Goal: Task Accomplishment & Management: Manage account settings

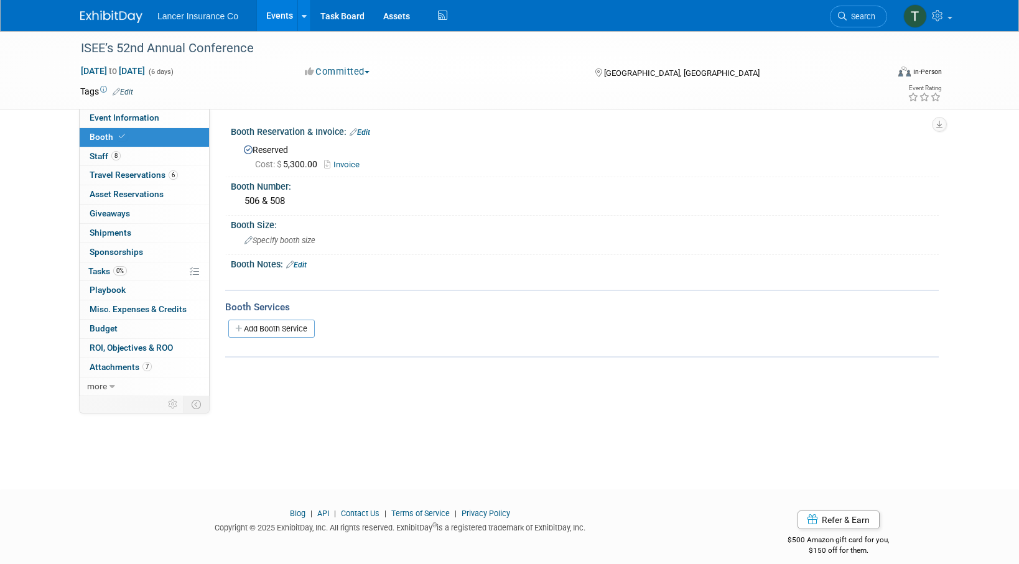
click at [289, 16] on link "Events" at bounding box center [279, 15] width 45 height 31
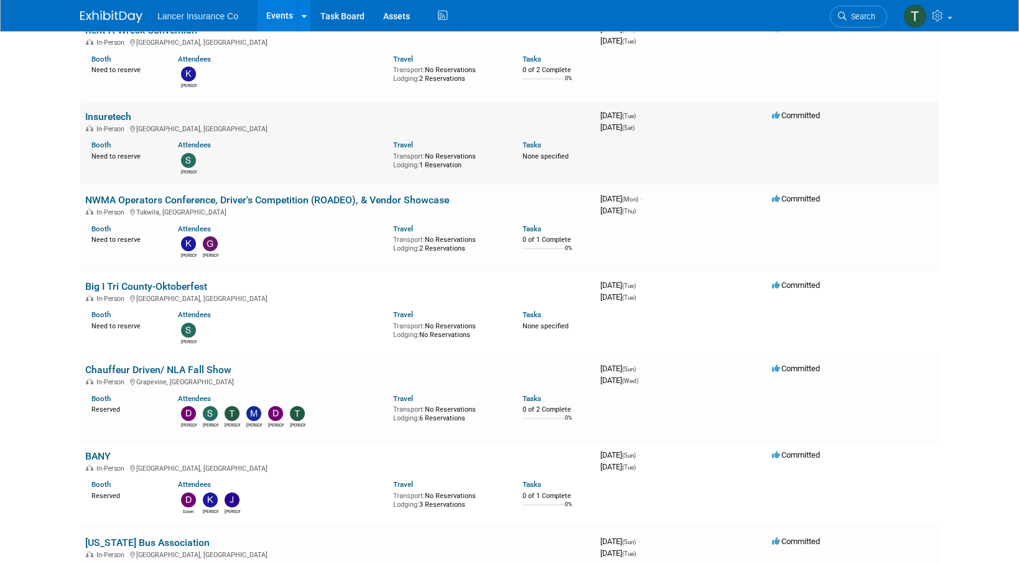
scroll to position [443, 0]
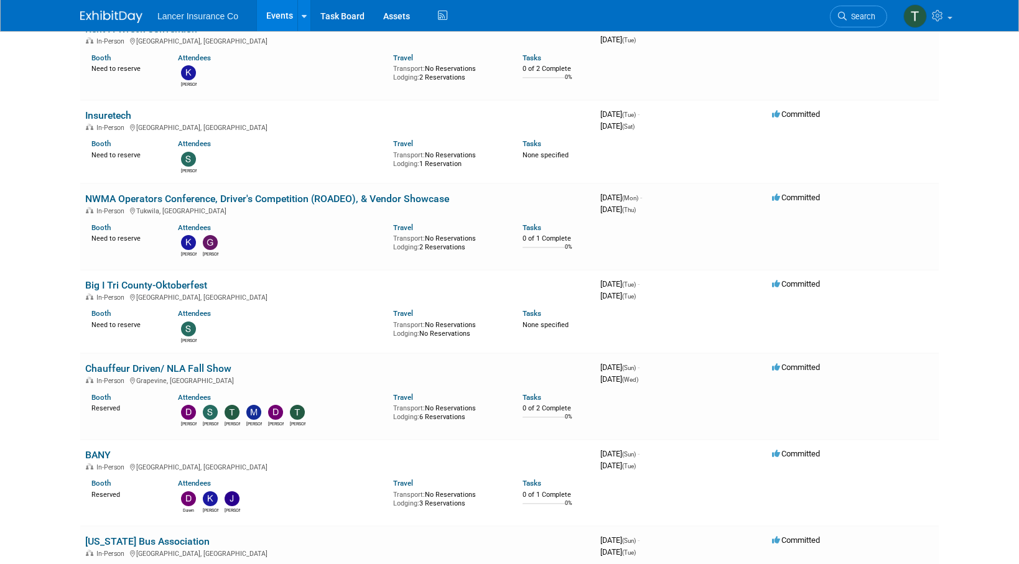
click at [98, 453] on link "BANY" at bounding box center [98, 455] width 26 height 12
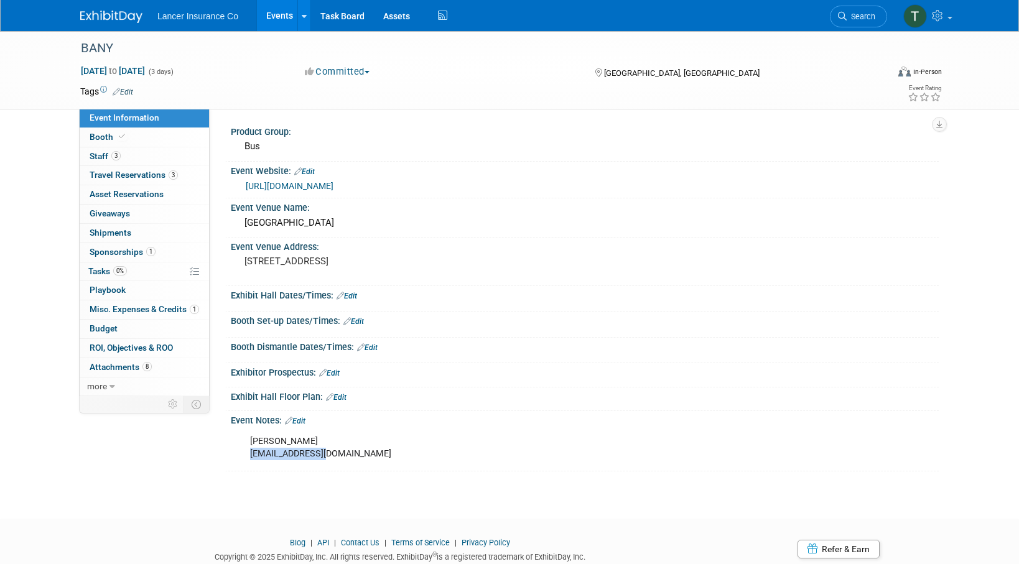
drag, startPoint x: 337, startPoint y: 453, endPoint x: 248, endPoint y: 458, distance: 89.1
click at [248, 458] on div "Beth BANY@BANYBus.org" at bounding box center [521, 447] width 561 height 37
copy div "BANY@BANYBus.org"
click at [299, 185] on link "https://www.banybus.org/marketplace/" at bounding box center [290, 186] width 88 height 10
click at [273, 20] on link "Events" at bounding box center [279, 15] width 45 height 31
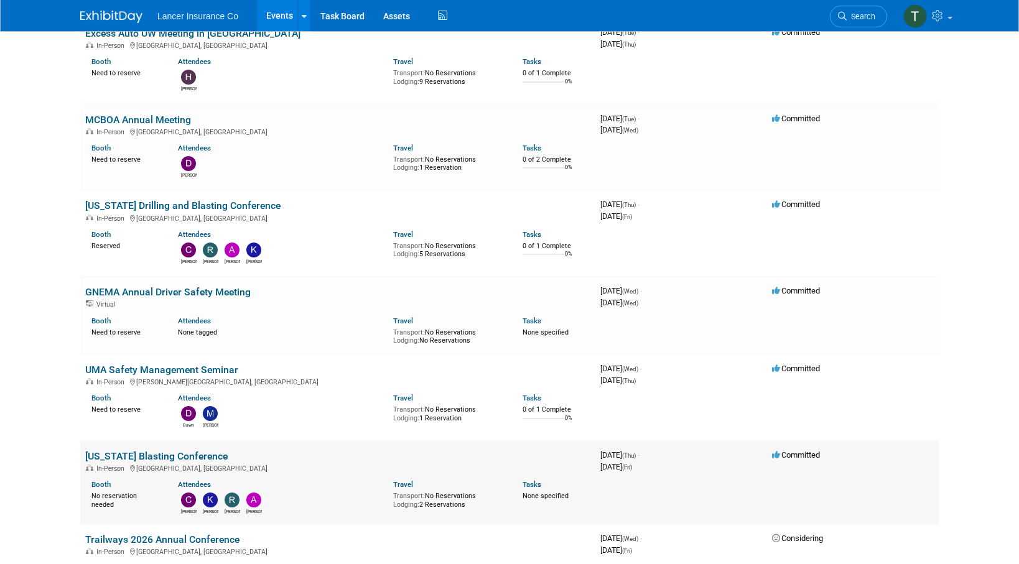
scroll to position [1248, 0]
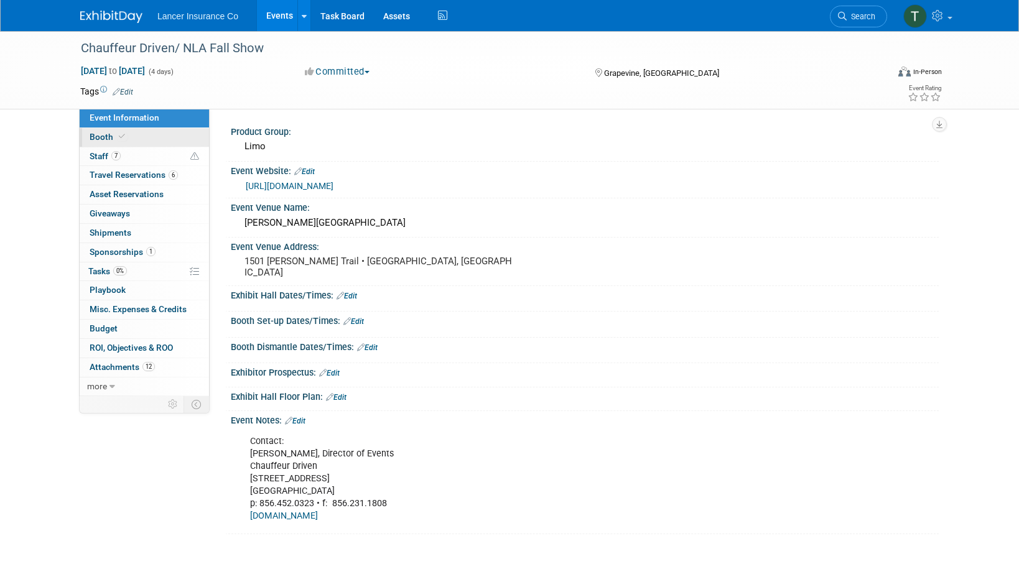
click at [95, 133] on span "Booth" at bounding box center [109, 137] width 38 height 10
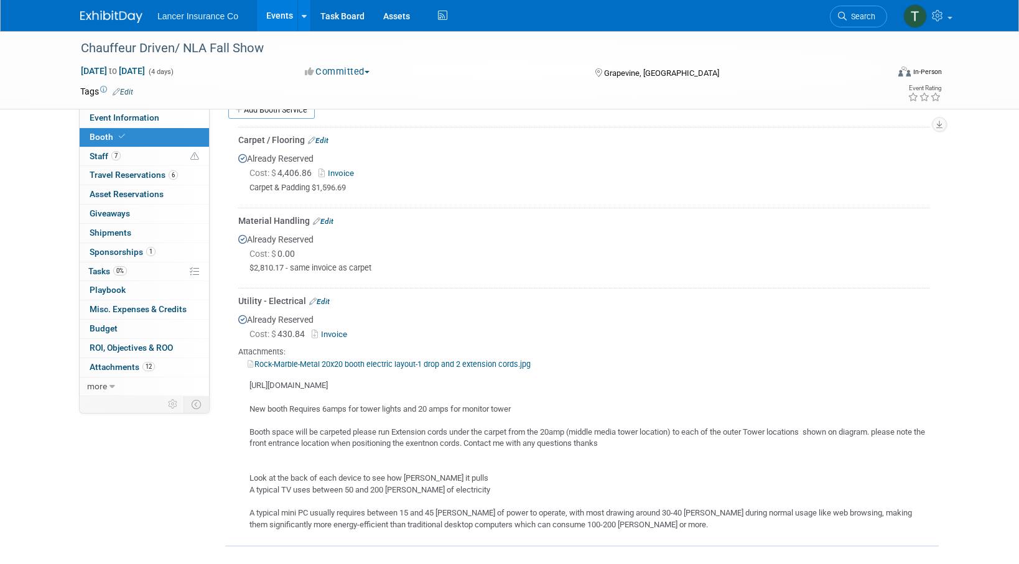
scroll to position [223, 0]
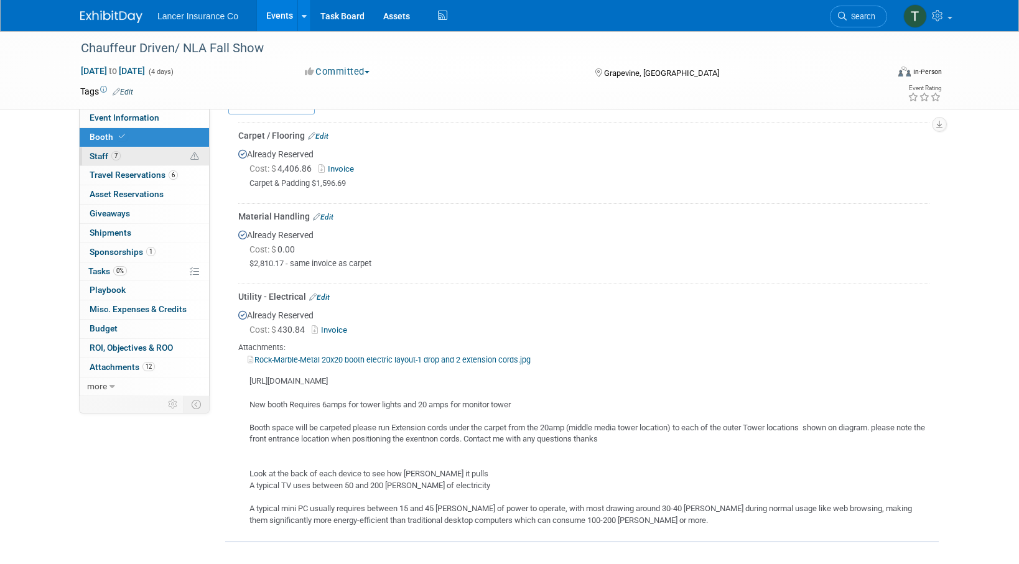
click at [109, 154] on span "Staff 7" at bounding box center [105, 156] width 31 height 10
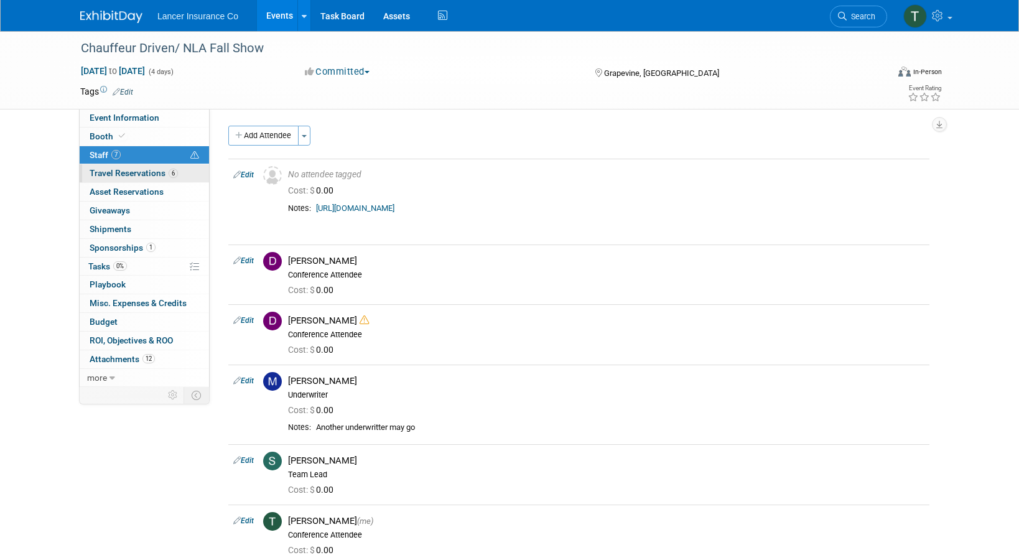
click at [114, 173] on span "Travel Reservations 6" at bounding box center [134, 173] width 88 height 10
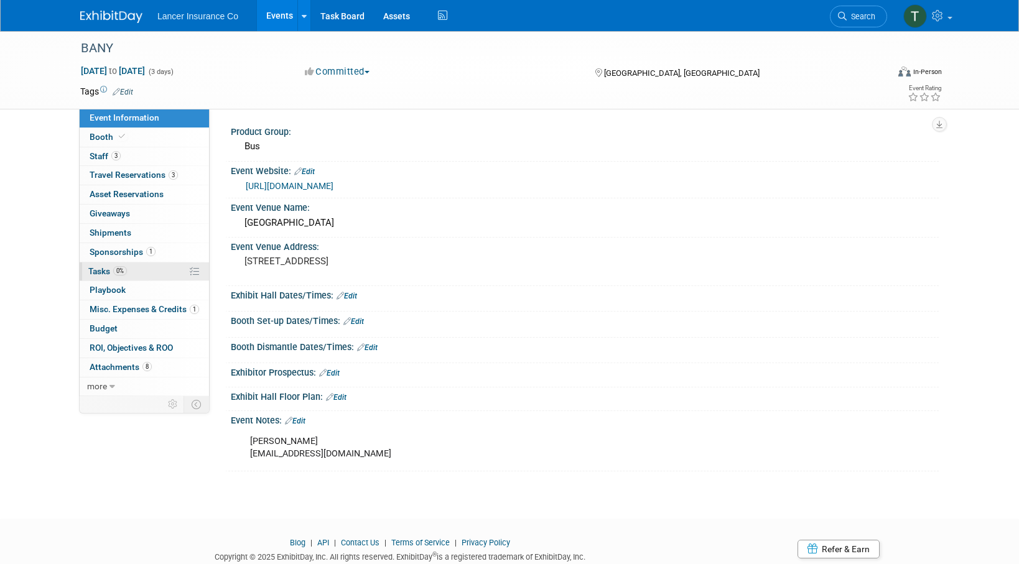
click at [91, 272] on span "Tasks 0%" at bounding box center [107, 271] width 39 height 10
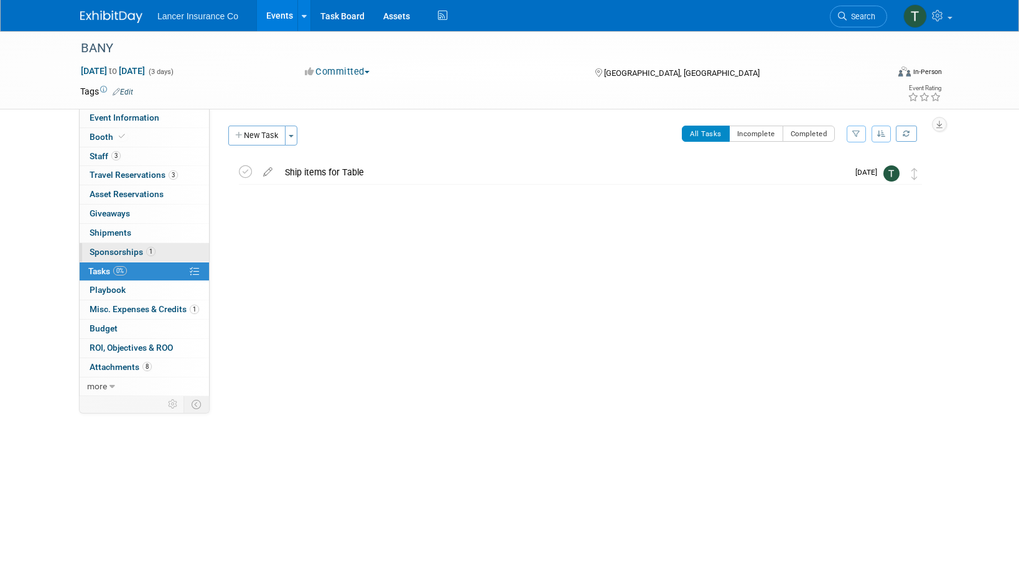
click at [101, 253] on span "Sponsorships 1" at bounding box center [123, 252] width 66 height 10
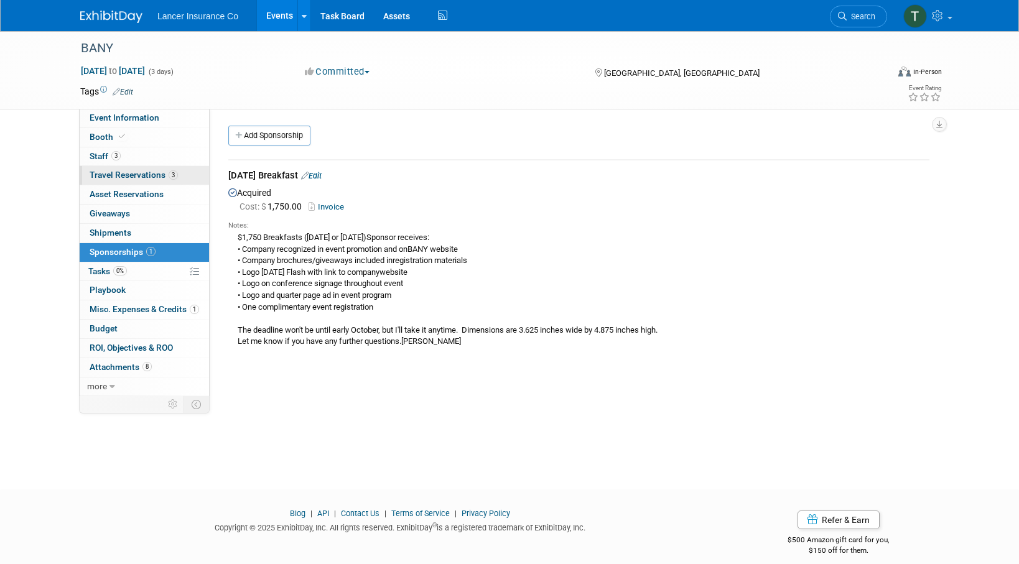
click at [119, 174] on span "Travel Reservations 3" at bounding box center [134, 175] width 88 height 10
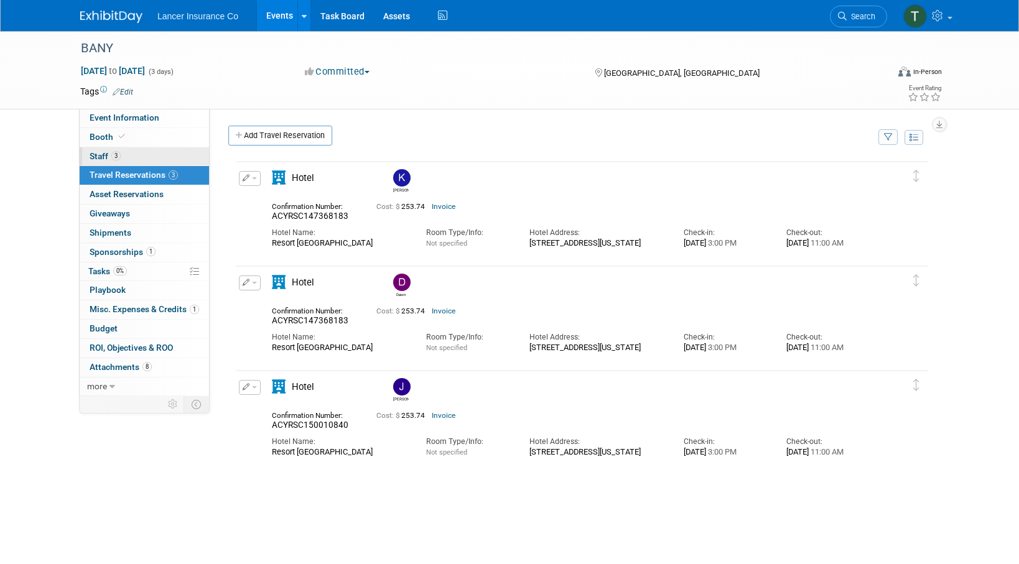
click at [101, 158] on span "Staff 3" at bounding box center [105, 156] width 31 height 10
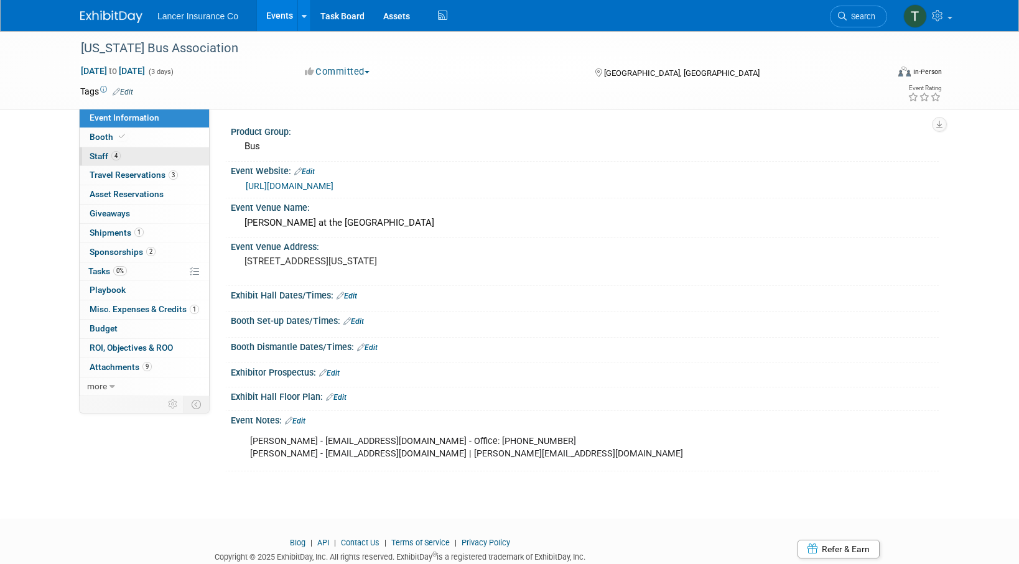
click at [106, 152] on span "Staff 4" at bounding box center [105, 156] width 31 height 10
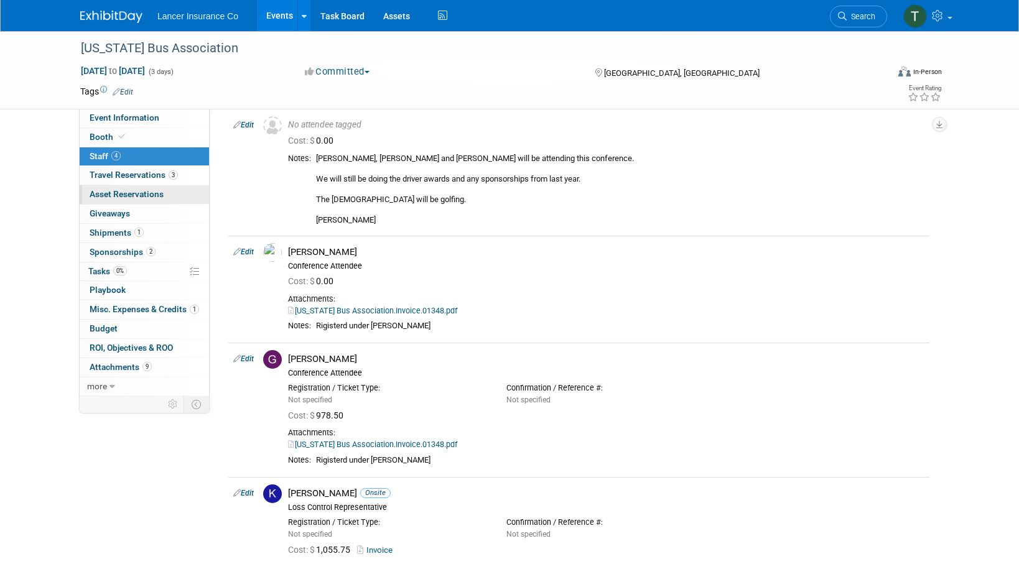
scroll to position [50, 0]
click at [107, 248] on span "Sponsorships 2" at bounding box center [123, 252] width 66 height 10
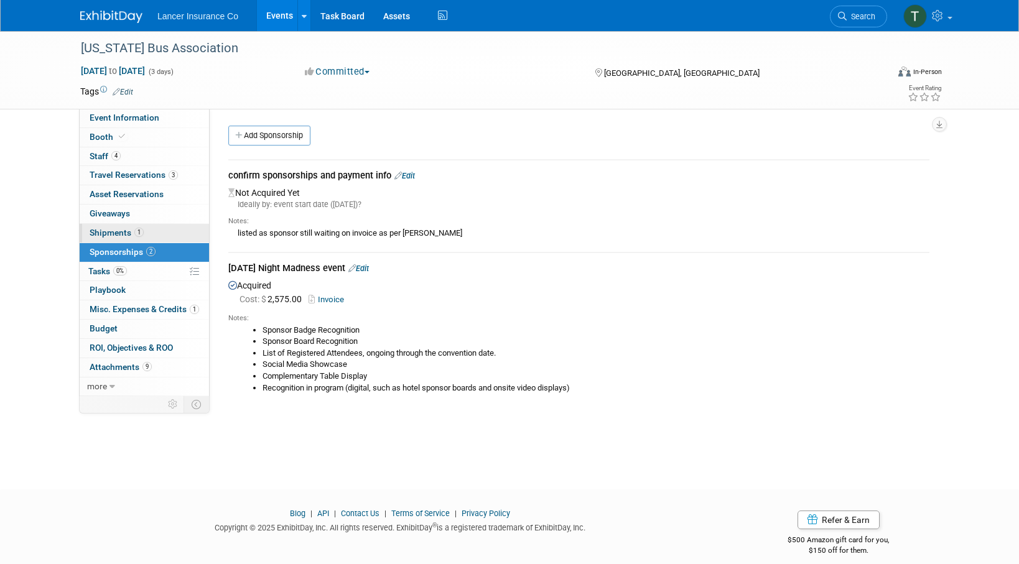
click at [113, 228] on span "Shipments 1" at bounding box center [117, 233] width 54 height 10
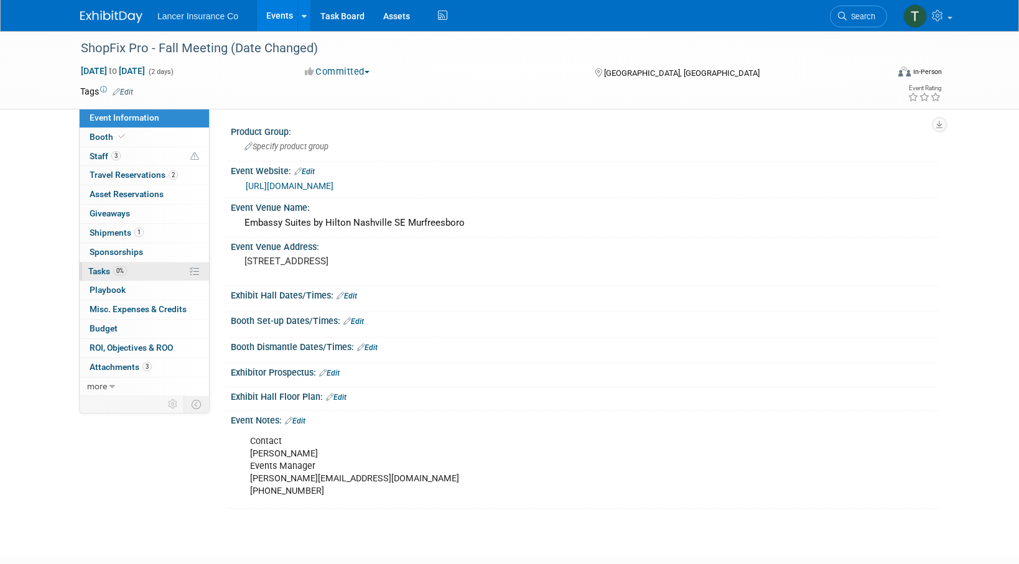
click at [101, 279] on link "0% Tasks 0%" at bounding box center [144, 272] width 129 height 19
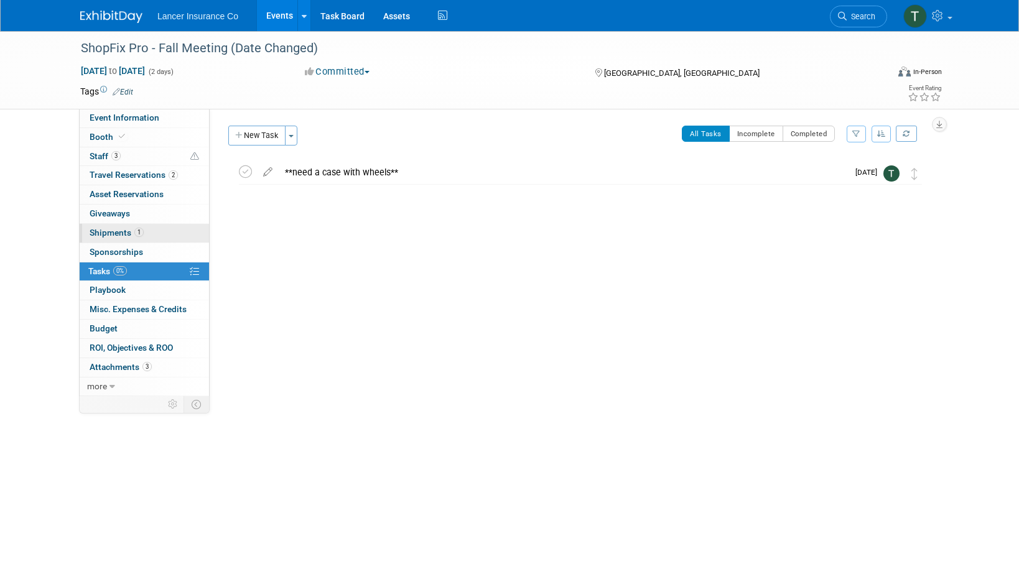
click at [108, 233] on span "Shipments 1" at bounding box center [117, 233] width 54 height 10
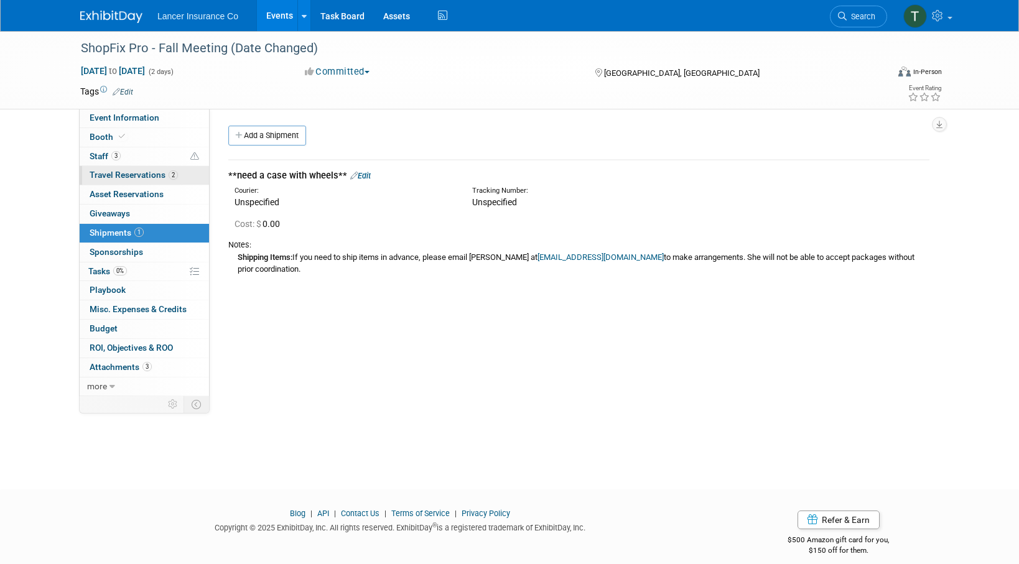
click at [106, 175] on span "Travel Reservations 2" at bounding box center [134, 175] width 88 height 10
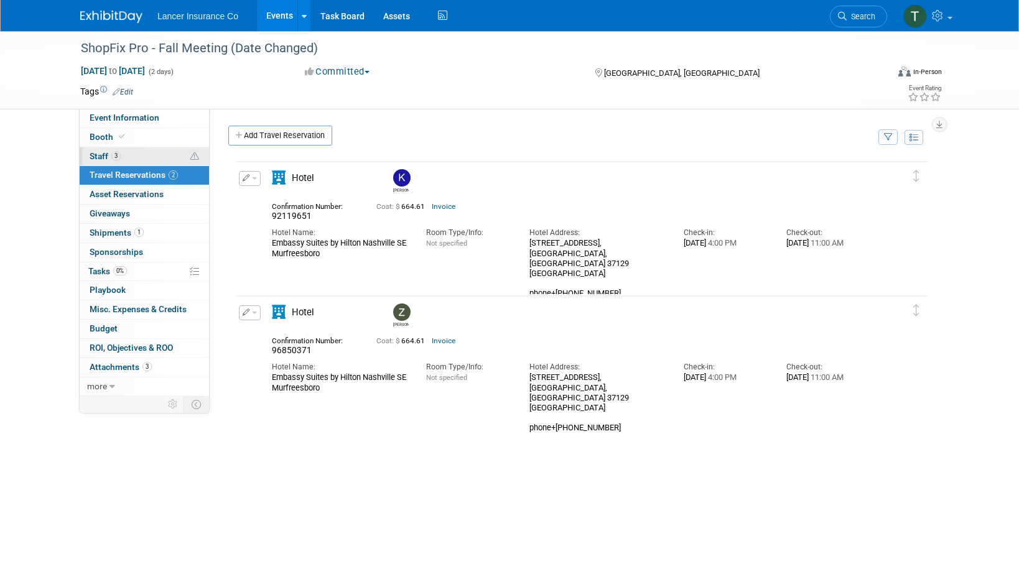
click at [107, 154] on span "Staff 3" at bounding box center [105, 156] width 31 height 10
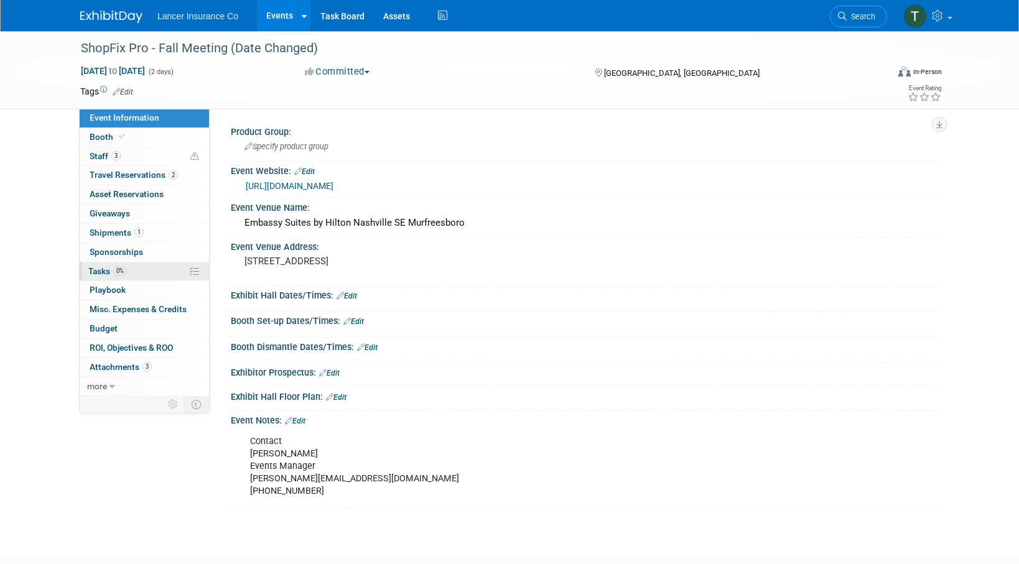
click at [109, 271] on span "Tasks 0%" at bounding box center [107, 271] width 39 height 10
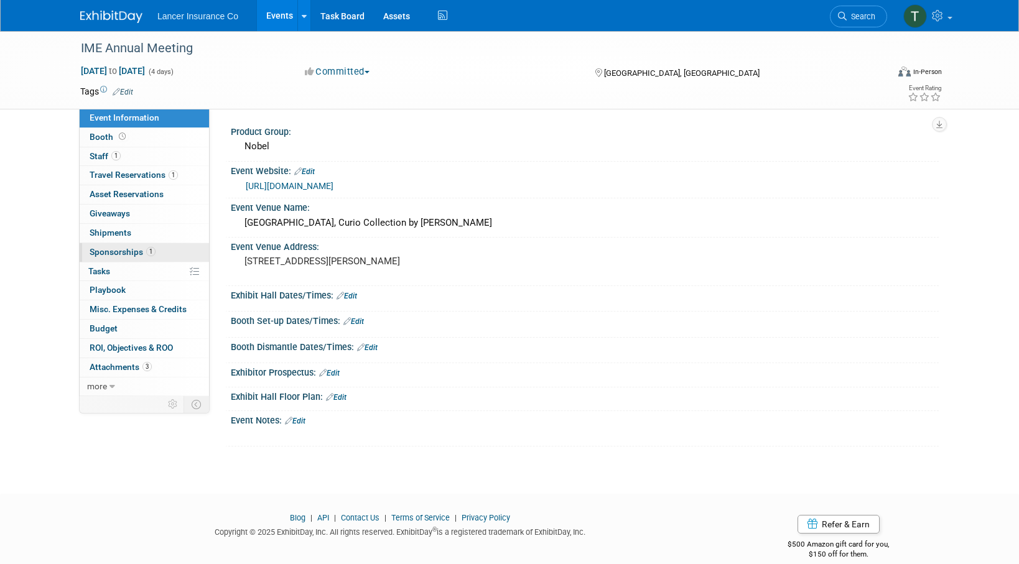
click at [114, 253] on span "Sponsorships 1" at bounding box center [123, 252] width 66 height 10
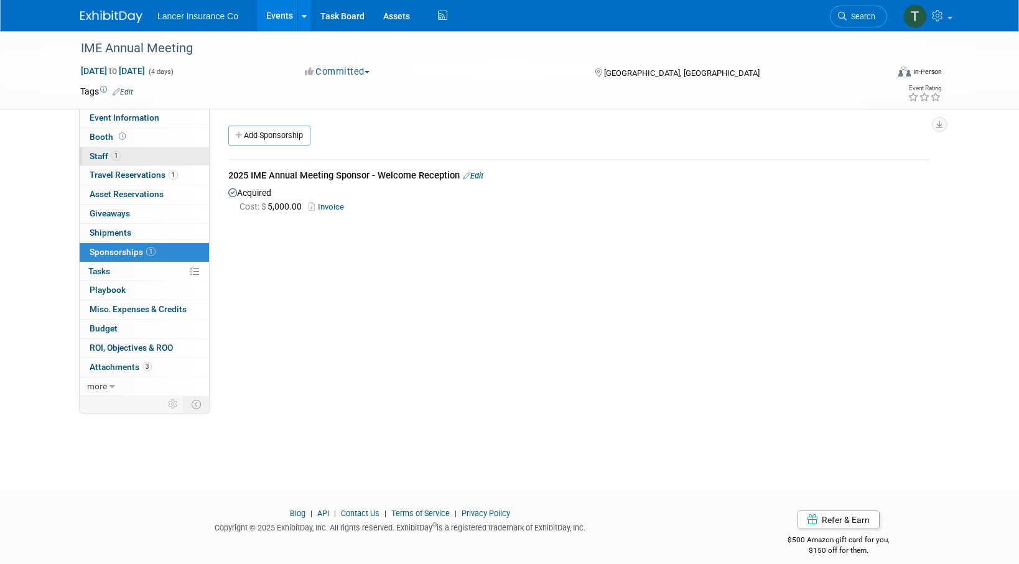
click at [126, 165] on link "1 Staff 1" at bounding box center [144, 156] width 129 height 19
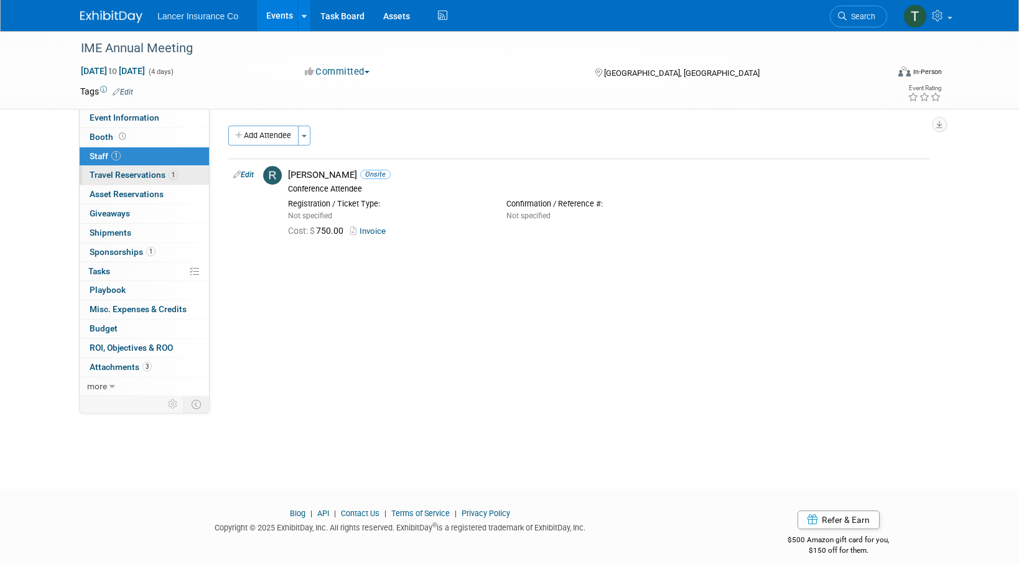
click at [126, 170] on span "Travel Reservations 1" at bounding box center [134, 175] width 88 height 10
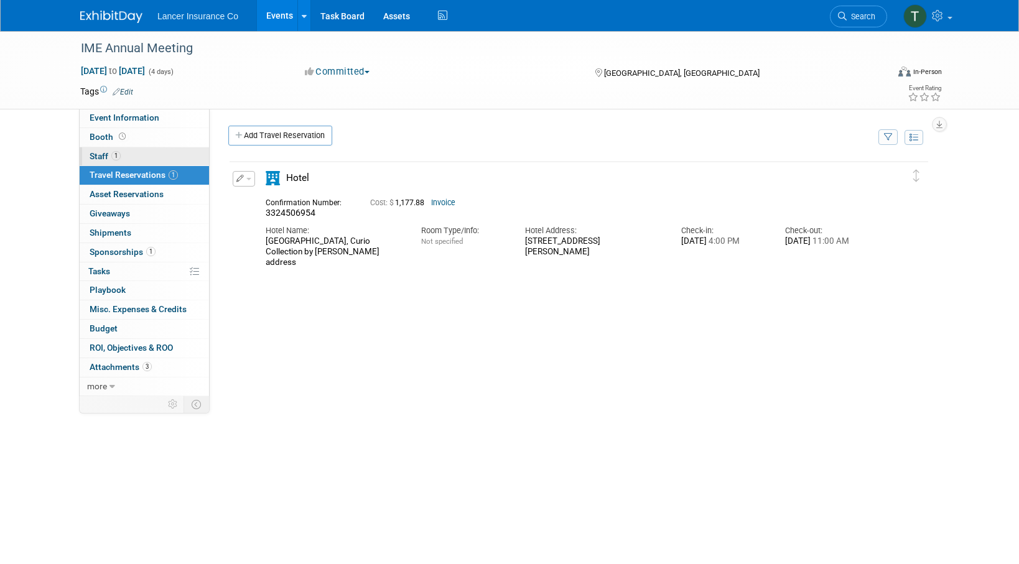
click at [118, 161] on link "1 Staff 1" at bounding box center [144, 156] width 129 height 19
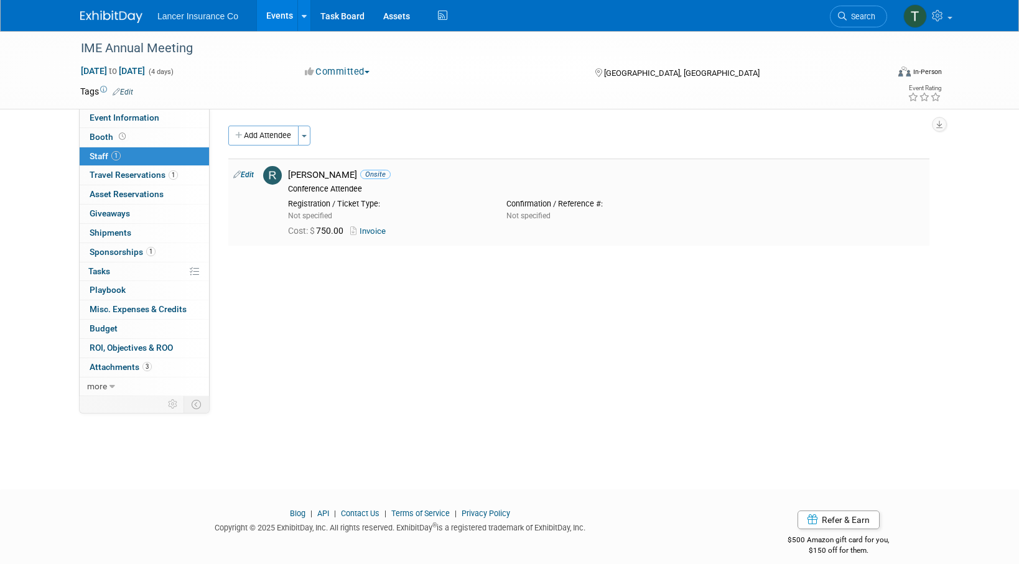
click at [375, 231] on link "Invoice" at bounding box center [370, 230] width 40 height 9
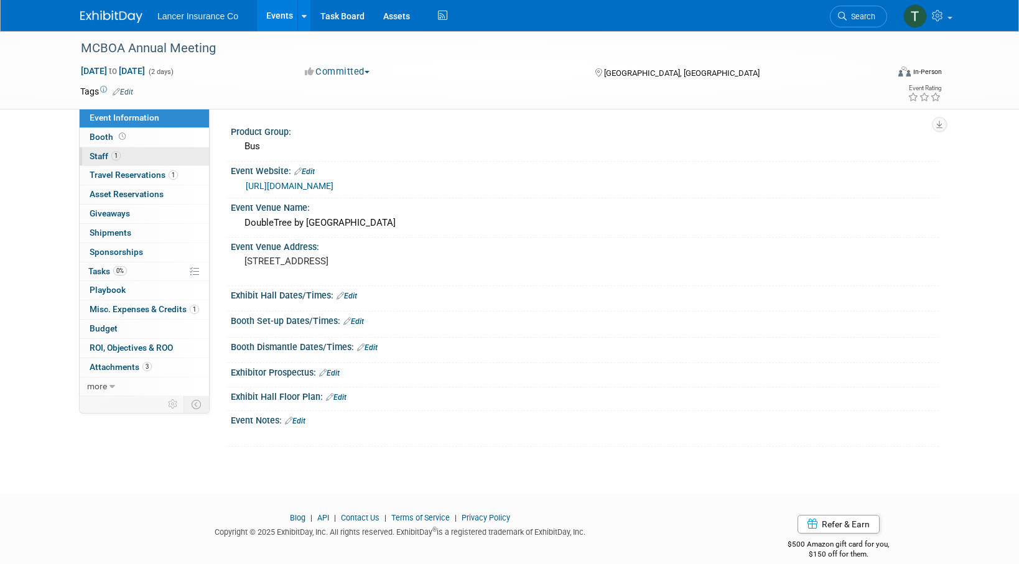
click at [98, 157] on span "Staff 1" at bounding box center [105, 156] width 31 height 10
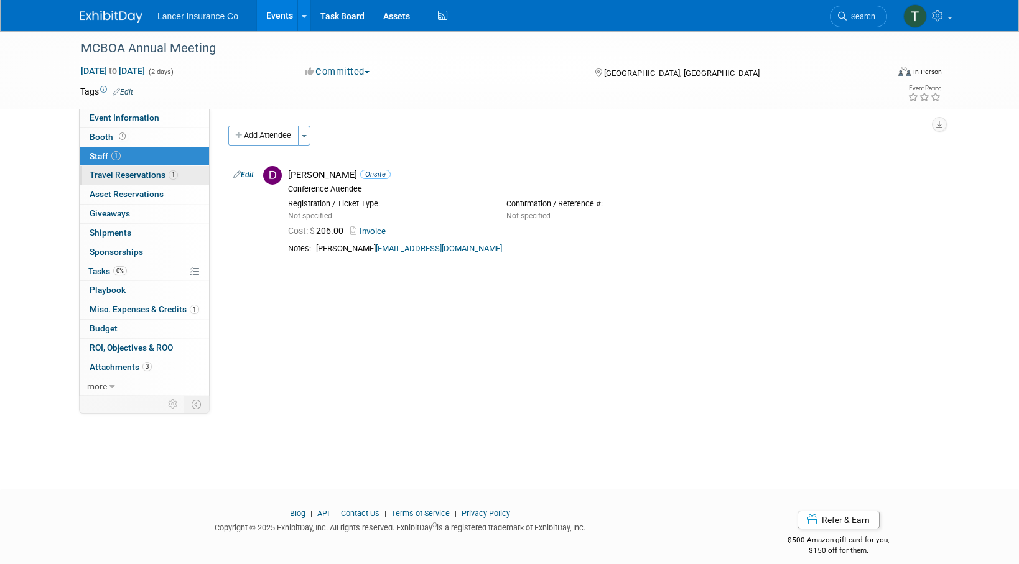
click at [101, 172] on span "Travel Reservations 1" at bounding box center [134, 175] width 88 height 10
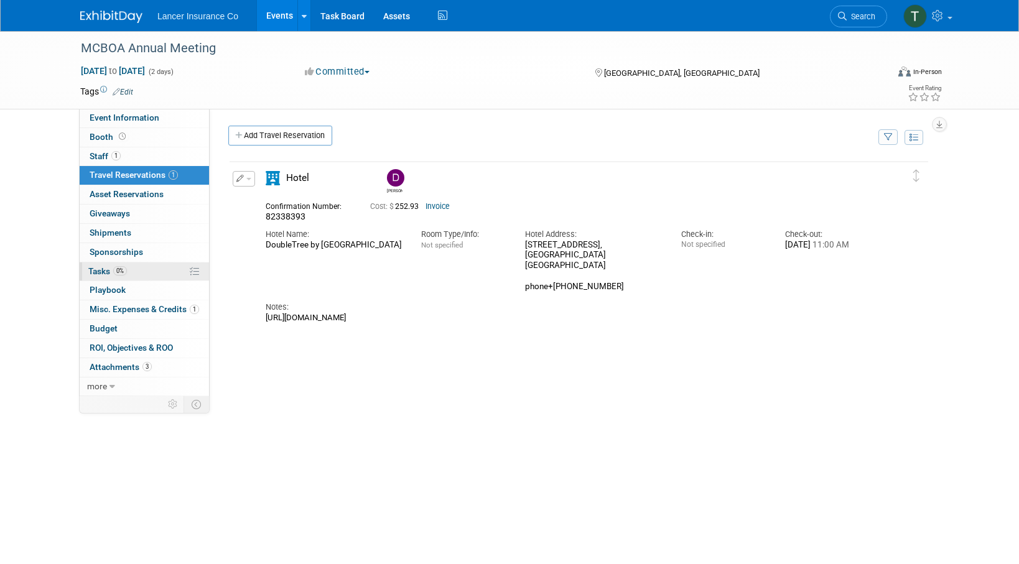
click at [111, 271] on span "Tasks 0%" at bounding box center [107, 271] width 39 height 10
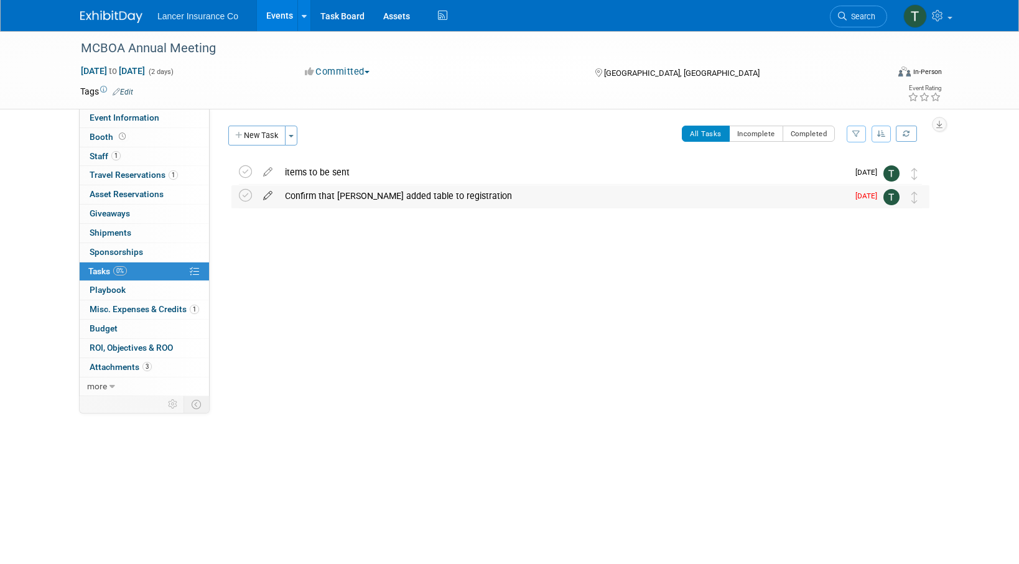
click at [266, 195] on icon at bounding box center [268, 193] width 22 height 16
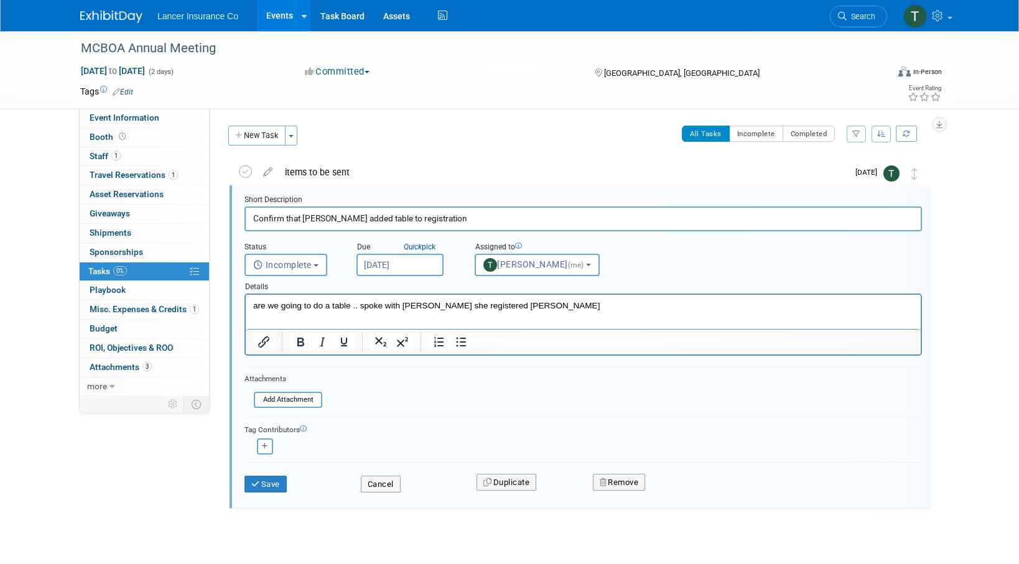
scroll to position [3, 0]
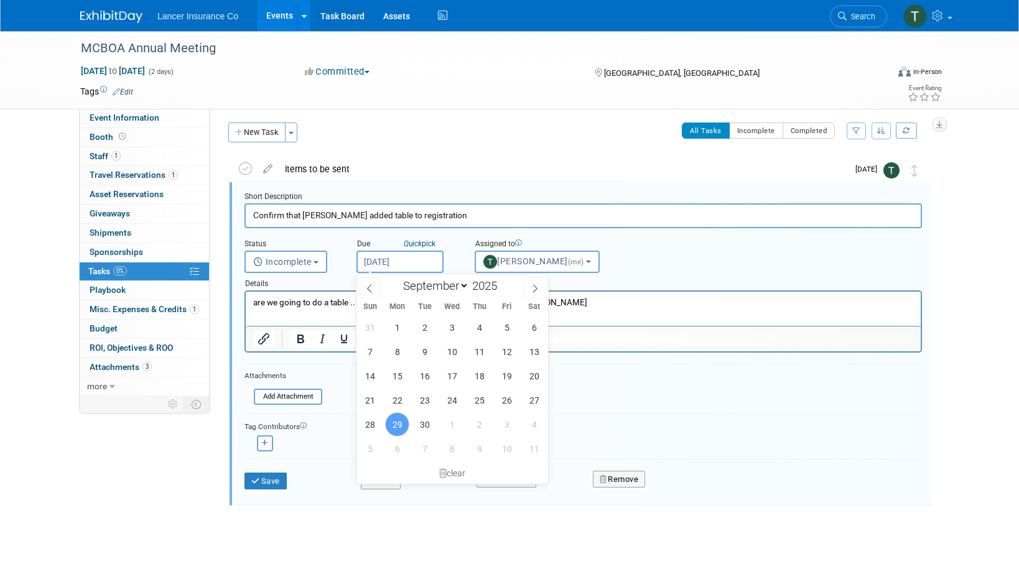
click at [399, 264] on input "Sep 29, 2025" at bounding box center [399, 262] width 87 height 22
click at [427, 427] on span "30" at bounding box center [424, 424] width 24 height 24
type input "Sep 30, 2025"
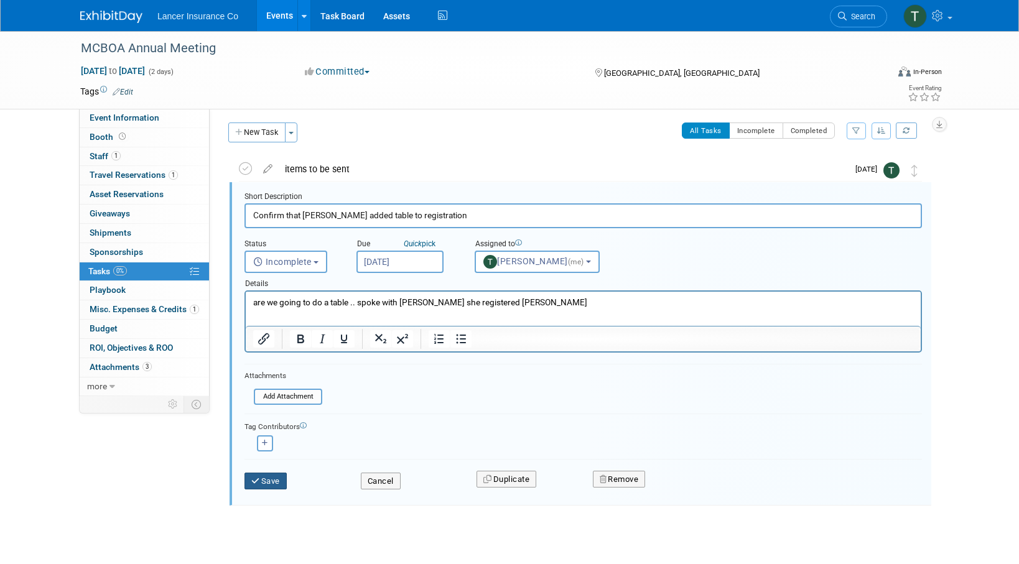
click at [275, 480] on button "Save" at bounding box center [265, 481] width 42 height 17
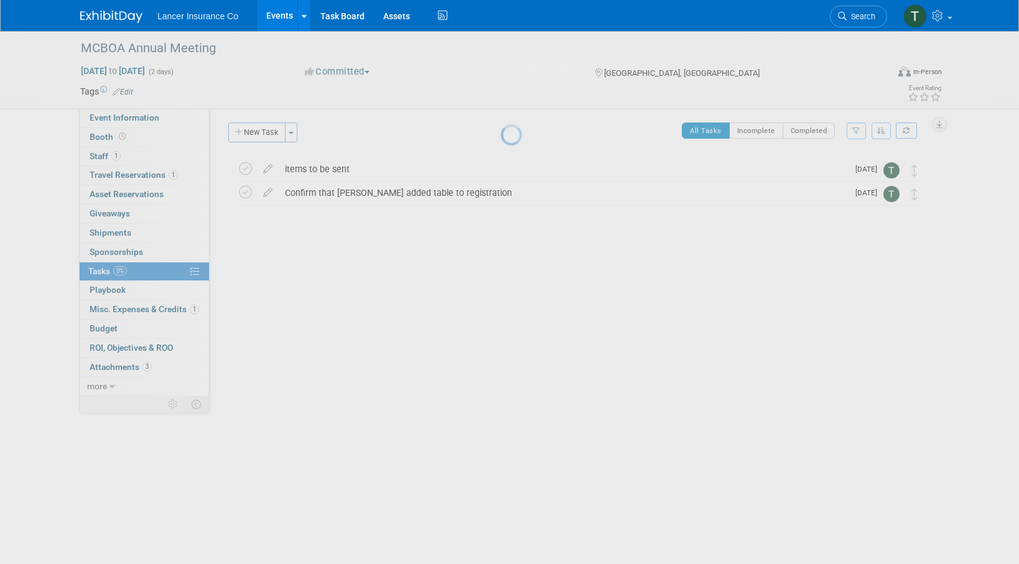
scroll to position [0, 0]
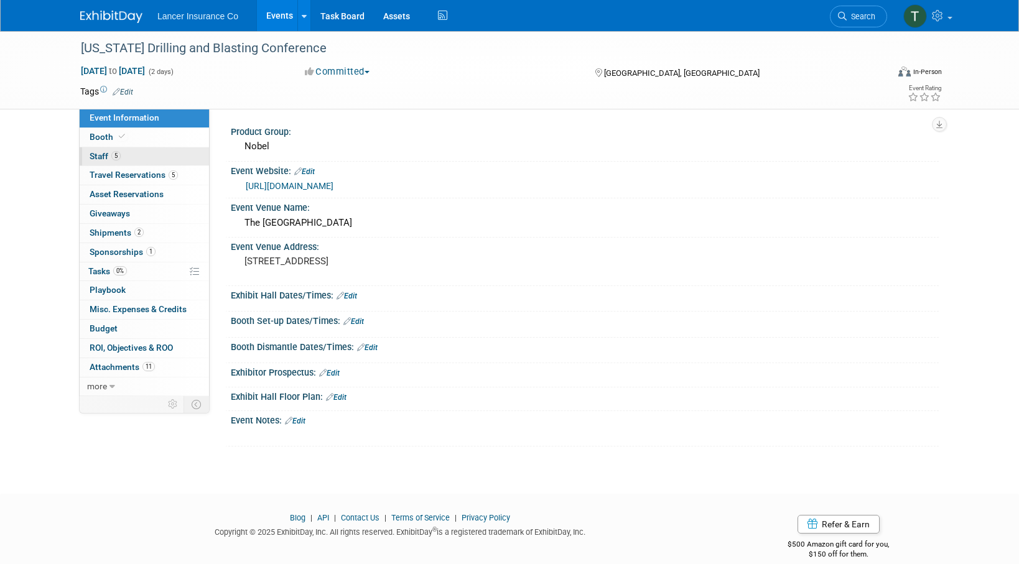
click at [105, 157] on span "Staff 5" at bounding box center [105, 156] width 31 height 10
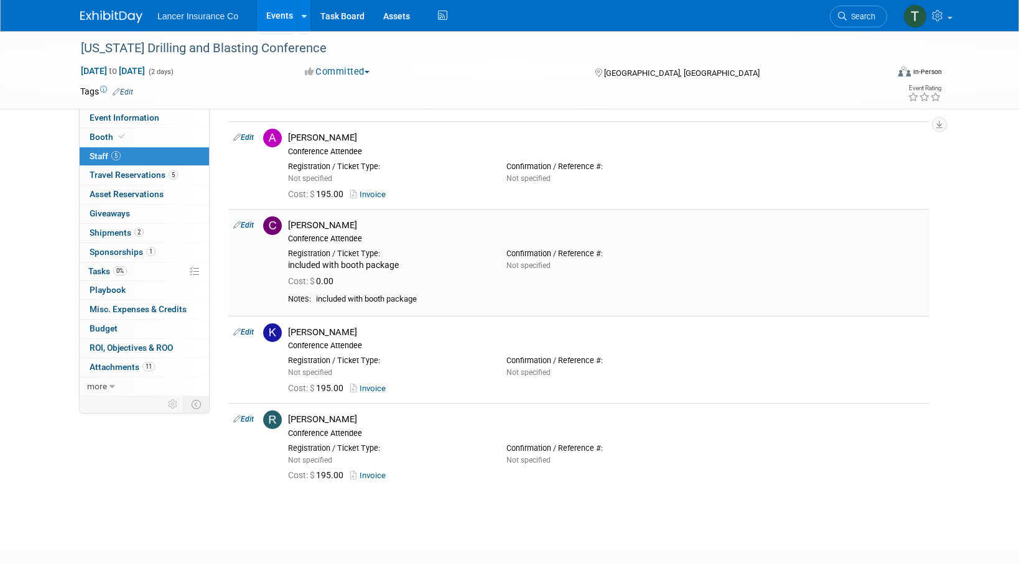
scroll to position [134, 0]
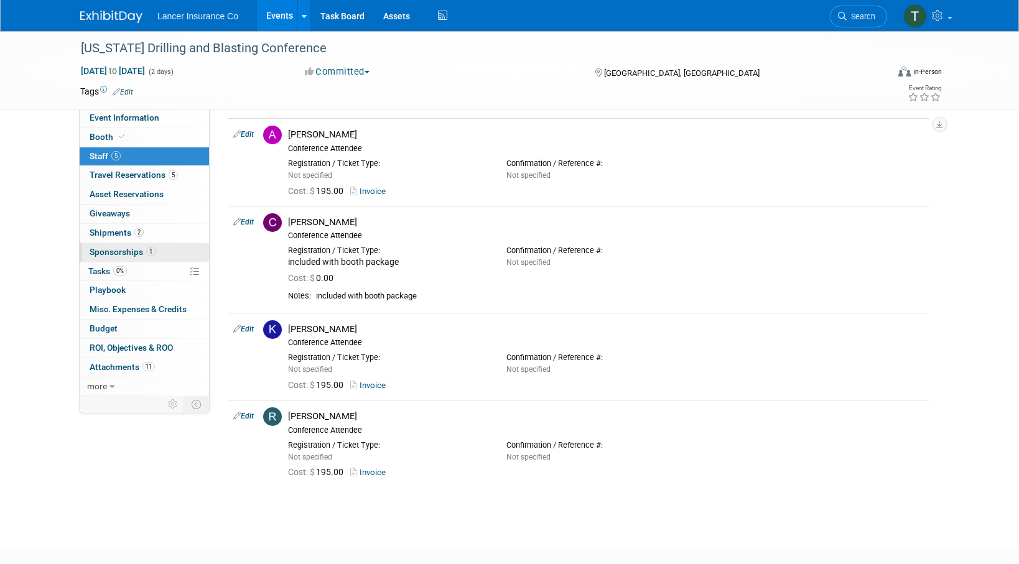
click at [109, 257] on link "1 Sponsorships 1" at bounding box center [144, 252] width 129 height 19
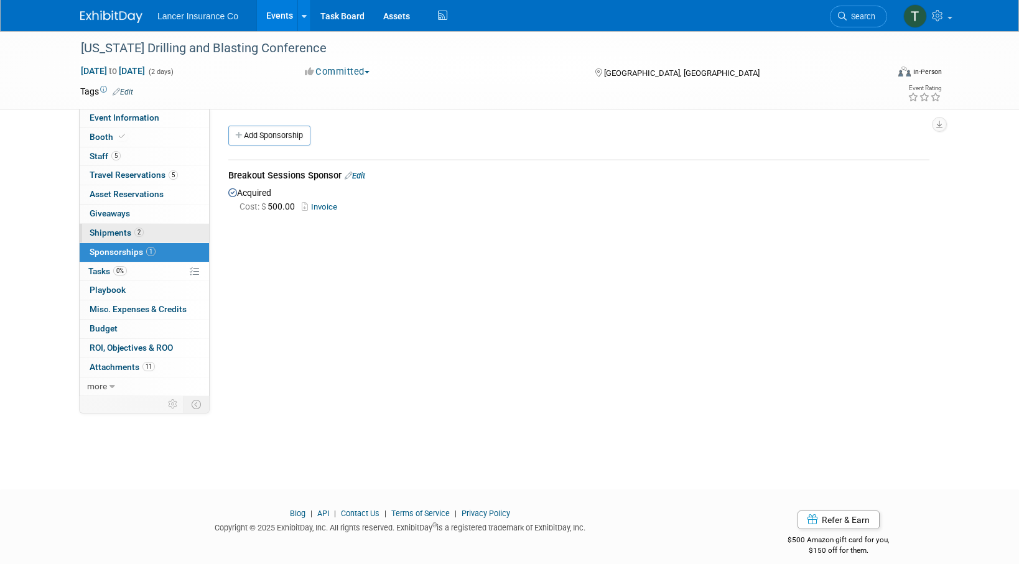
click at [107, 231] on span "Shipments 2" at bounding box center [117, 233] width 54 height 10
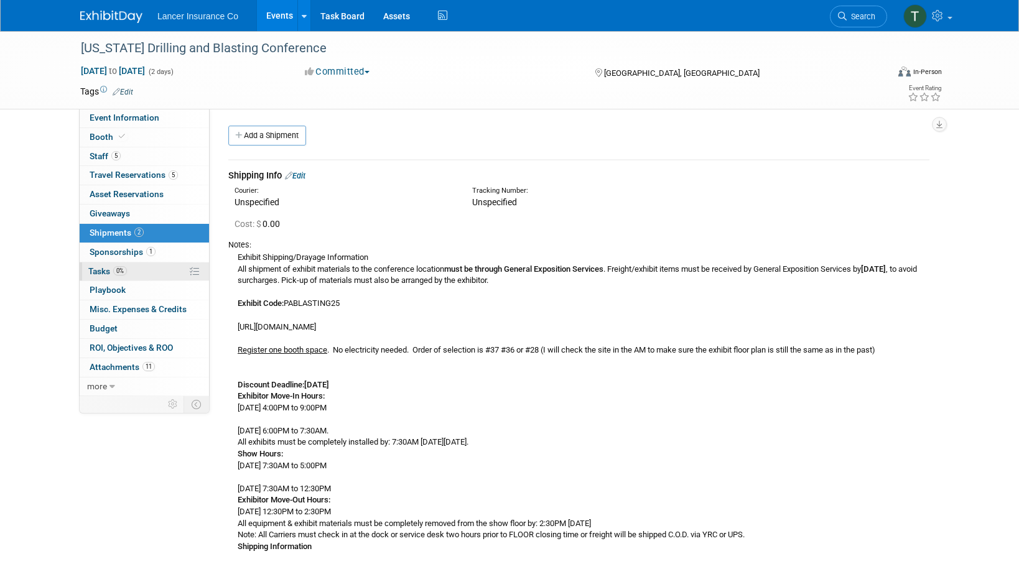
click at [116, 267] on span "0%" at bounding box center [120, 270] width 14 height 9
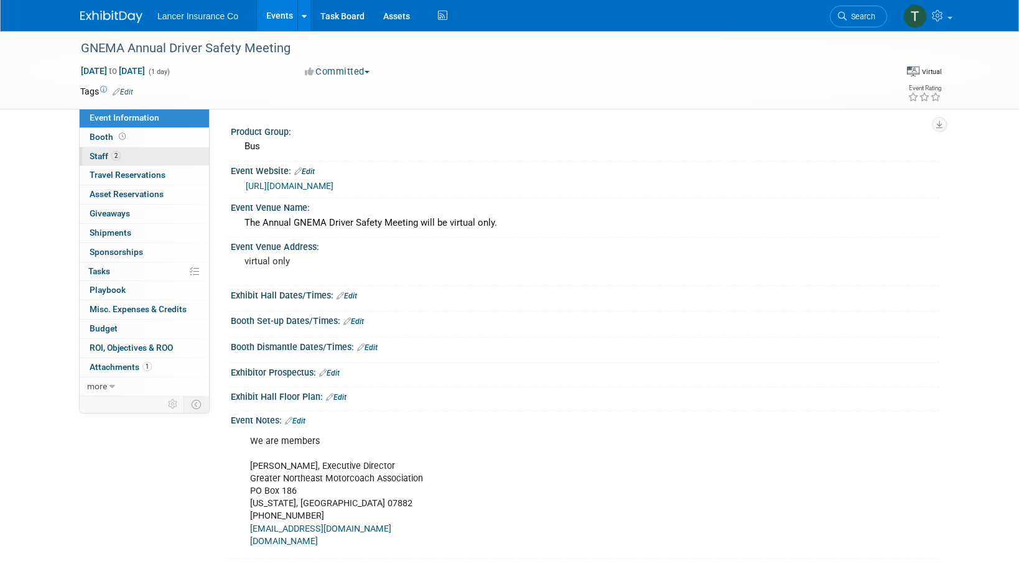
click at [100, 158] on span "Staff 2" at bounding box center [105, 156] width 31 height 10
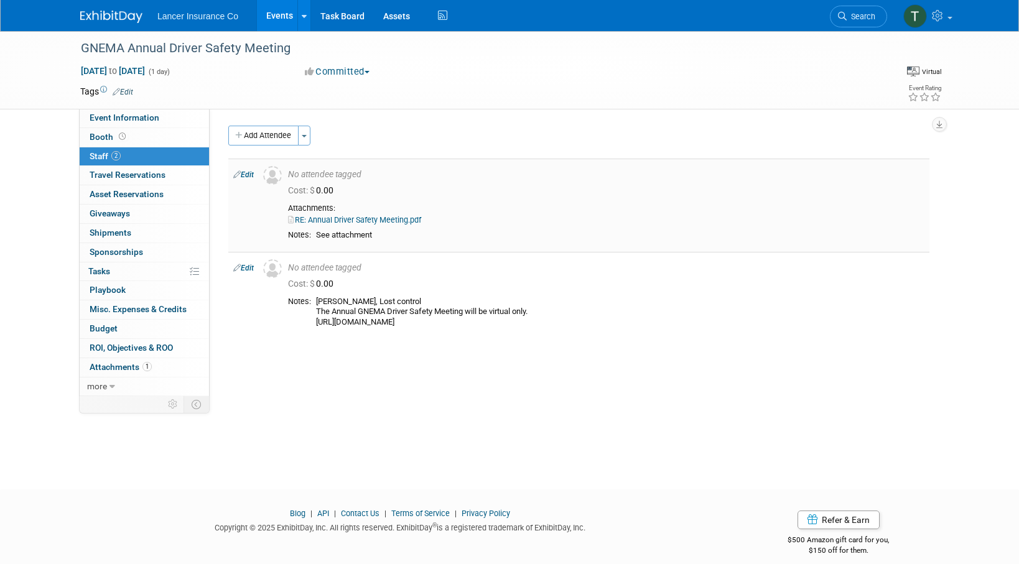
click at [350, 219] on link "RE: Annual Driver Safety Meeting.pdf" at bounding box center [354, 219] width 133 height 9
drag, startPoint x: 763, startPoint y: 323, endPoint x: 316, endPoint y: 322, distance: 446.7
click at [316, 322] on td "[PERSON_NAME], Lost control The Annual GNEMA Driver Safety Meeting will be virt…" at bounding box center [617, 312] width 613 height 31
click at [116, 120] on span "Event Information" at bounding box center [125, 118] width 70 height 10
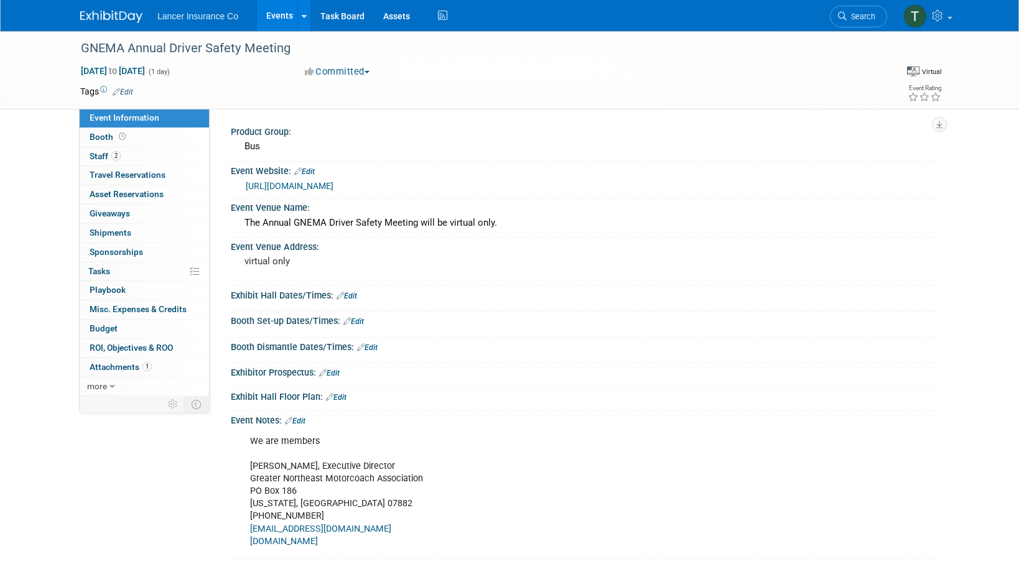
click at [277, 185] on link "http://www.gnema.org" at bounding box center [290, 186] width 88 height 10
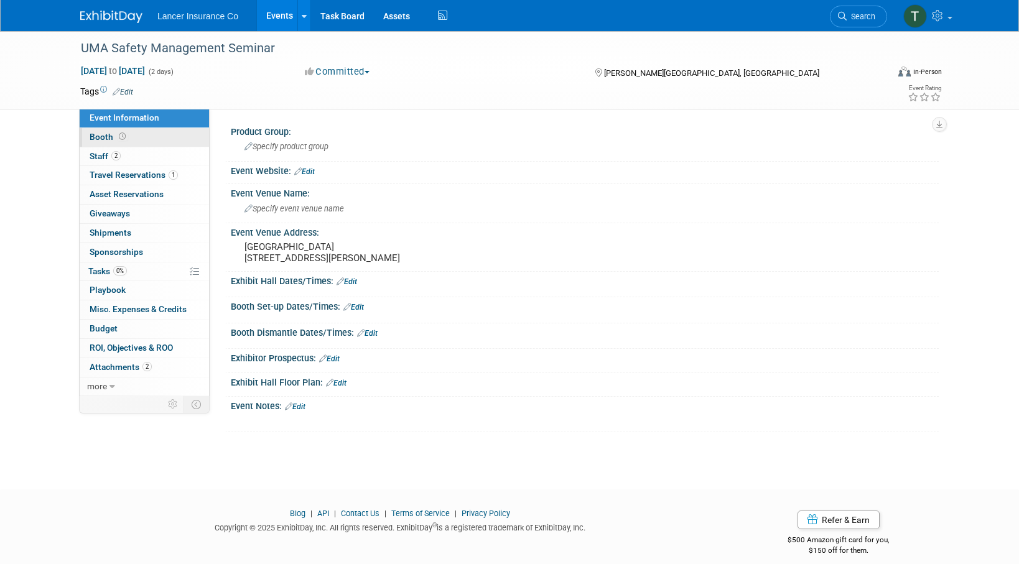
click at [98, 137] on span "Booth" at bounding box center [109, 137] width 39 height 10
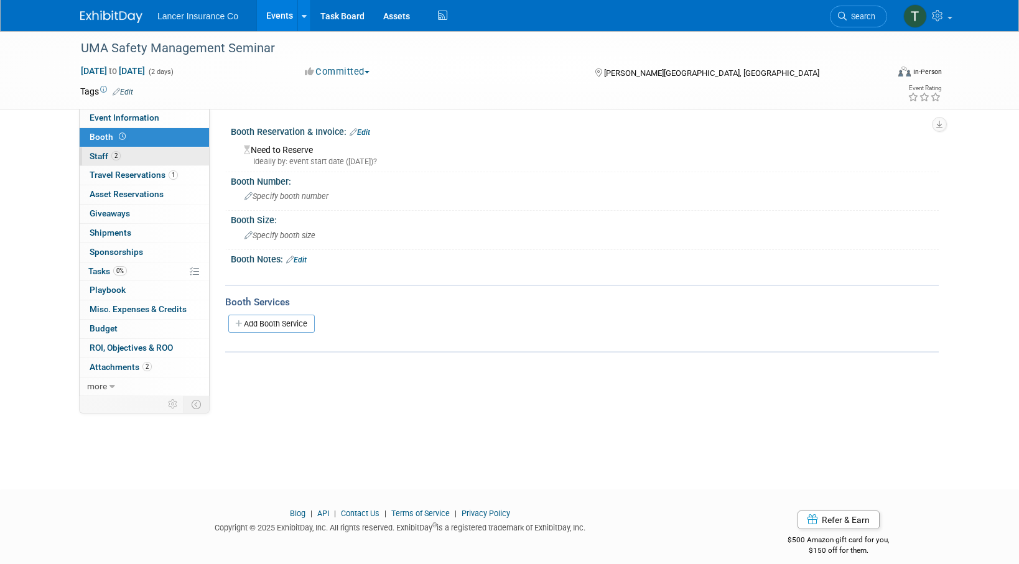
click at [102, 156] on span "Staff 2" at bounding box center [105, 156] width 31 height 10
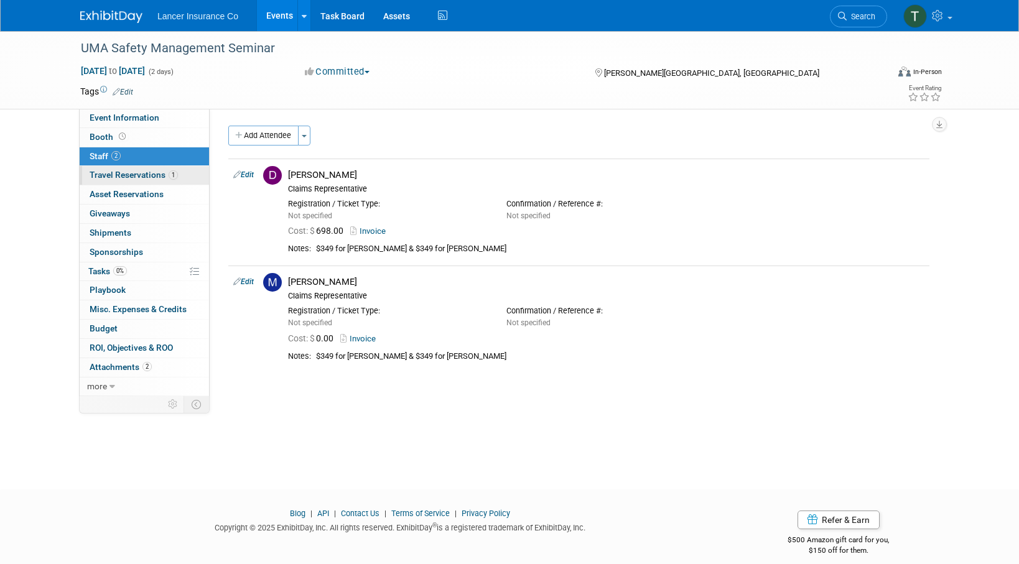
click at [109, 172] on span "Travel Reservations 1" at bounding box center [134, 175] width 88 height 10
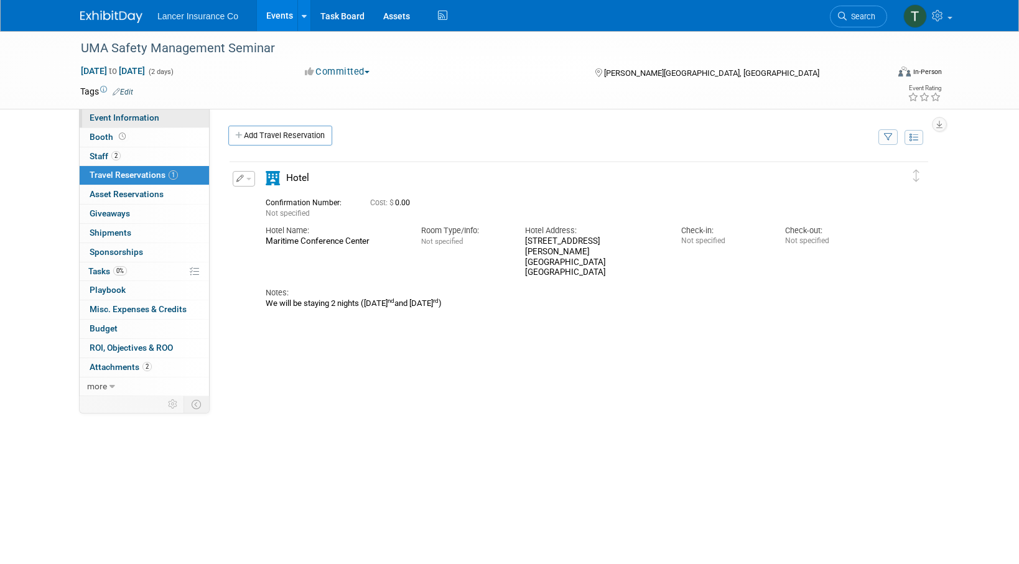
click at [106, 121] on span "Event Information" at bounding box center [125, 118] width 70 height 10
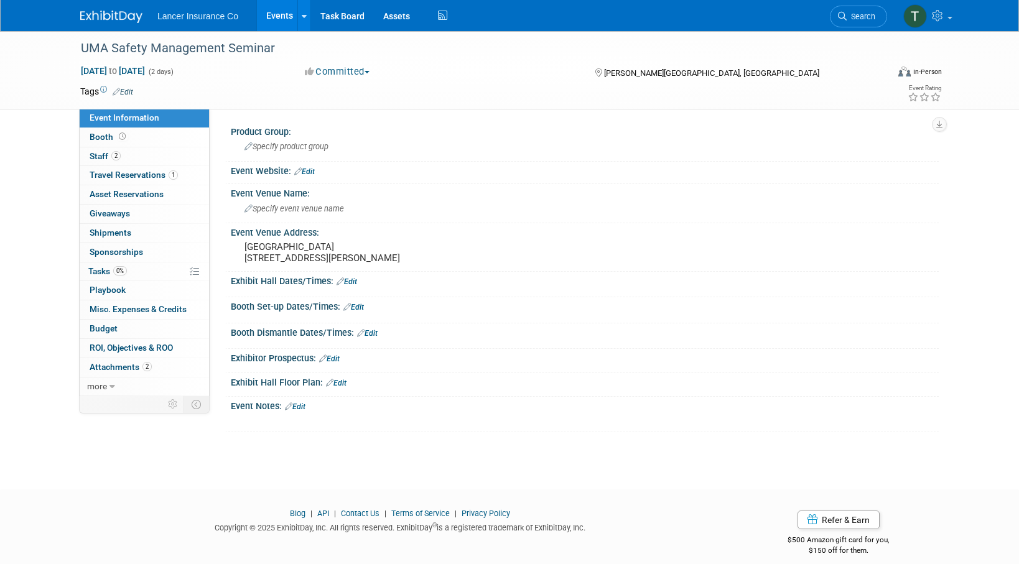
click at [315, 172] on link "Edit" at bounding box center [304, 171] width 21 height 9
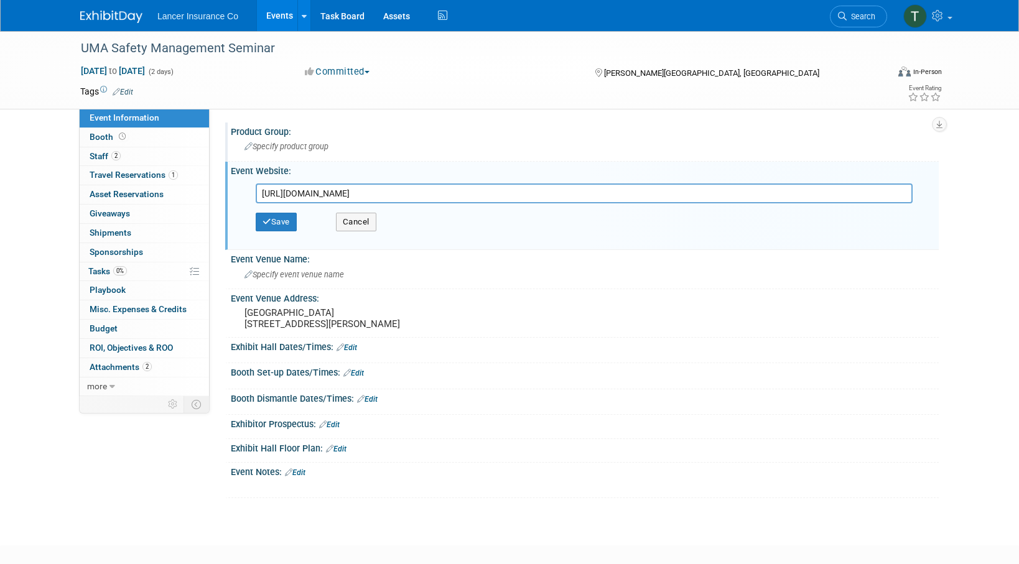
type input "https://unitedmotorcoachassociationuma.growthzoneapp.com/calendar/Details/2025-…"
click at [291, 140] on div "Specify product group" at bounding box center [584, 146] width 689 height 19
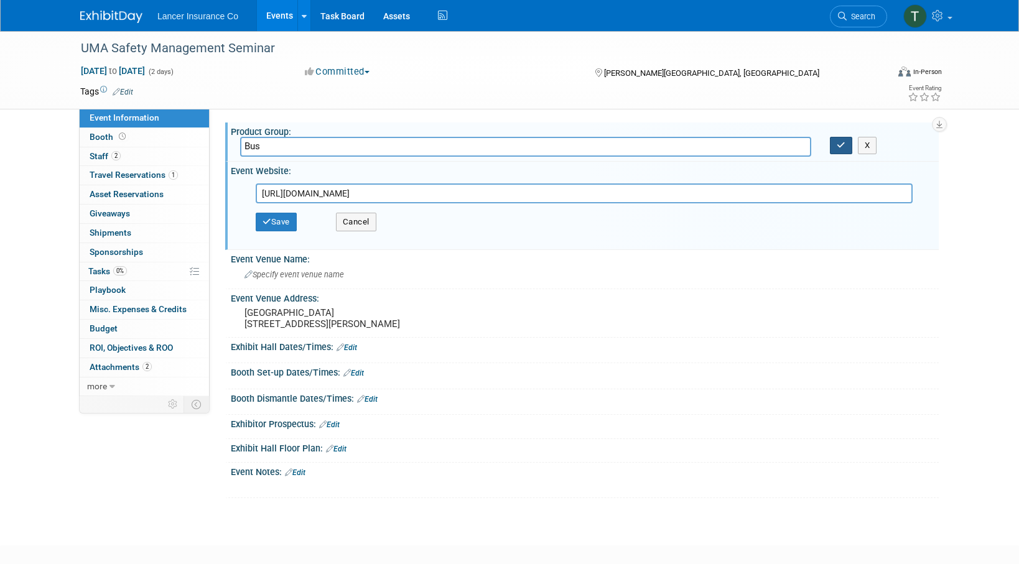
type input "Bus"
click at [842, 147] on icon "button" at bounding box center [841, 145] width 9 height 8
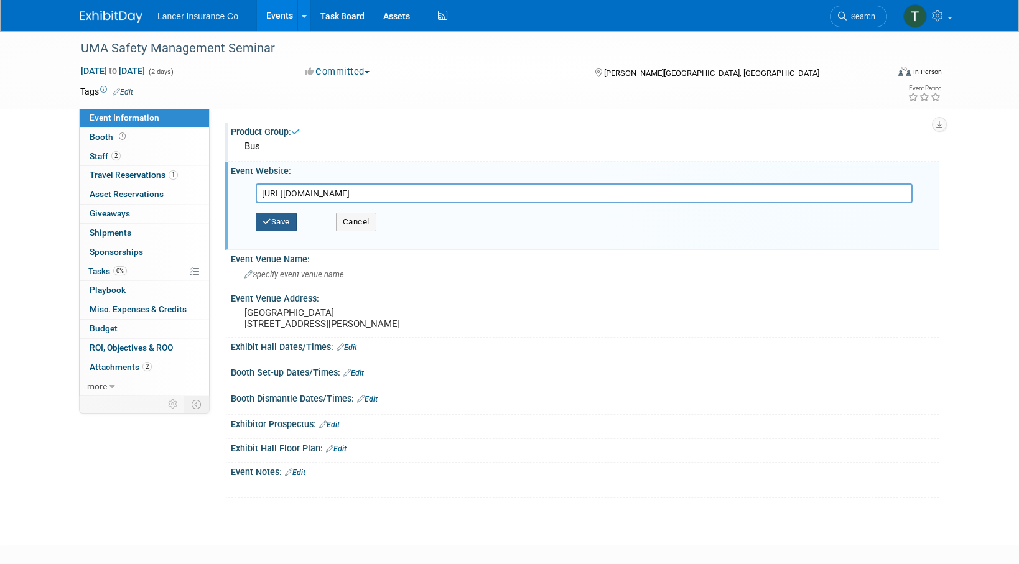
click at [284, 224] on button "Save" at bounding box center [276, 222] width 41 height 19
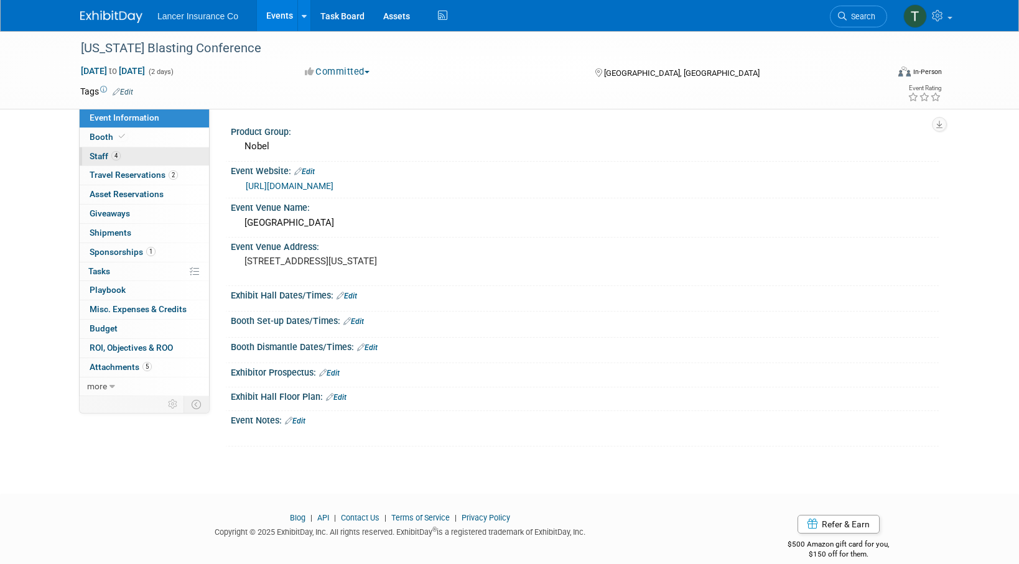
click at [100, 159] on span "Staff 4" at bounding box center [105, 156] width 31 height 10
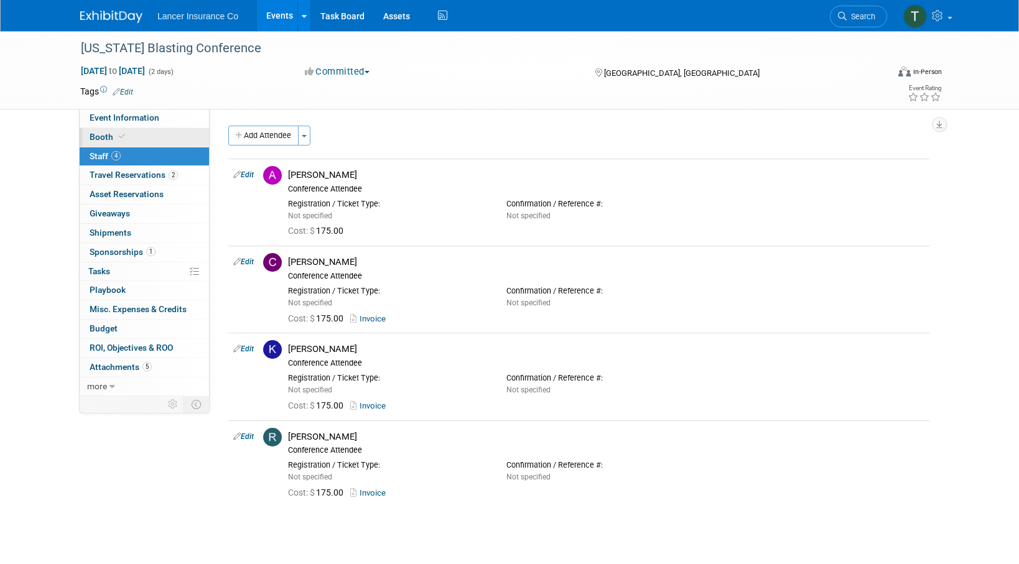
click at [100, 133] on span "Booth" at bounding box center [109, 137] width 38 height 10
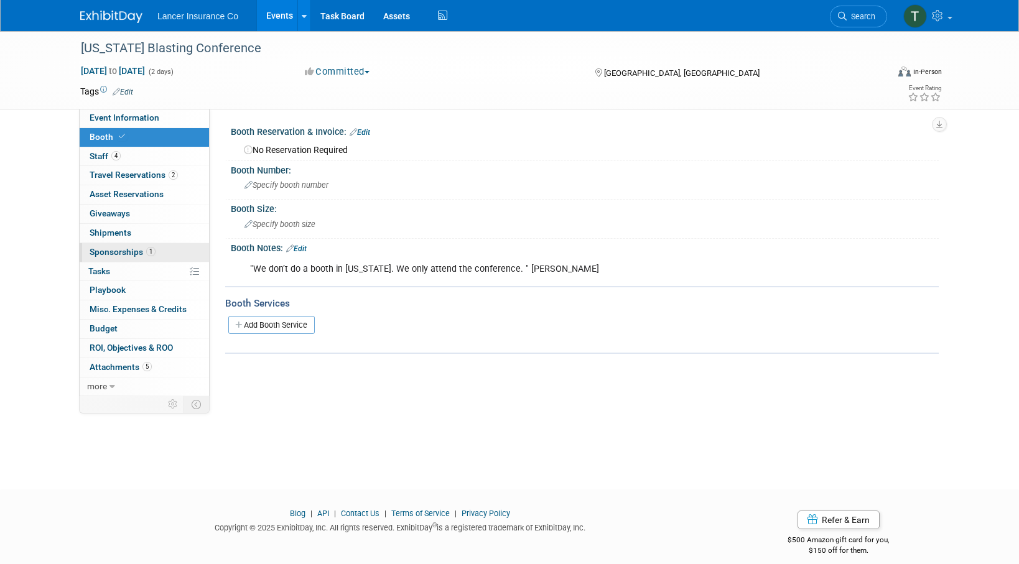
click at [118, 248] on span "Sponsorships 1" at bounding box center [123, 252] width 66 height 10
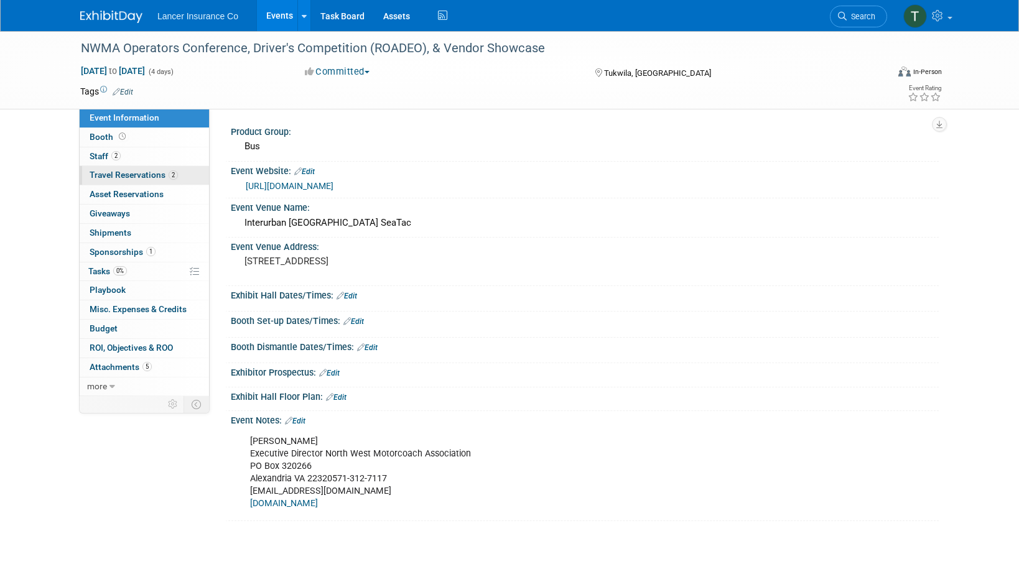
click at [109, 168] on link "2 Travel Reservations 2" at bounding box center [144, 175] width 129 height 19
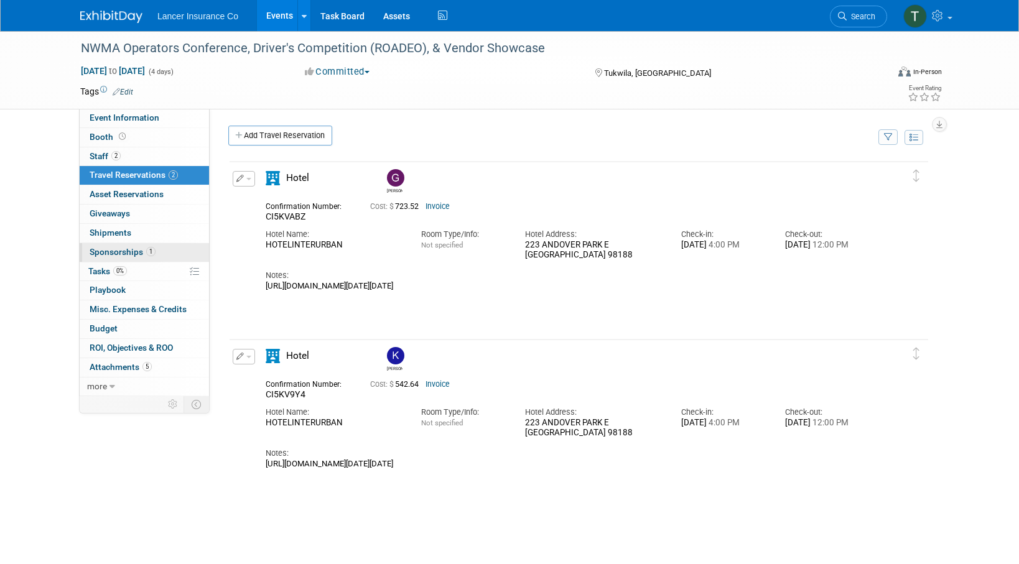
click at [123, 254] on span "Sponsorships 1" at bounding box center [123, 252] width 66 height 10
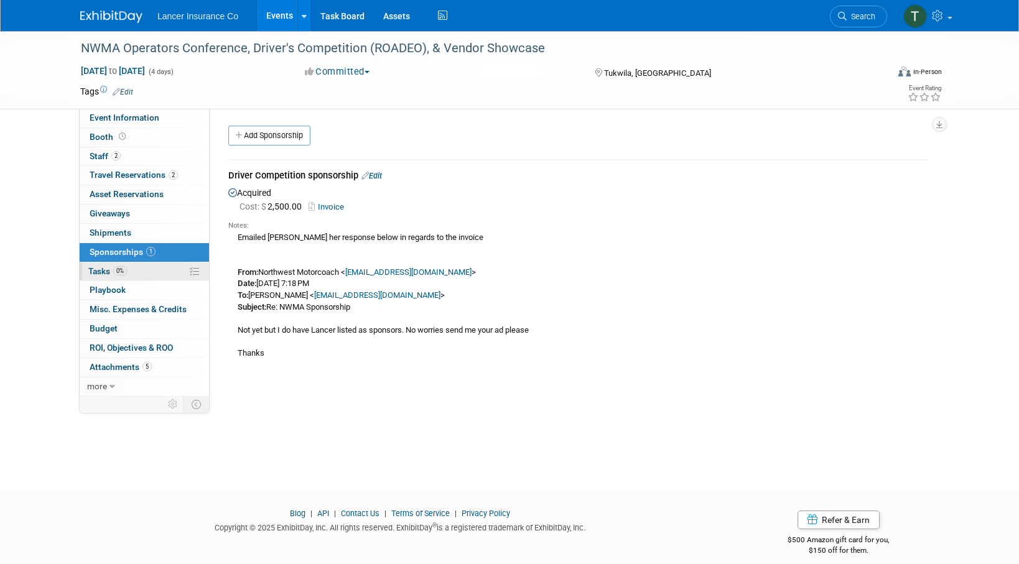
click at [105, 263] on link "0% Tasks 0%" at bounding box center [144, 272] width 129 height 19
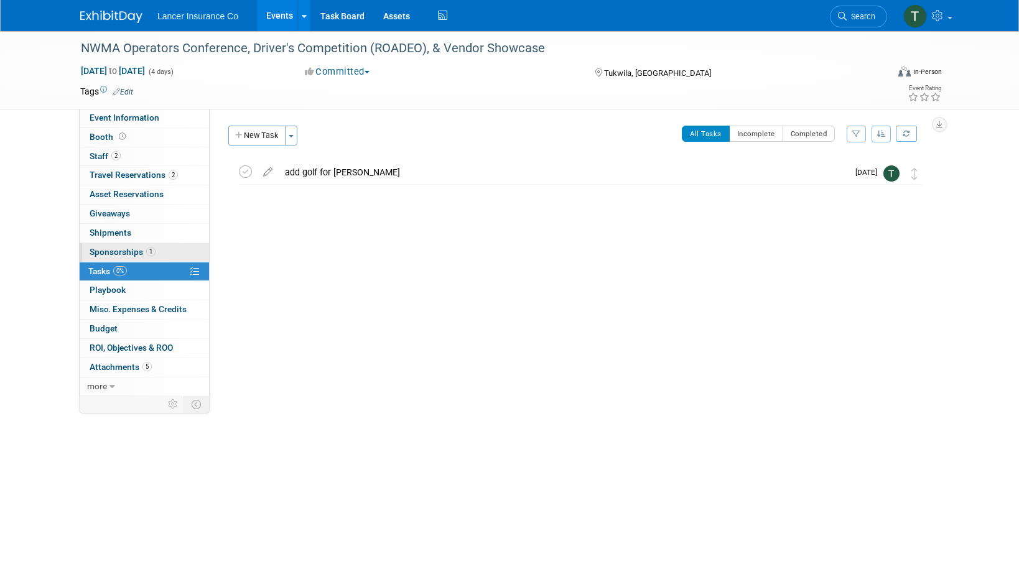
click at [105, 249] on span "Sponsorships 1" at bounding box center [123, 252] width 66 height 10
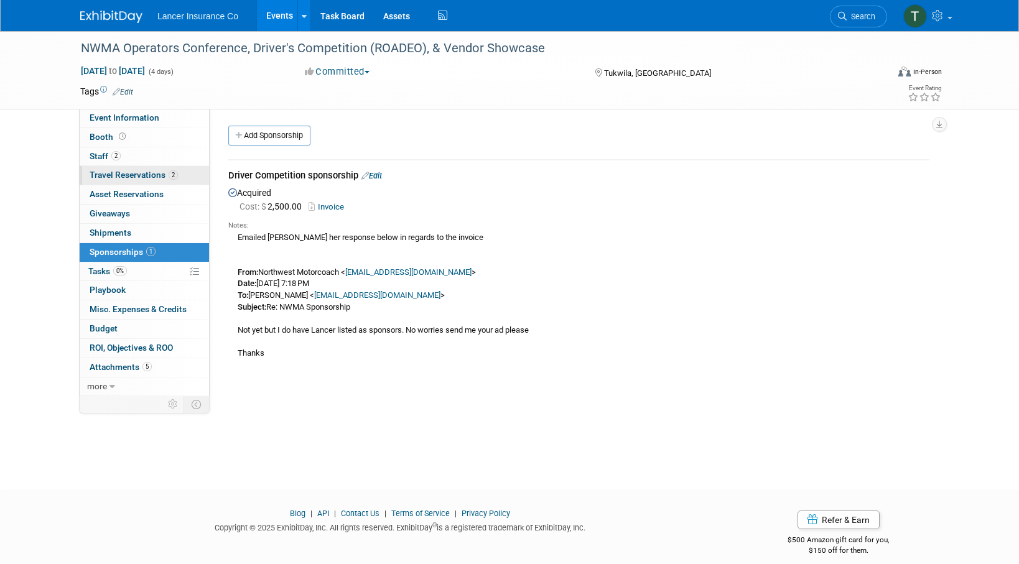
click at [124, 179] on span "Travel Reservations 2" at bounding box center [134, 175] width 88 height 10
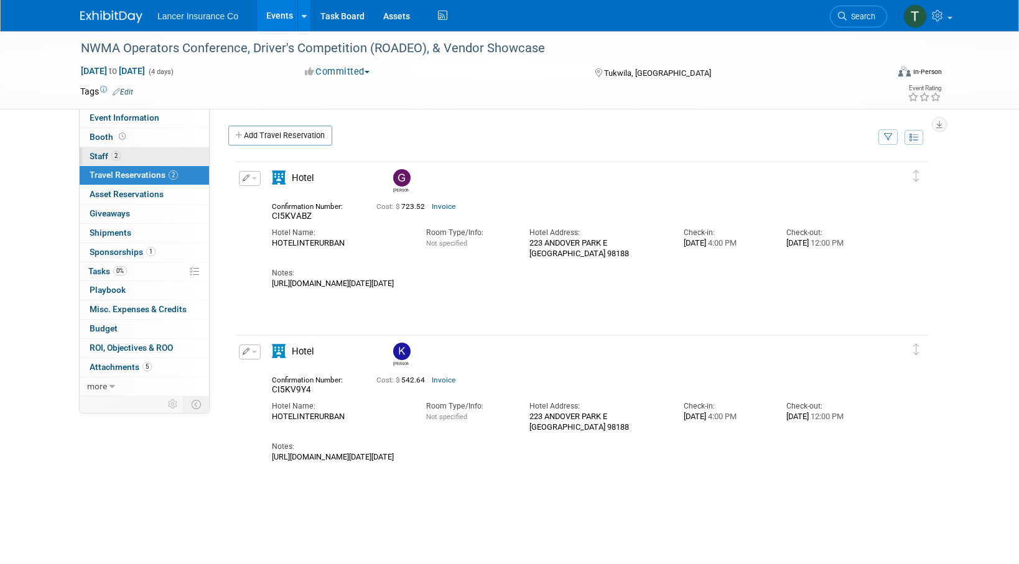
click at [98, 157] on span "Staff 2" at bounding box center [105, 156] width 31 height 10
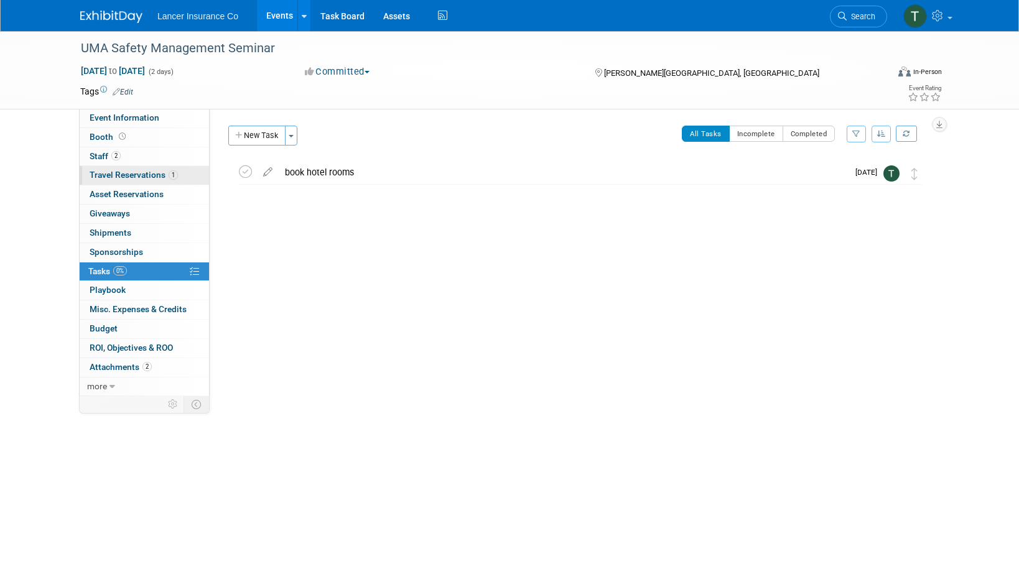
click at [105, 178] on span "Travel Reservations 1" at bounding box center [134, 175] width 88 height 10
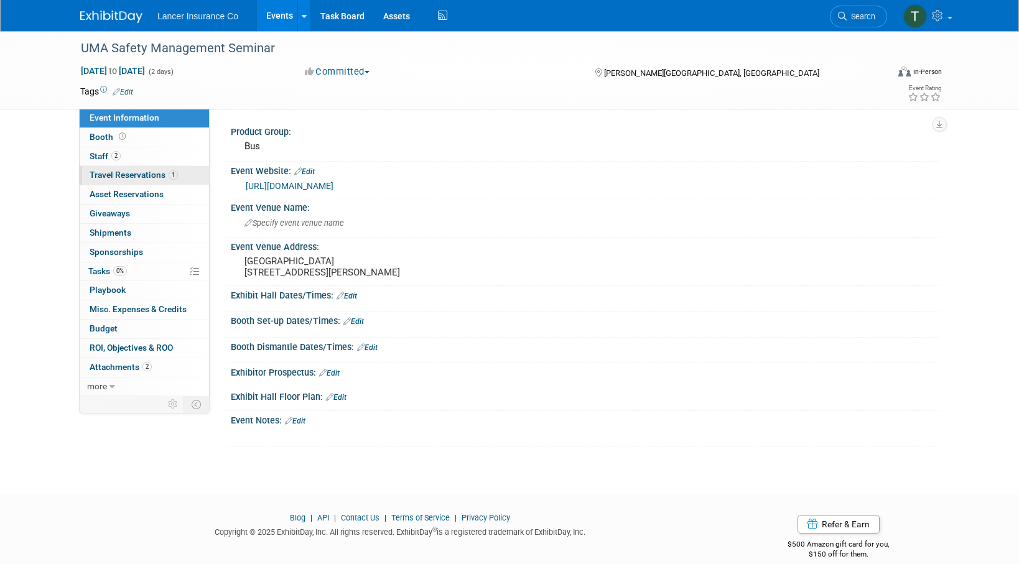
click at [111, 173] on span "Travel Reservations 1" at bounding box center [134, 175] width 88 height 10
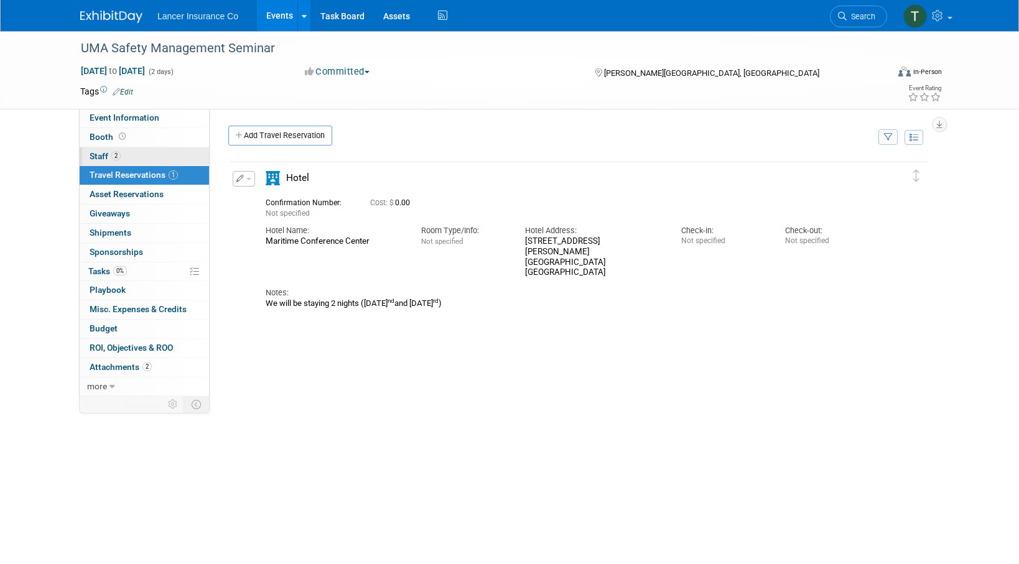
click at [105, 151] on span "Staff 2" at bounding box center [105, 156] width 31 height 10
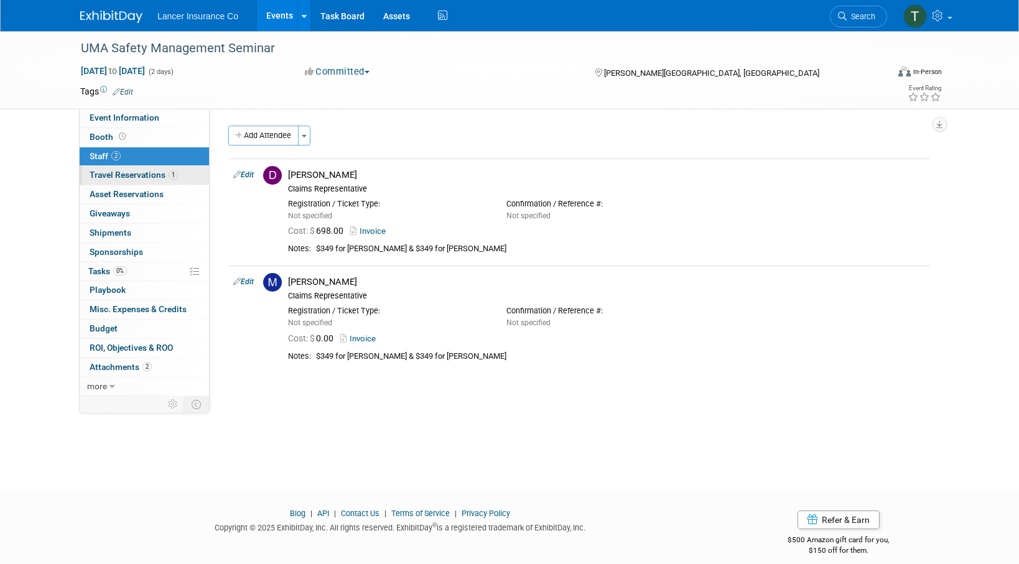
click at [109, 176] on span "Travel Reservations 1" at bounding box center [134, 175] width 88 height 10
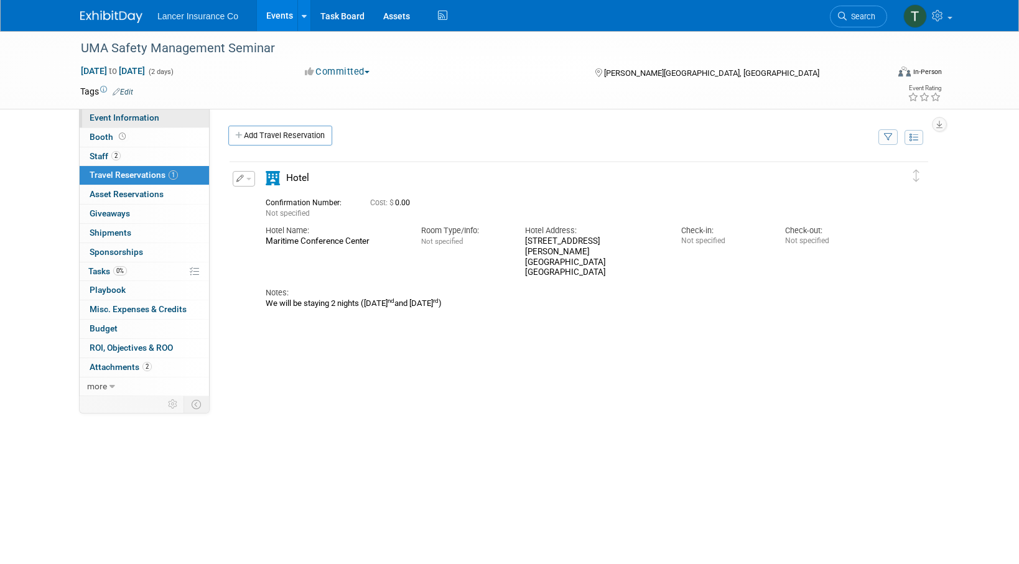
click at [110, 121] on span "Event Information" at bounding box center [125, 118] width 70 height 10
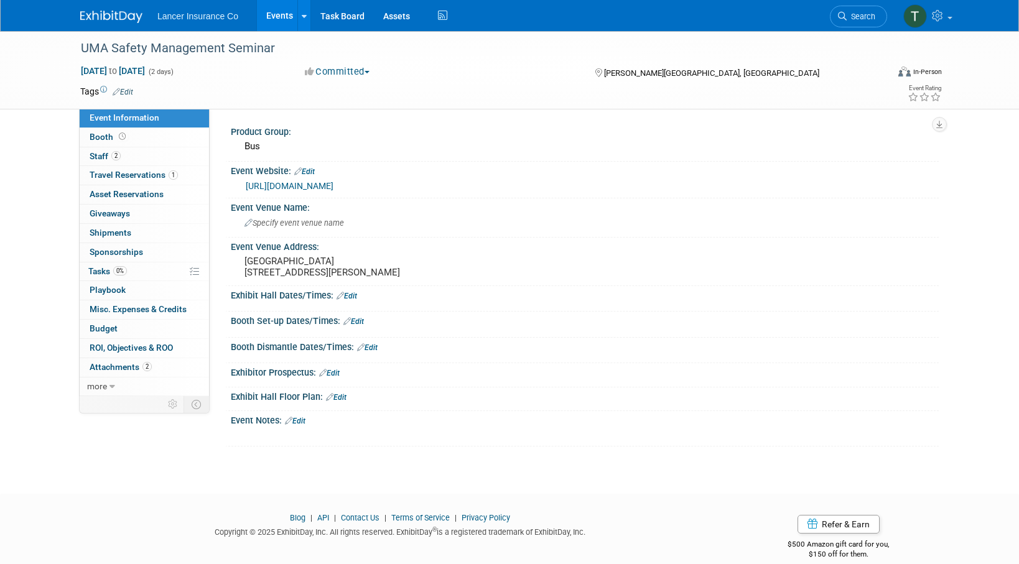
click at [317, 185] on link "[URL][DOMAIN_NAME]" at bounding box center [290, 186] width 88 height 10
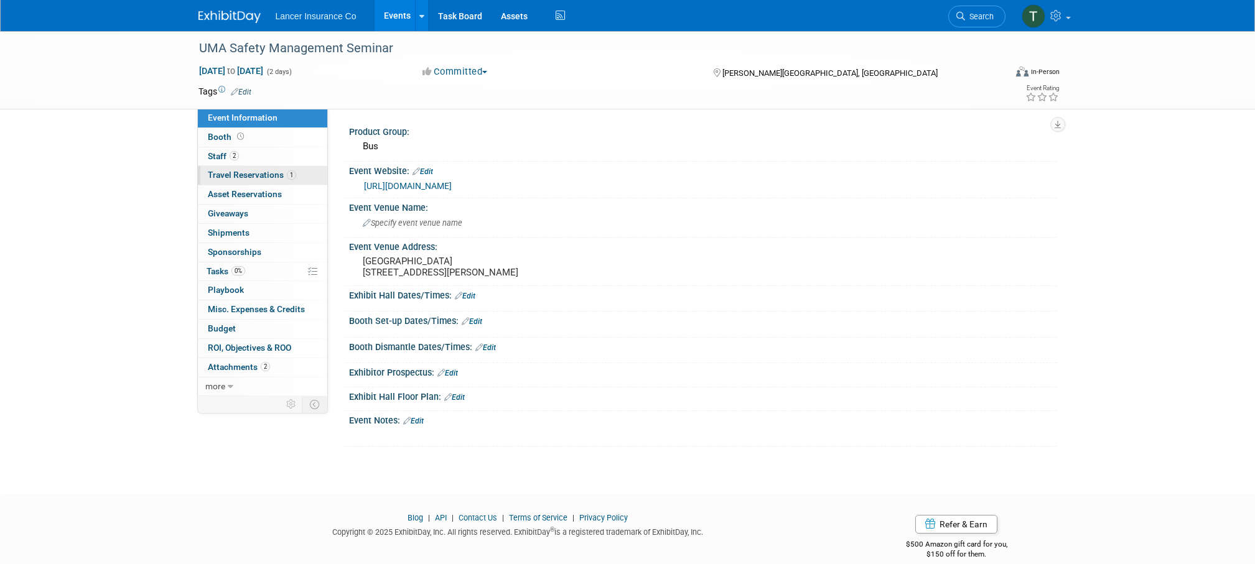
click at [223, 173] on span "Travel Reservations 1" at bounding box center [252, 175] width 88 height 10
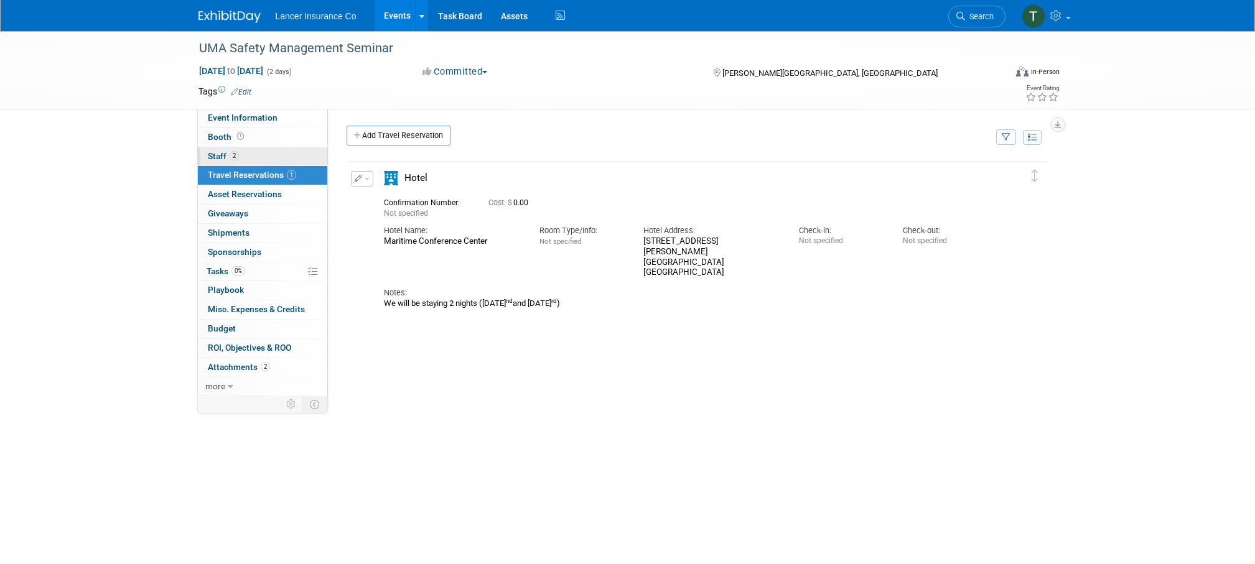
click at [220, 152] on span "Staff 2" at bounding box center [223, 156] width 31 height 10
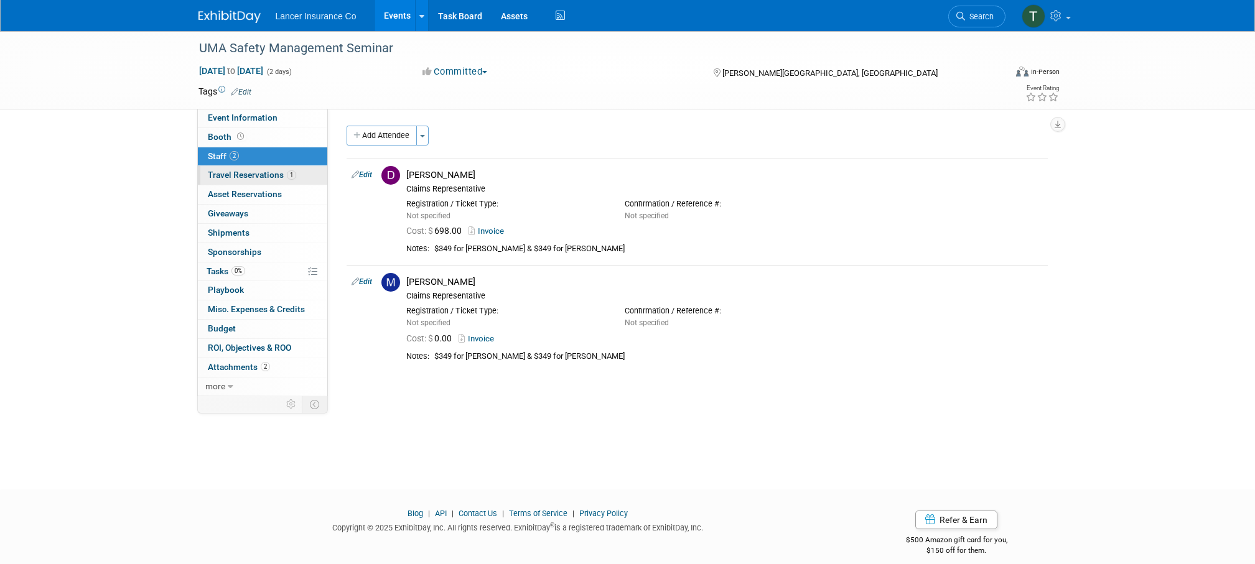
click at [265, 175] on span "Travel Reservations 1" at bounding box center [252, 175] width 88 height 10
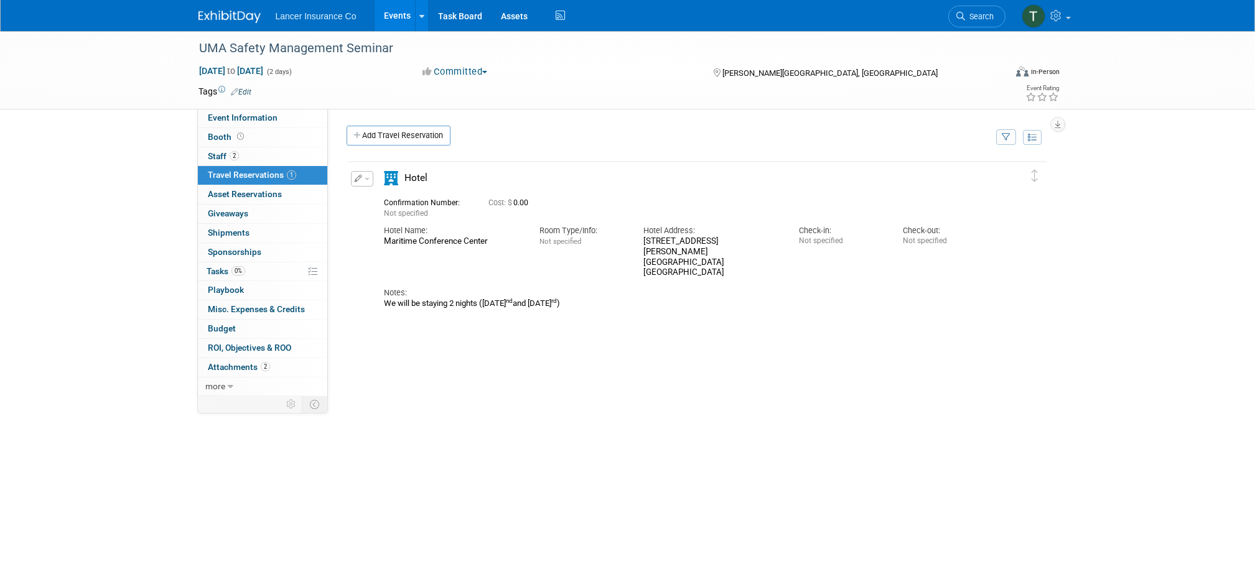
click at [365, 175] on button "button" at bounding box center [362, 179] width 22 height 16
click at [395, 202] on button "Edit Reservation" at bounding box center [403, 201] width 105 height 18
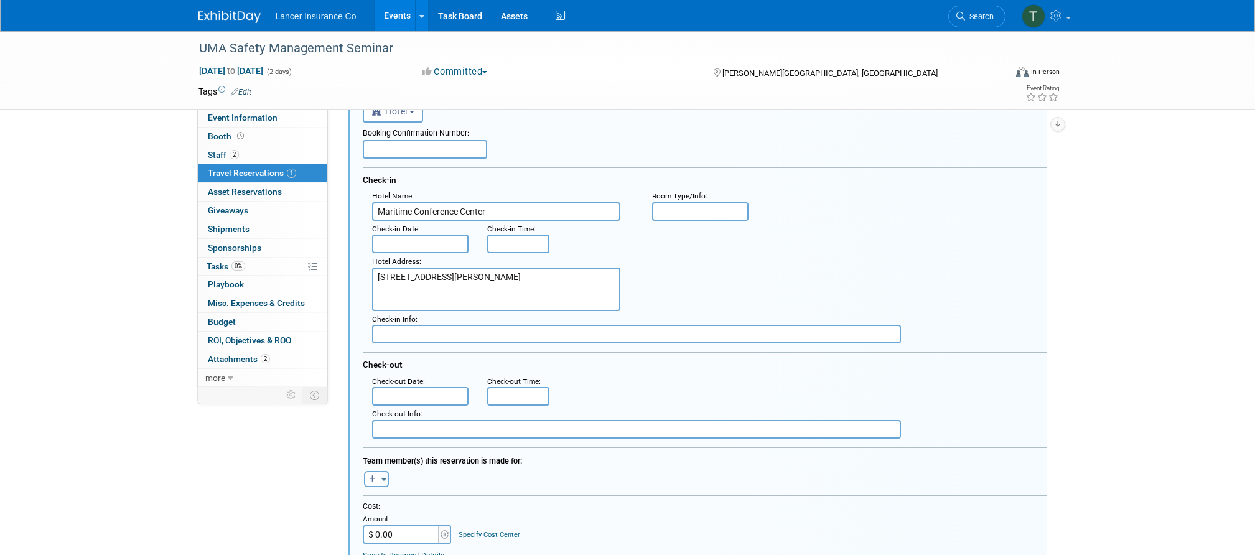
scroll to position [96, 0]
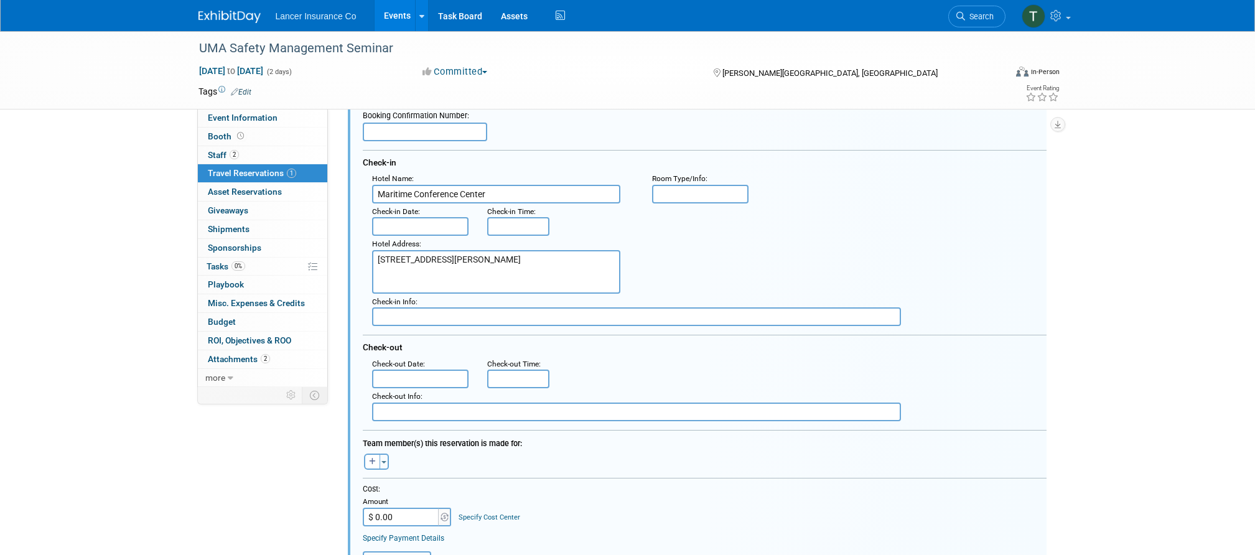
click at [383, 516] on input "$ 0.00" at bounding box center [402, 517] width 78 height 19
paste input "379.4"
type input "$ 379.40"
click at [380, 457] on button "Toggle Dropdown" at bounding box center [383, 462] width 9 height 16
click at [411, 547] on label "[PERSON_NAME]" at bounding box center [450, 553] width 154 height 22
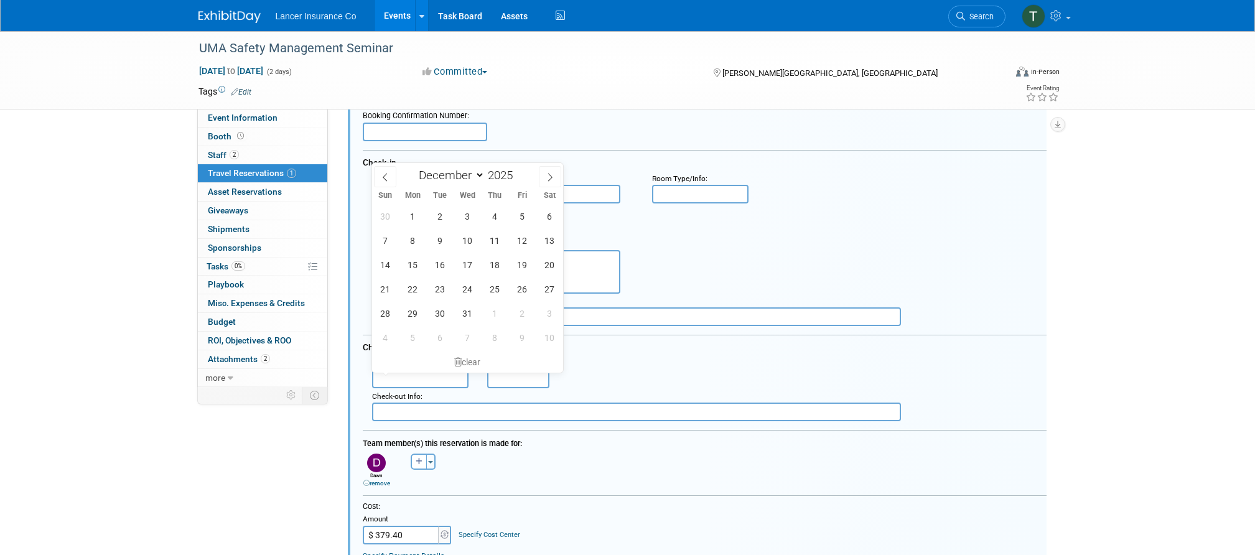
click at [413, 376] on input "text" at bounding box center [420, 379] width 97 height 19
click at [444, 218] on span "2" at bounding box center [440, 216] width 24 height 24
type input "Dec 2, 2025"
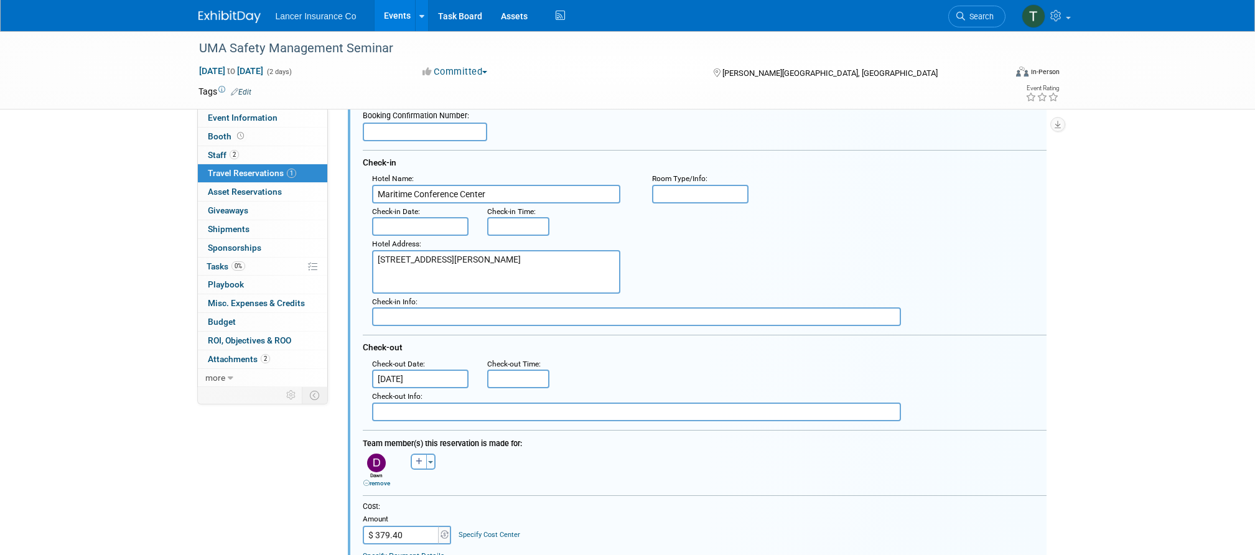
type input "5:00 PM"
click at [506, 380] on input "5:00 PM" at bounding box center [518, 379] width 62 height 19
click at [721, 363] on div ": Check-out Date : Dec 2, 2025 Check-out Time : 5:00 PM" at bounding box center [709, 372] width 693 height 33
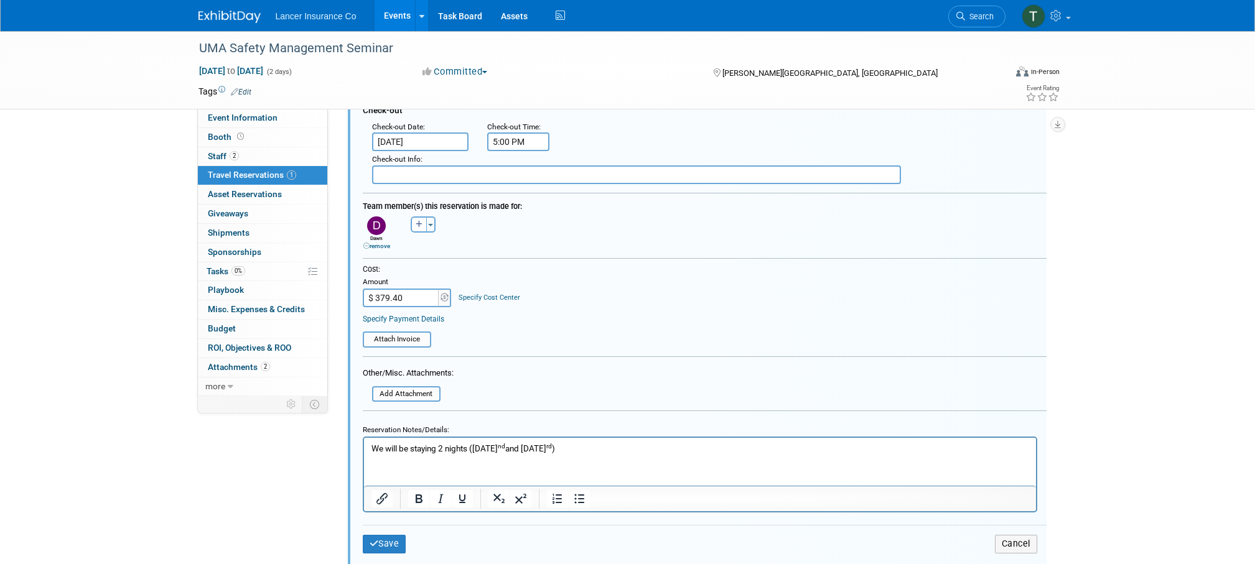
scroll to position [309, 0]
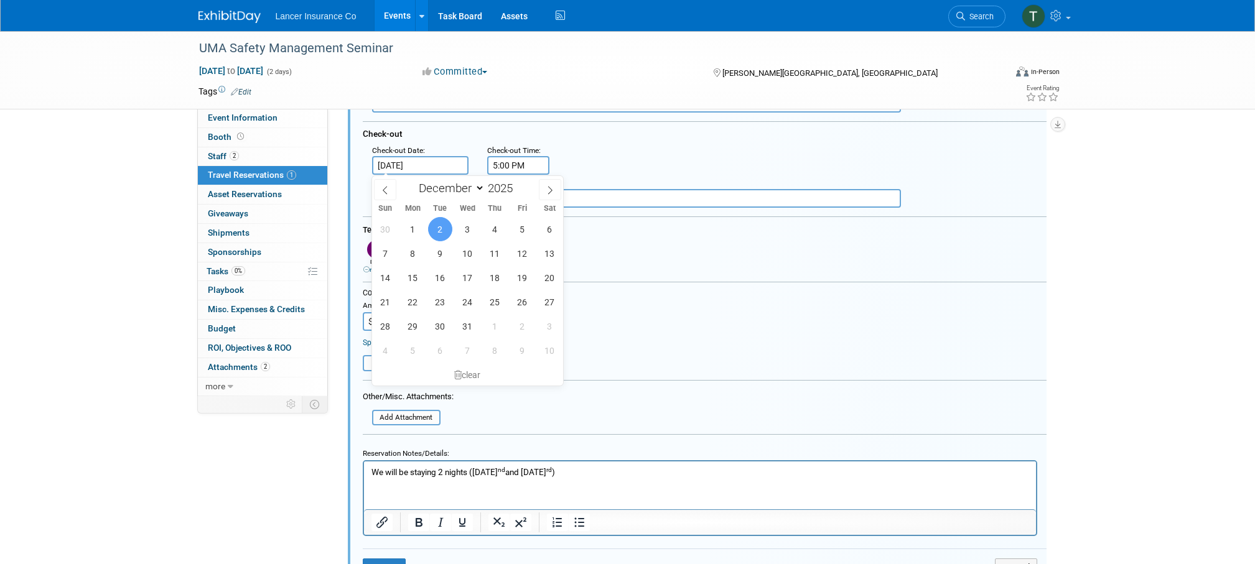
click at [422, 169] on input "Dec 2, 2025" at bounding box center [420, 165] width 97 height 19
click at [495, 221] on span "4" at bounding box center [495, 229] width 24 height 24
type input "Dec 4, 2025"
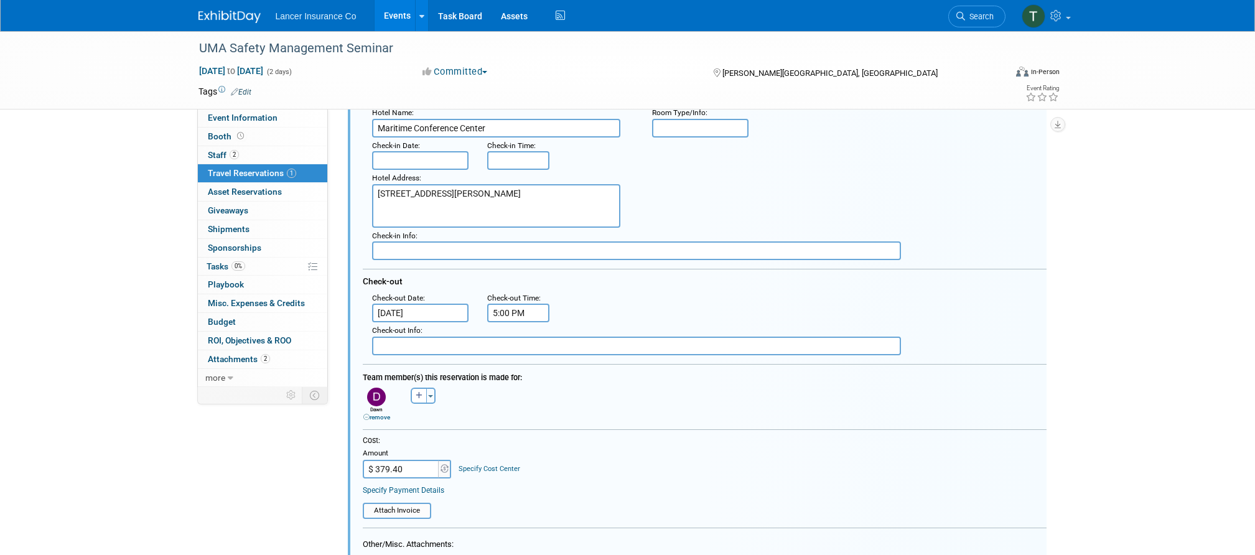
scroll to position [119, 0]
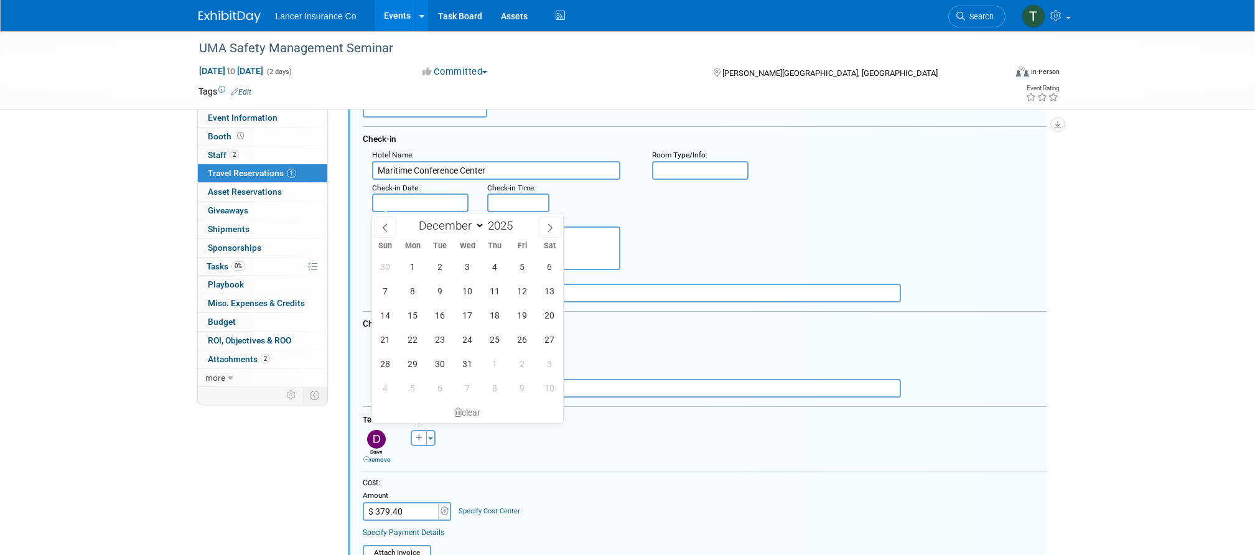
click at [435, 196] on input "text" at bounding box center [420, 202] width 97 height 19
click at [442, 266] on span "2" at bounding box center [440, 266] width 24 height 24
type input "Dec 2, 2025"
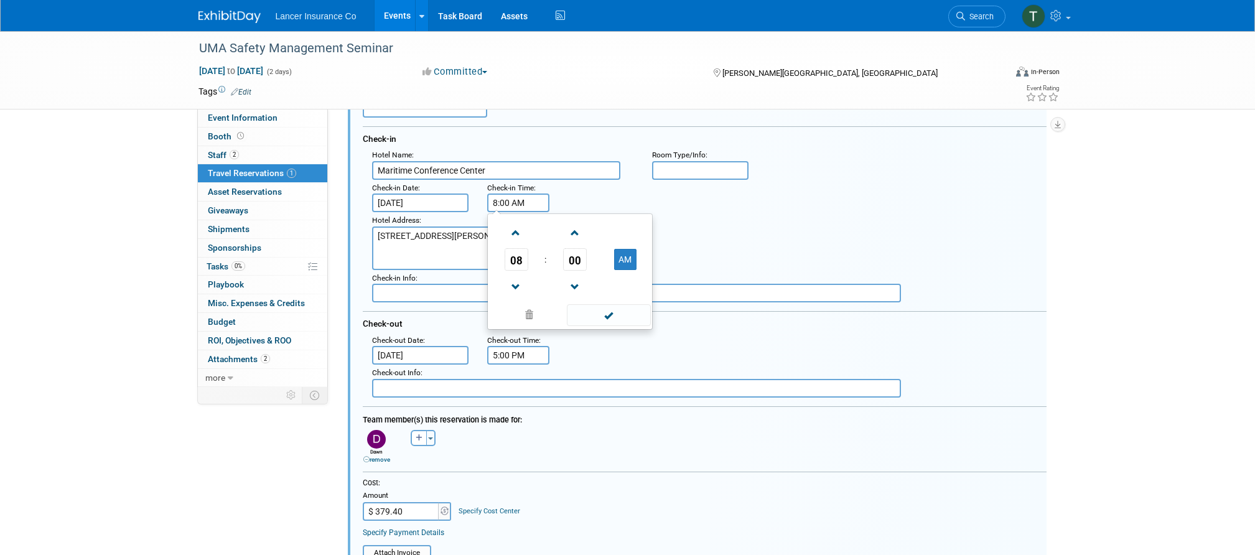
click at [519, 202] on input "8:00 AM" at bounding box center [518, 202] width 62 height 19
click at [513, 233] on span at bounding box center [516, 233] width 22 height 22
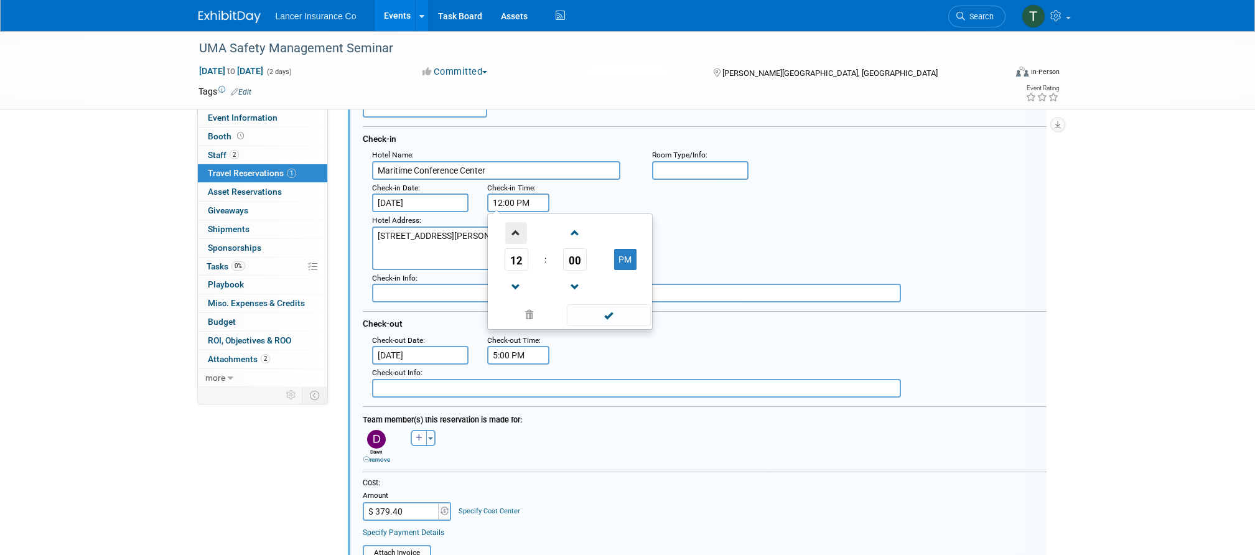
click at [513, 233] on span at bounding box center [516, 233] width 22 height 22
type input "3:00 PM"
click at [608, 314] on span at bounding box center [609, 315] width 84 height 22
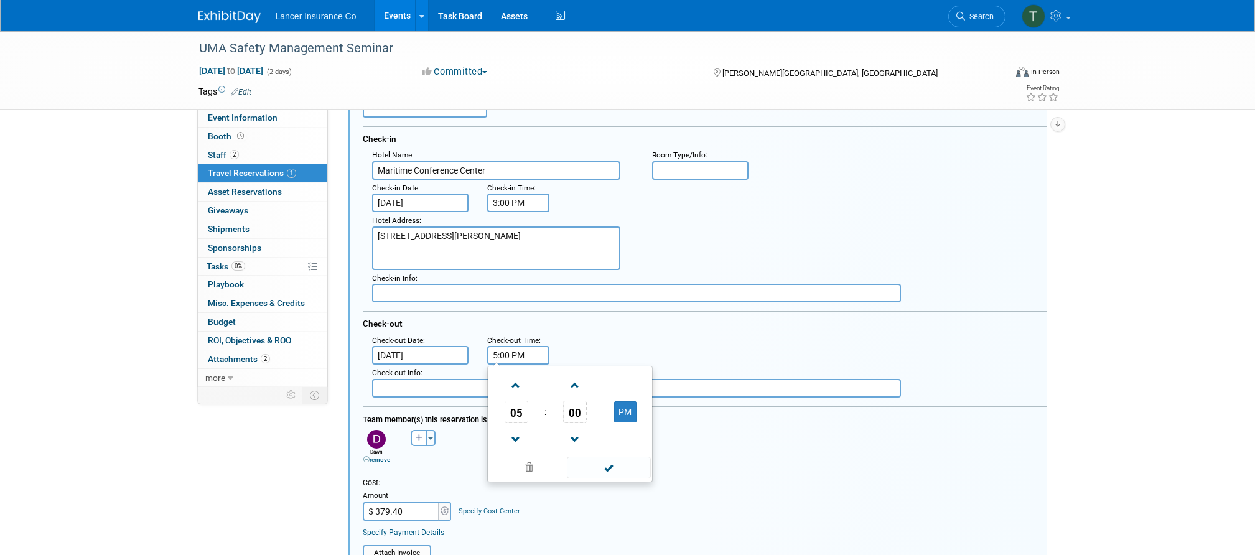
click at [512, 357] on input "5:00 PM" at bounding box center [518, 355] width 62 height 19
click at [514, 436] on span at bounding box center [516, 440] width 22 height 22
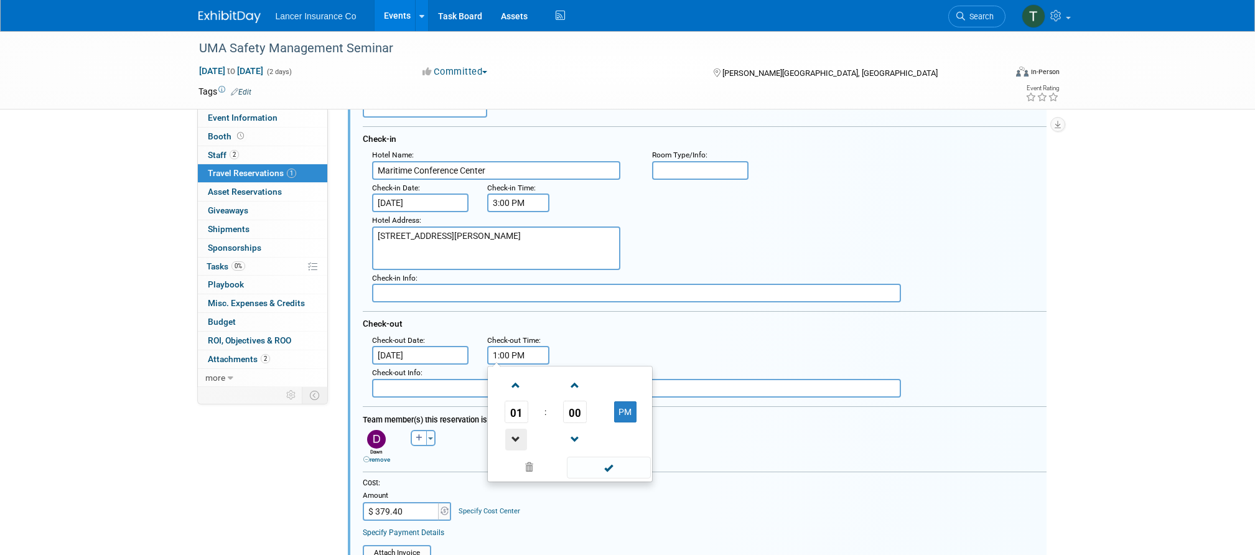
click at [514, 436] on span at bounding box center [516, 440] width 22 height 22
type input "11:00 AM"
click at [588, 462] on span at bounding box center [609, 468] width 84 height 22
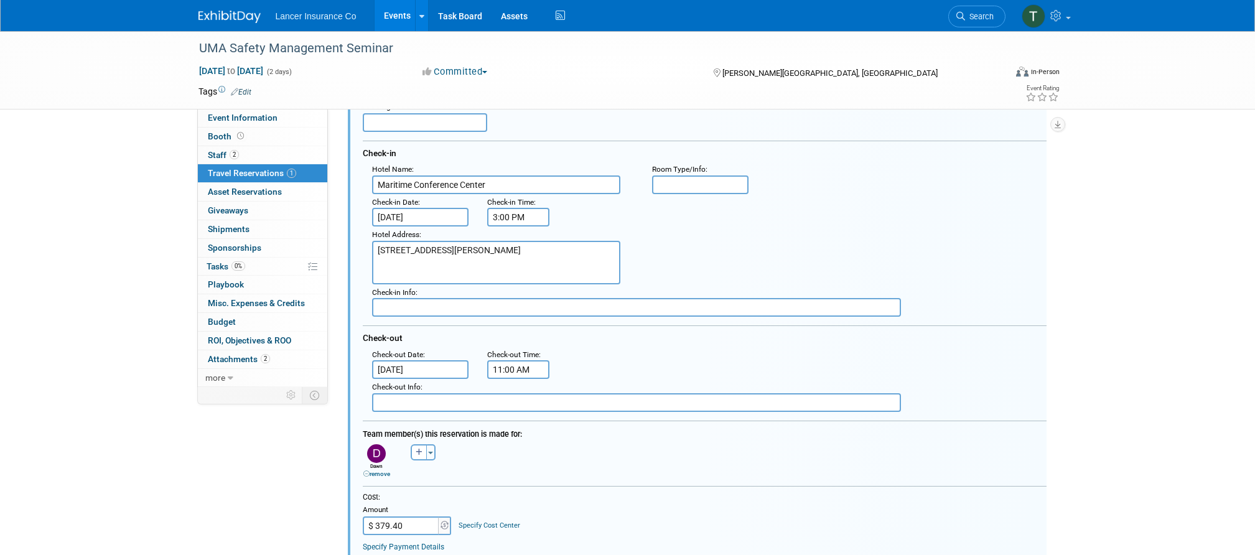
scroll to position [0, 0]
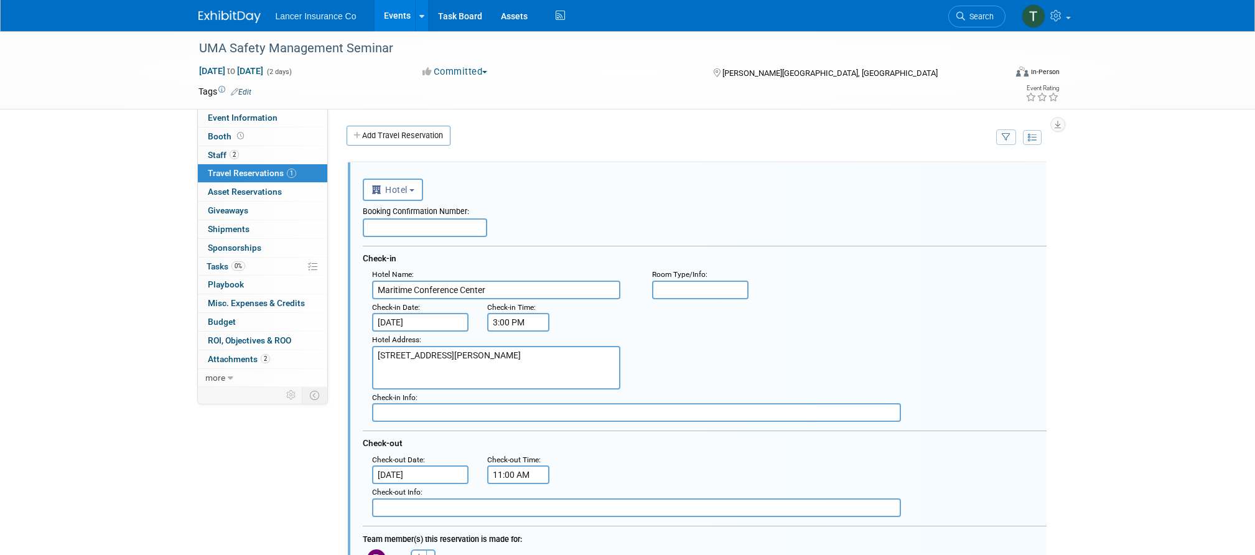
paste input "RMCC11706"
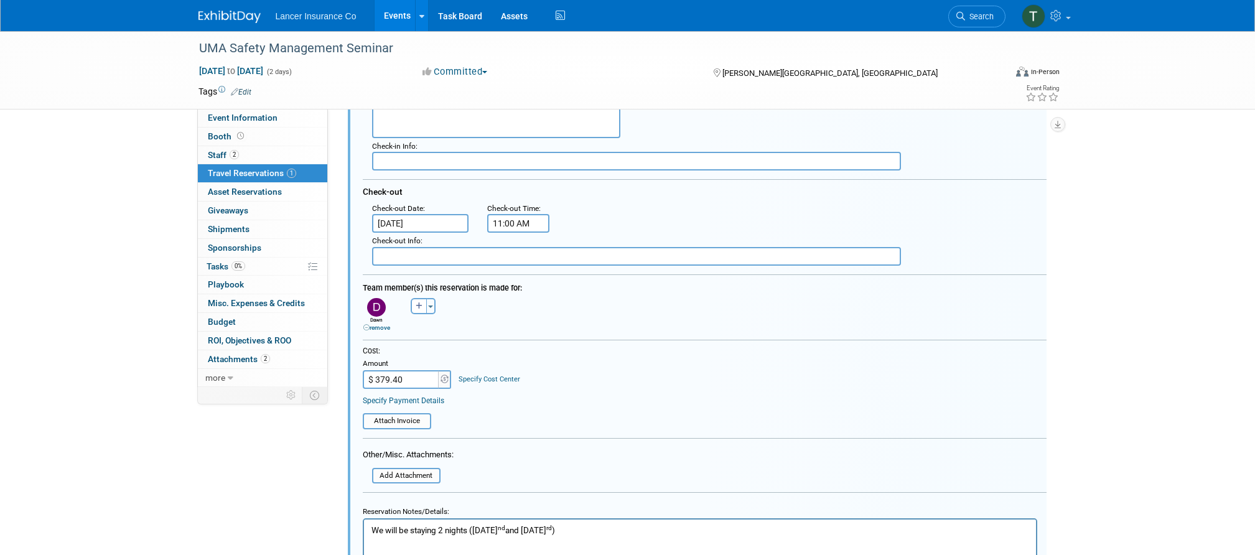
scroll to position [254, 0]
type input "RMCC11706"
click at [412, 417] on input "file" at bounding box center [356, 419] width 148 height 14
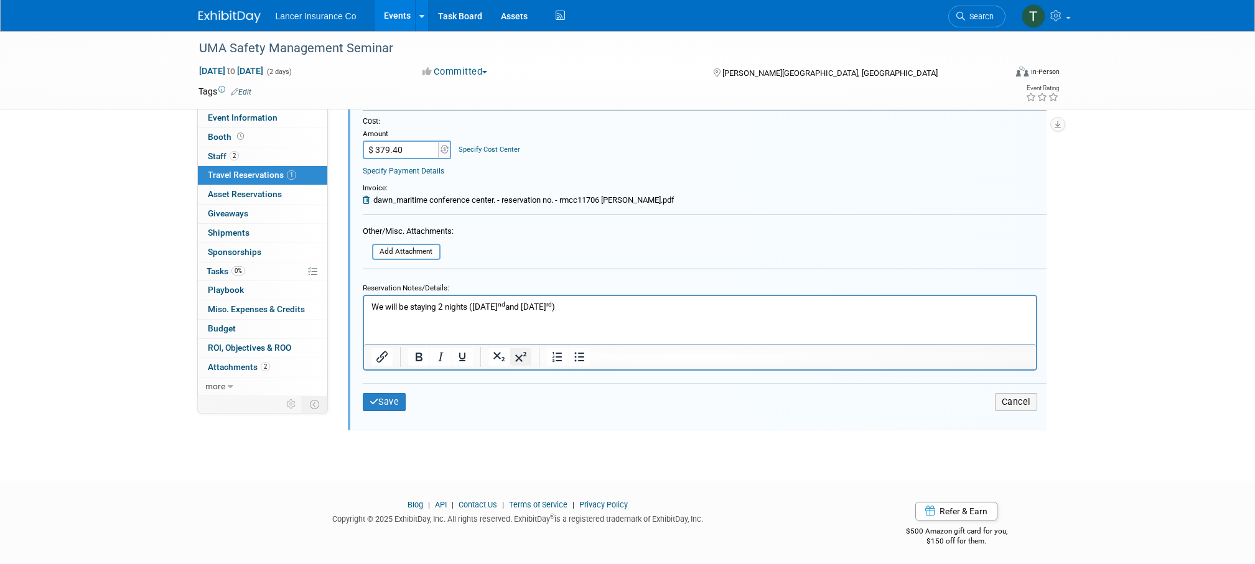
scroll to position [483, 0]
click at [388, 402] on button "Save" at bounding box center [385, 400] width 44 height 18
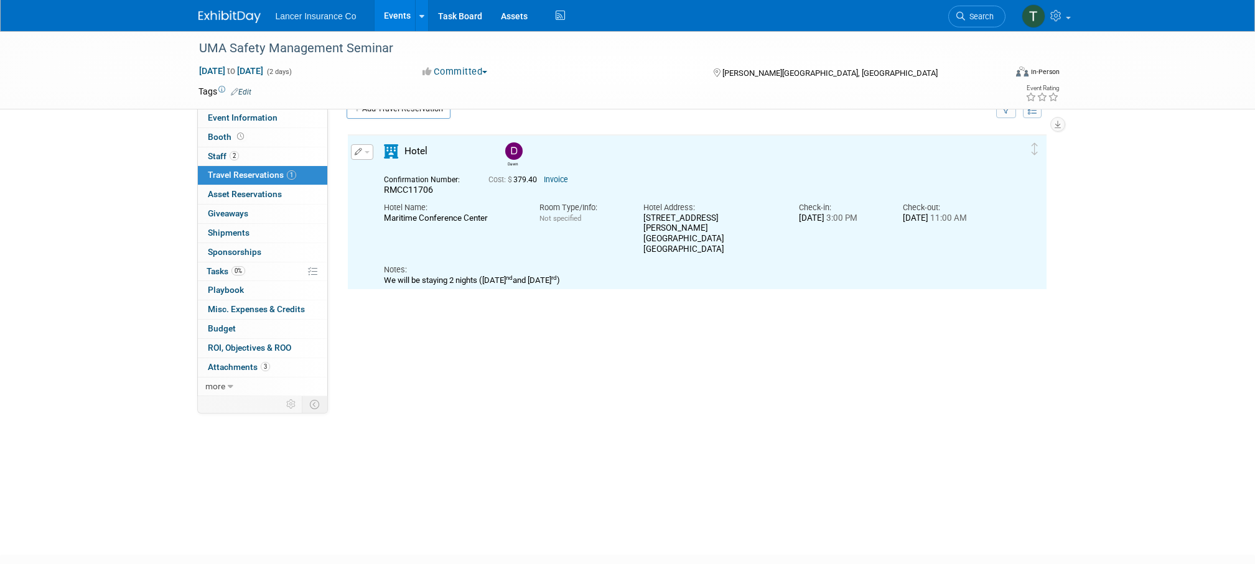
scroll to position [21, 0]
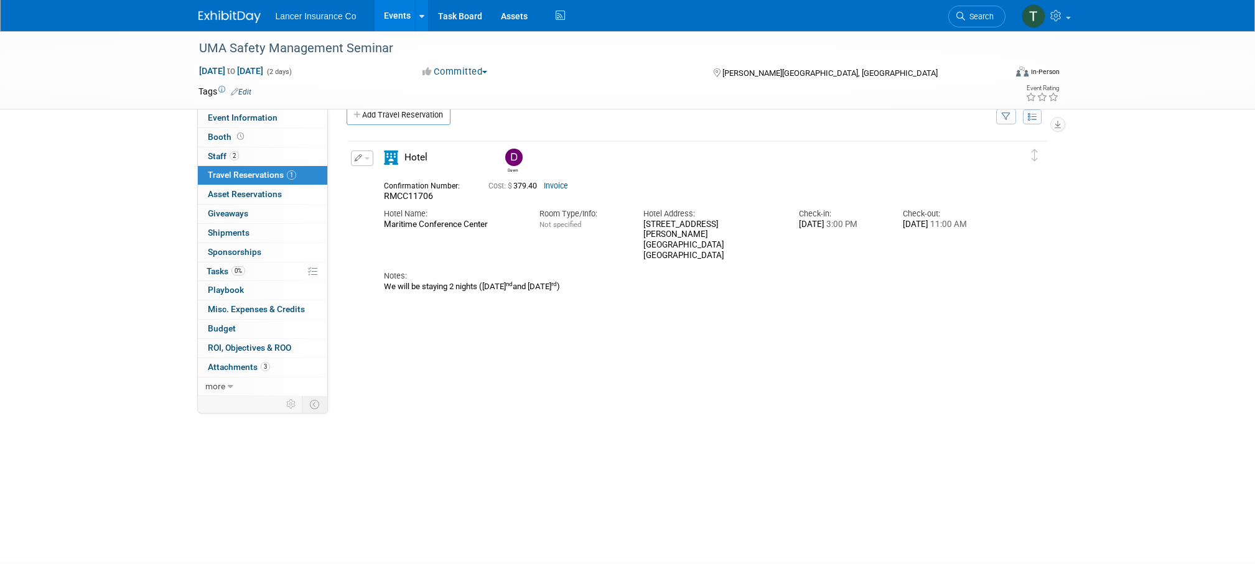
click at [368, 158] on span "button" at bounding box center [367, 158] width 5 height 2
click at [391, 218] on button "Duplicate" at bounding box center [403, 221] width 105 height 18
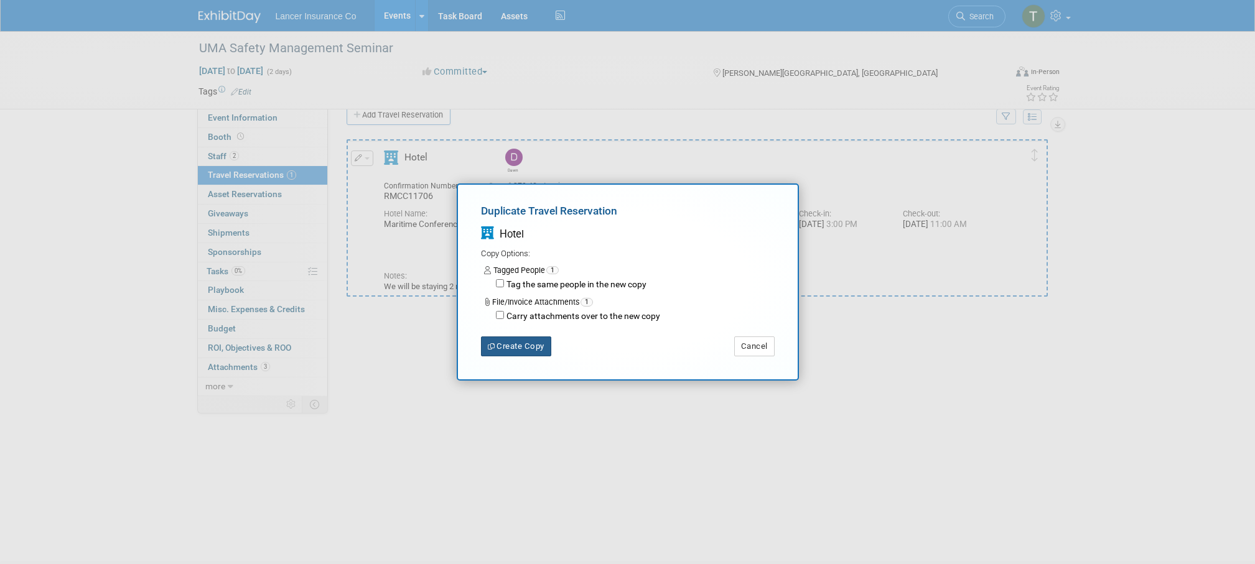
click at [524, 351] on button "Create Copy" at bounding box center [516, 347] width 70 height 20
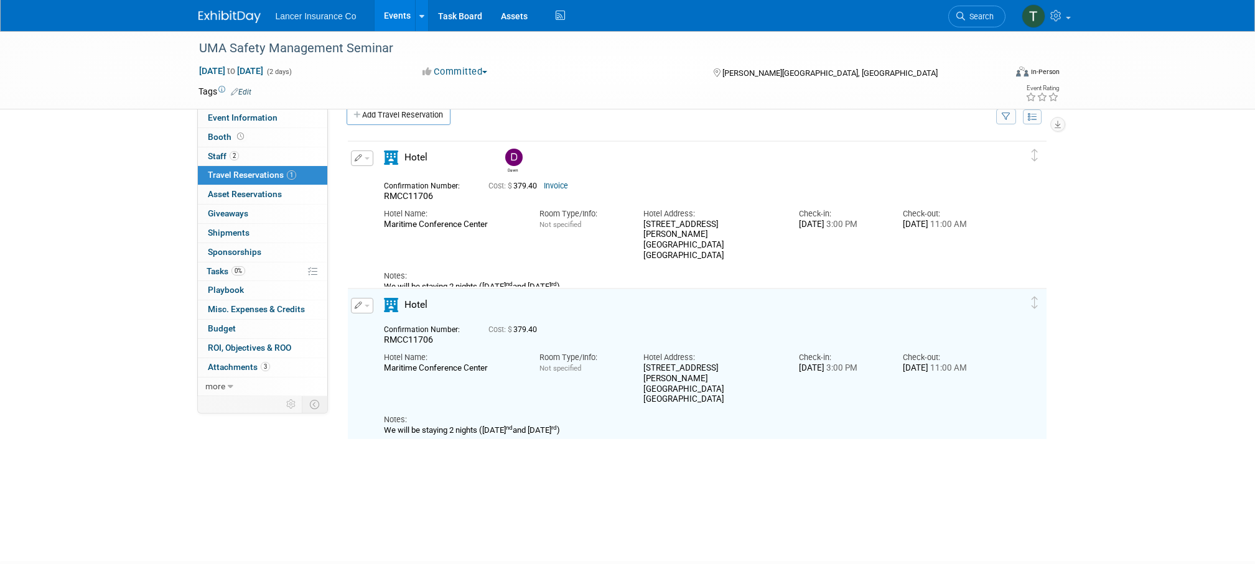
scroll to position [24, 0]
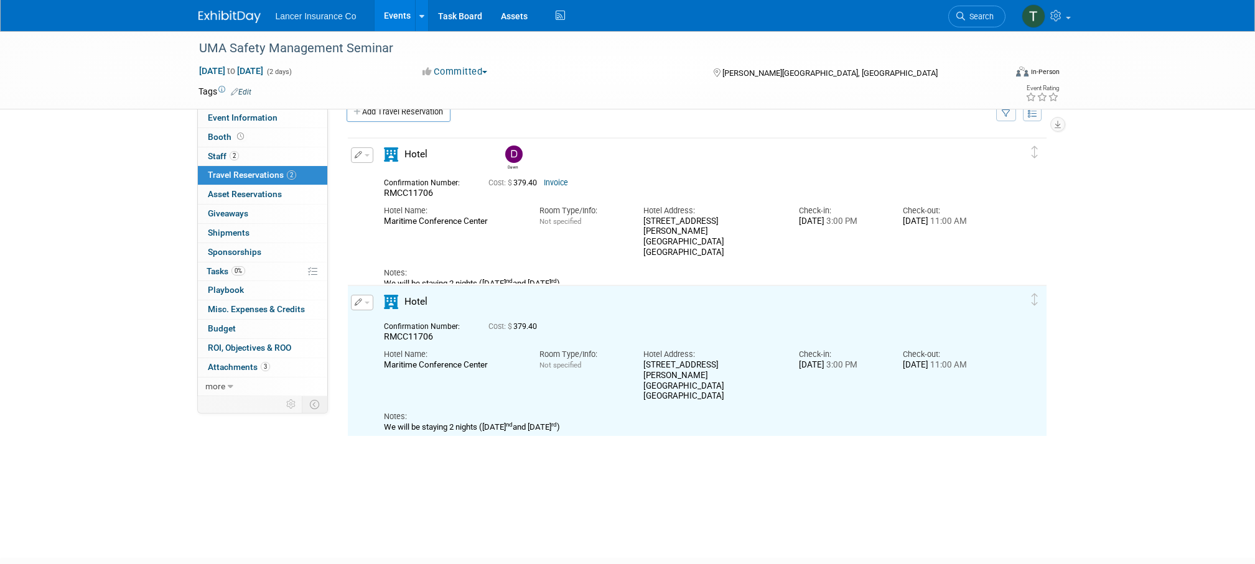
click at [362, 300] on button "button" at bounding box center [362, 303] width 22 height 16
click at [379, 319] on button "Edit Reservation" at bounding box center [403, 324] width 105 height 18
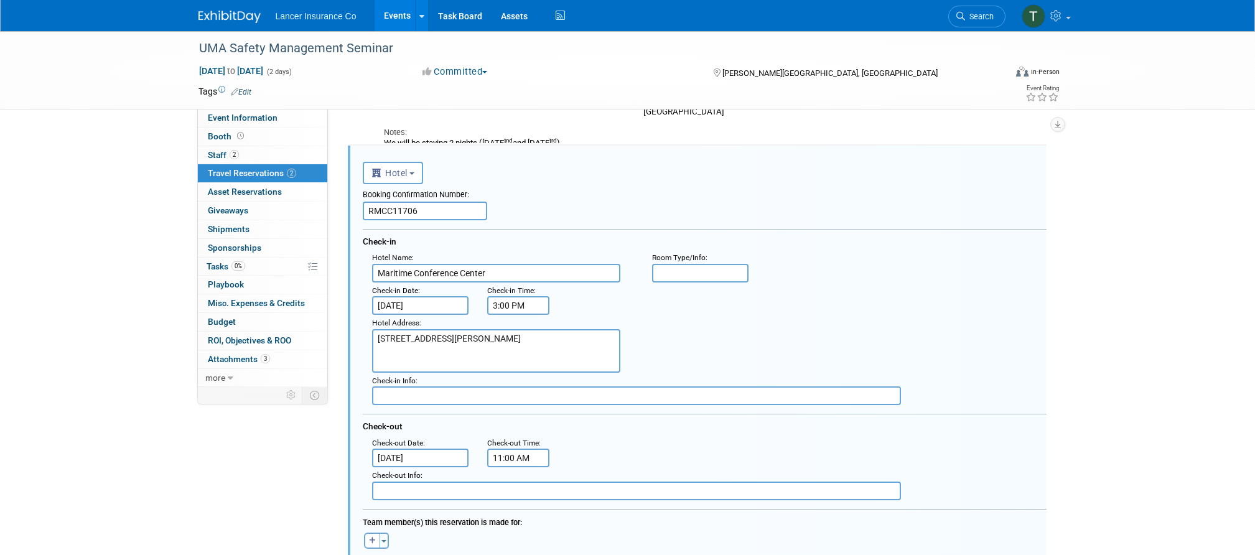
scroll to position [168, 0]
drag, startPoint x: 433, startPoint y: 209, endPoint x: 355, endPoint y: 210, distance: 77.8
click at [355, 210] on div "<i class="fas fa-plane" style="padding: 6px 4px 6px 1px;"></i> Flight <i class=…" at bounding box center [697, 498] width 699 height 712
paste input "7"
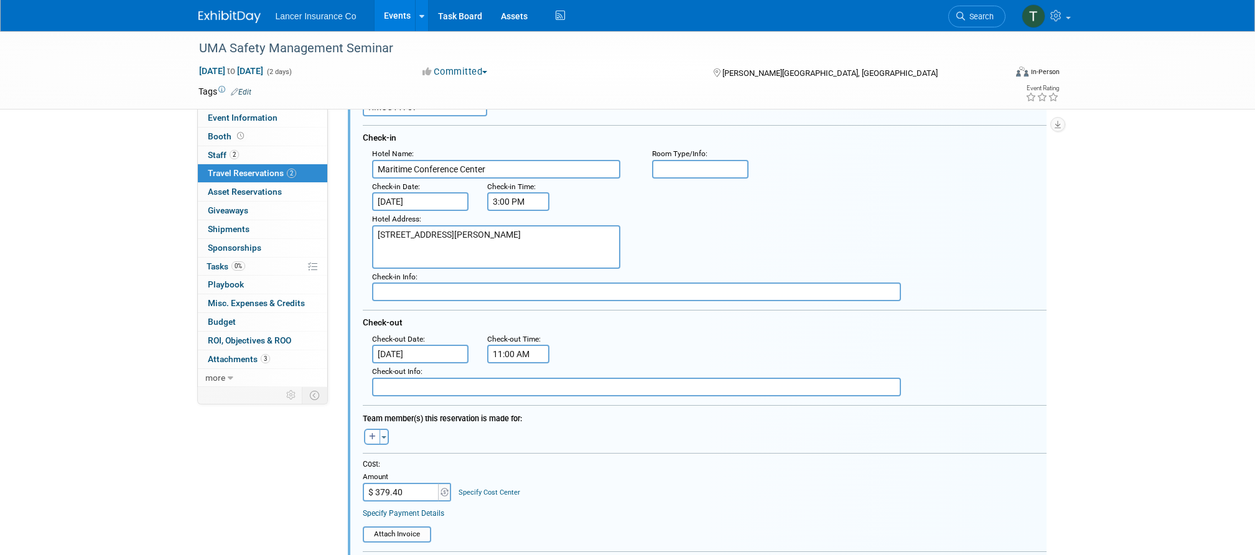
scroll to position [275, 0]
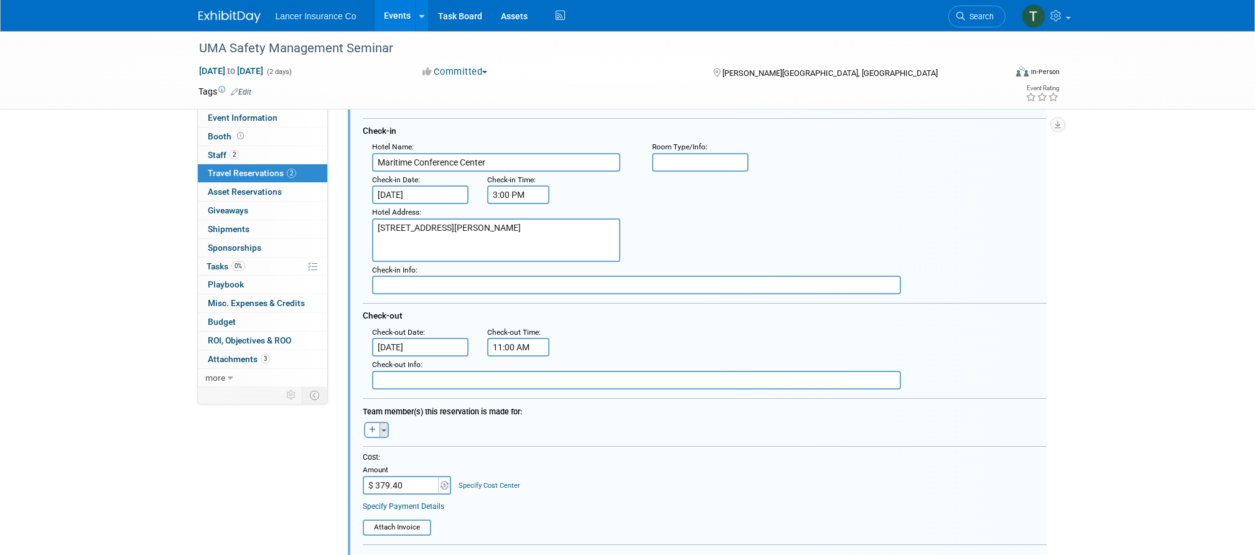
type input "RMCC11707"
click at [383, 432] on button "Toggle Dropdown" at bounding box center [383, 430] width 9 height 16
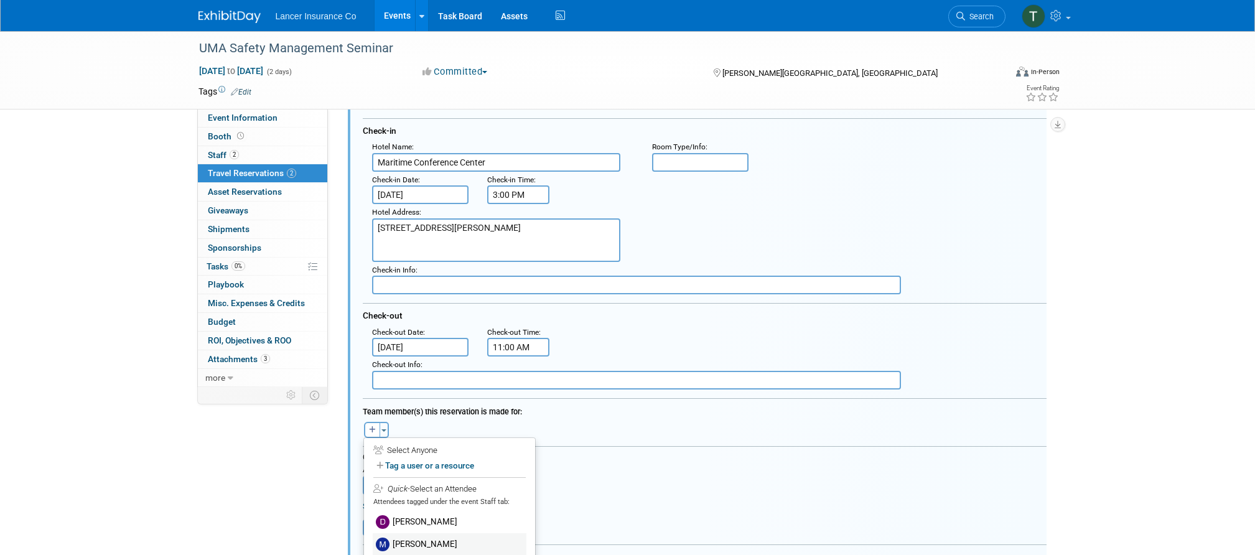
click at [401, 546] on label "[PERSON_NAME]" at bounding box center [450, 544] width 154 height 22
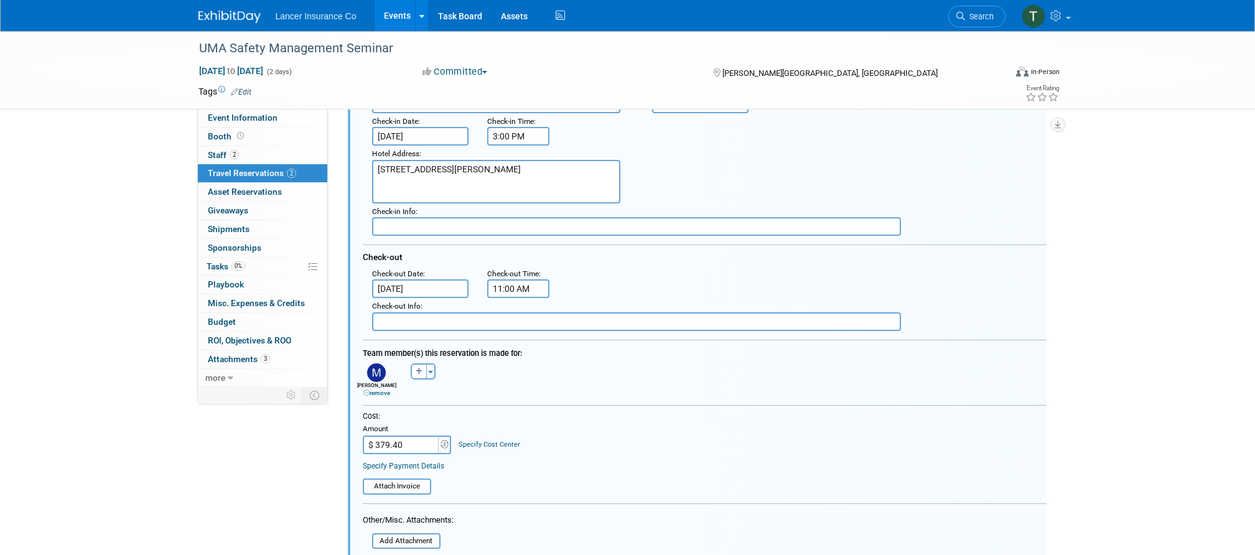
scroll to position [342, 0]
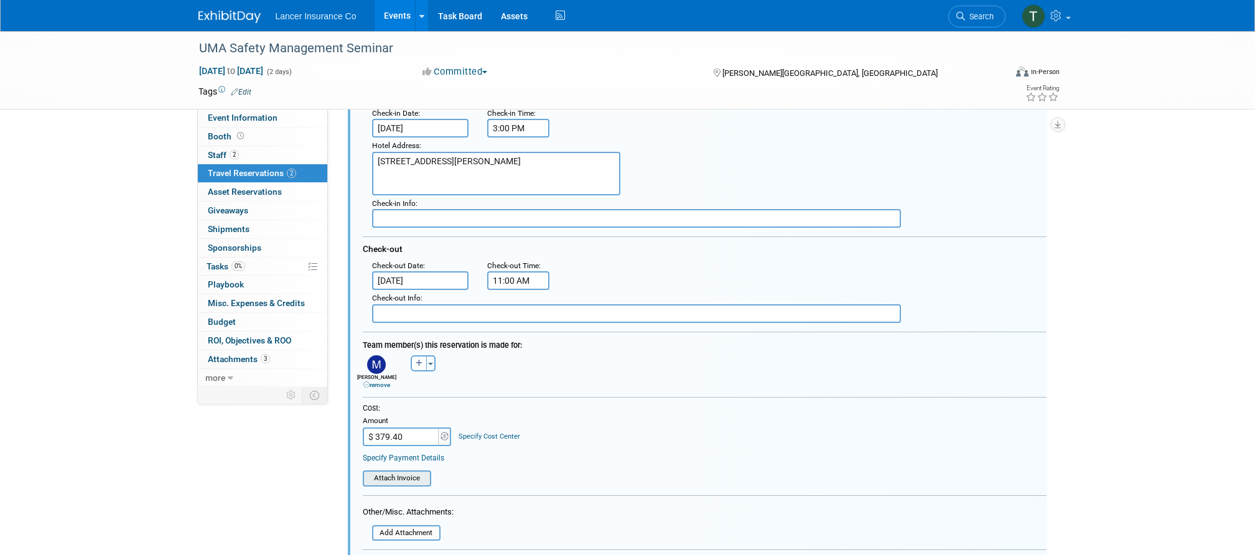
click at [412, 472] on input "file" at bounding box center [356, 479] width 148 height 14
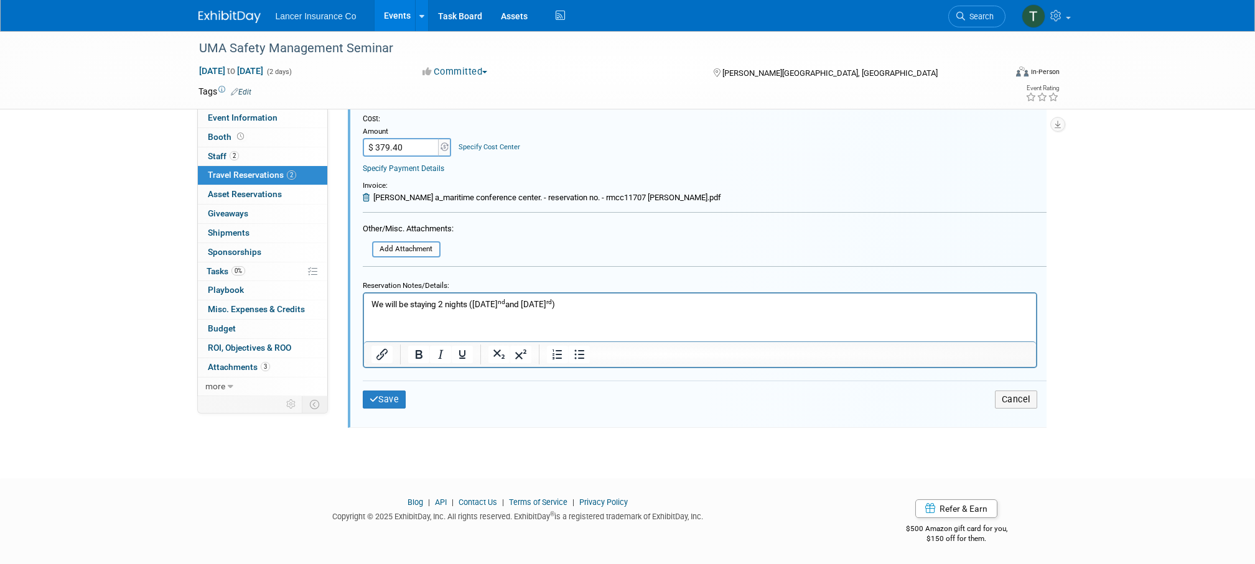
scroll to position [632, 0]
click at [395, 393] on button "Save" at bounding box center [385, 398] width 44 height 18
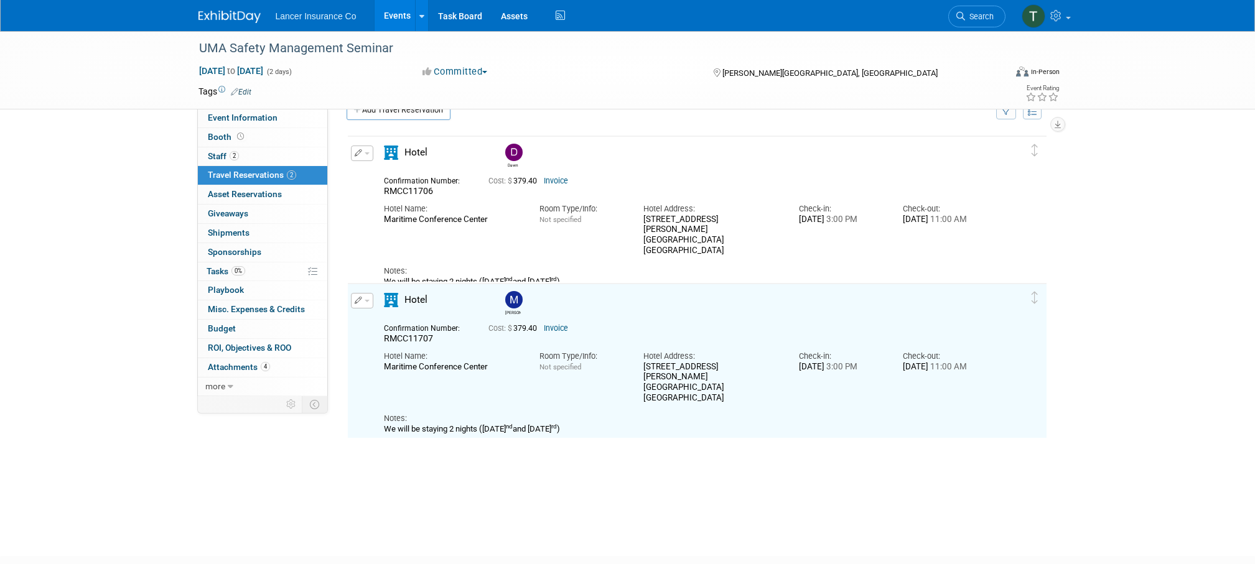
scroll to position [17, 0]
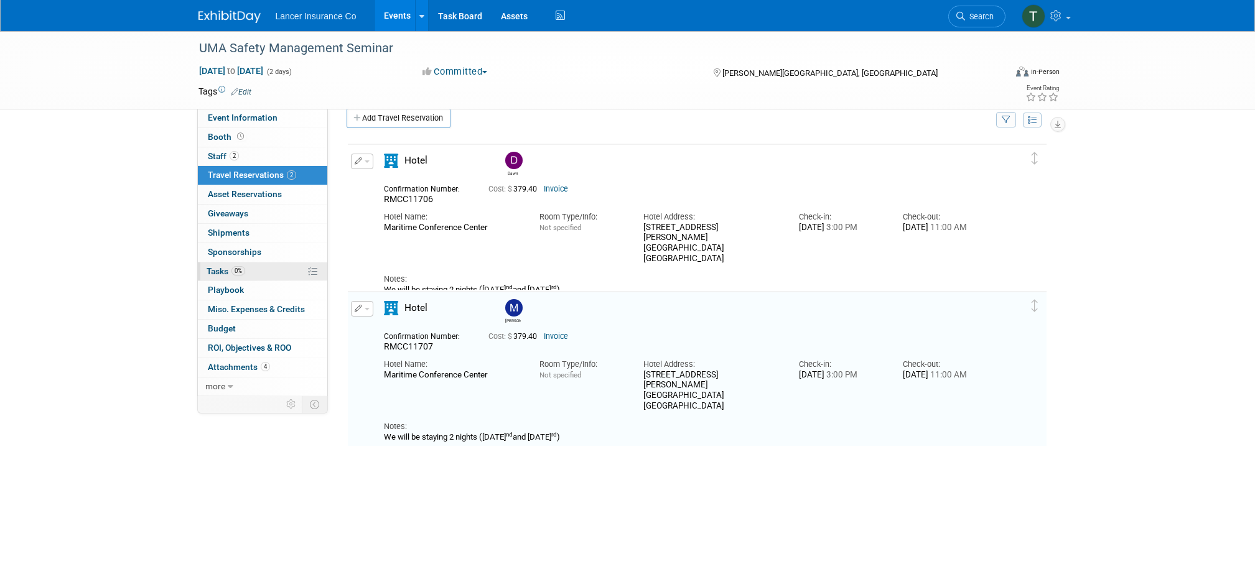
click at [239, 268] on span "0%" at bounding box center [238, 270] width 14 height 9
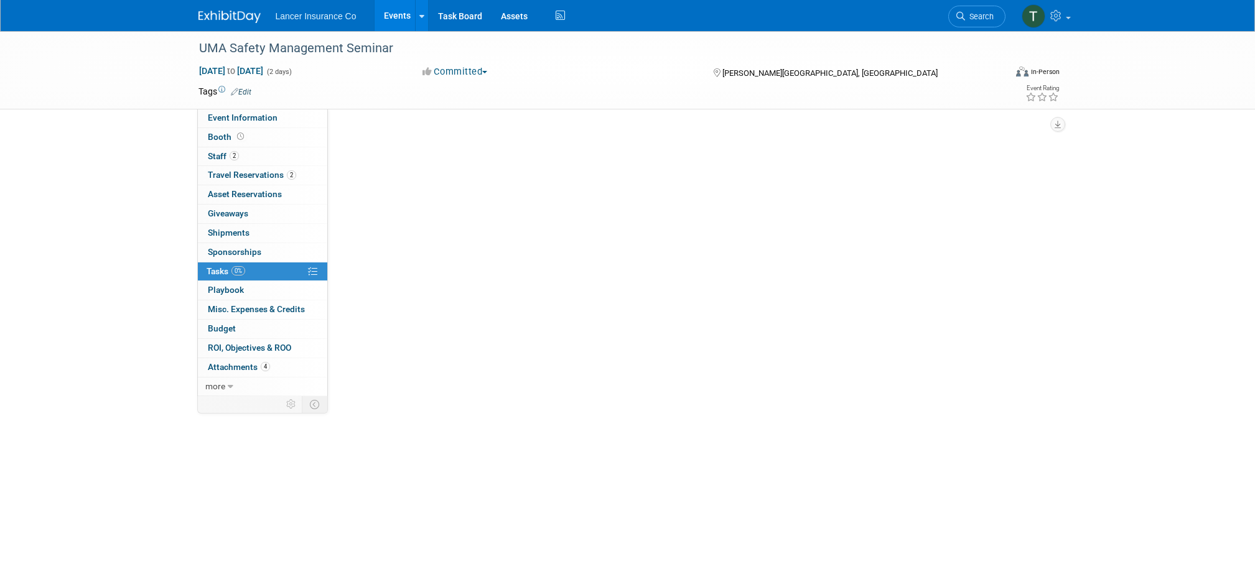
scroll to position [0, 0]
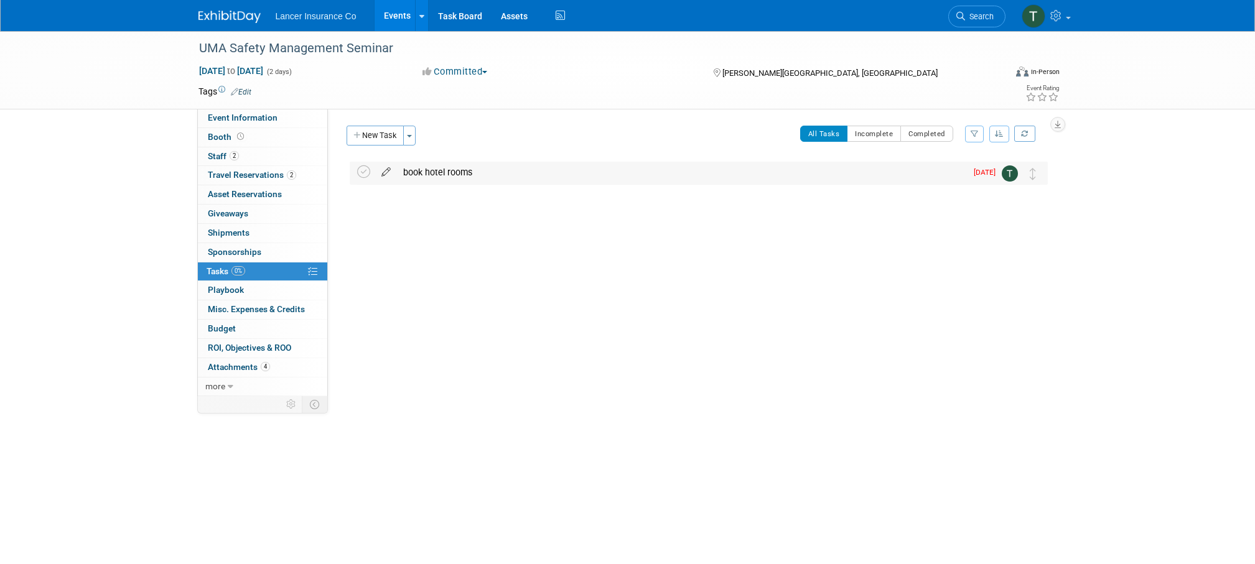
click at [388, 173] on icon at bounding box center [386, 170] width 22 height 16
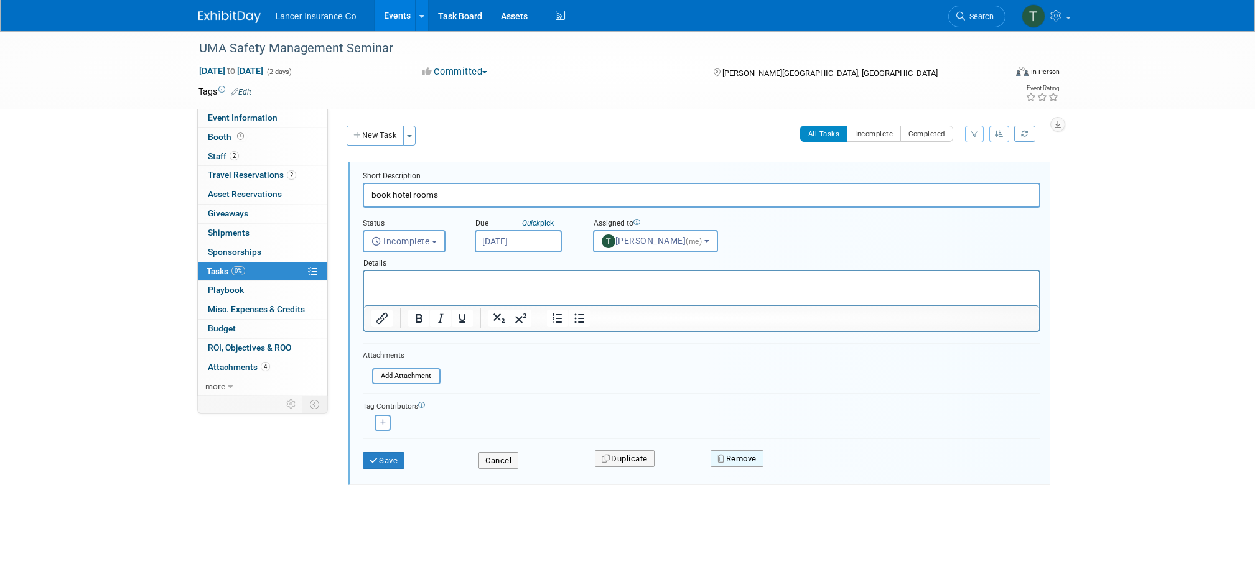
click at [745, 460] on button "Remove" at bounding box center [736, 458] width 53 height 17
click at [801, 468] on link "Yes" at bounding box center [807, 469] width 36 height 20
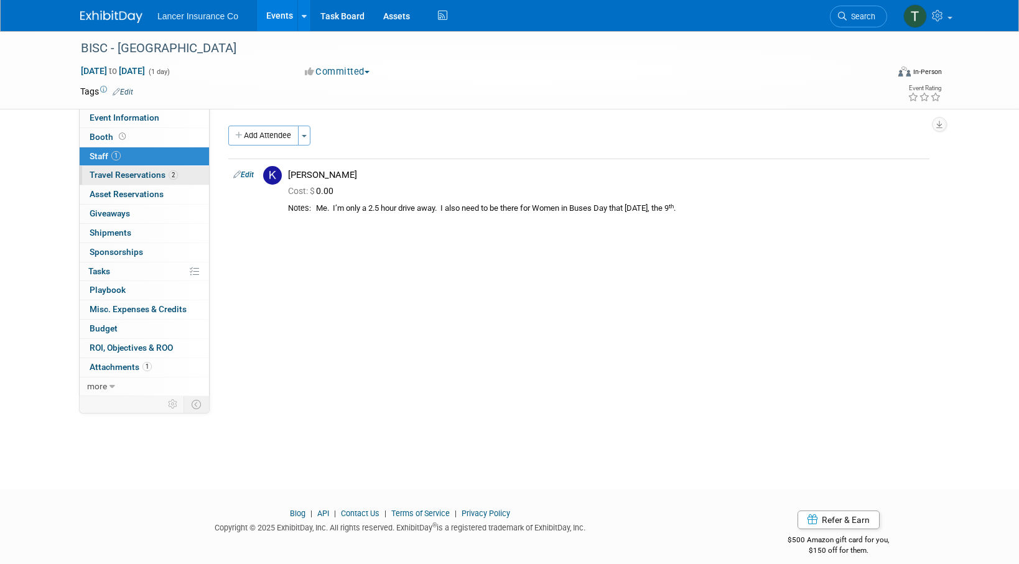
click at [125, 177] on span "Travel Reservations 2" at bounding box center [134, 175] width 88 height 10
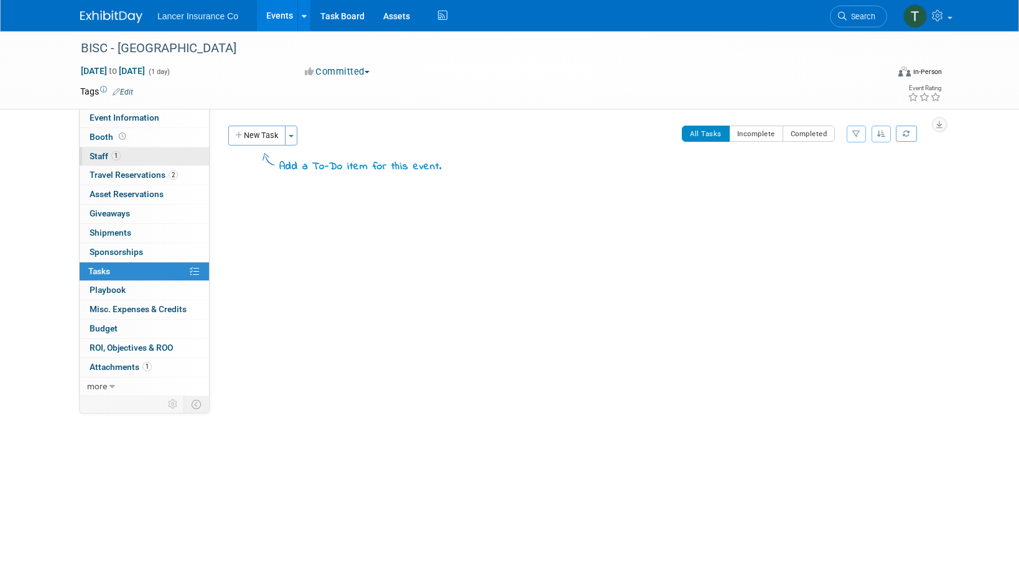
click at [99, 157] on span "Staff 1" at bounding box center [105, 156] width 31 height 10
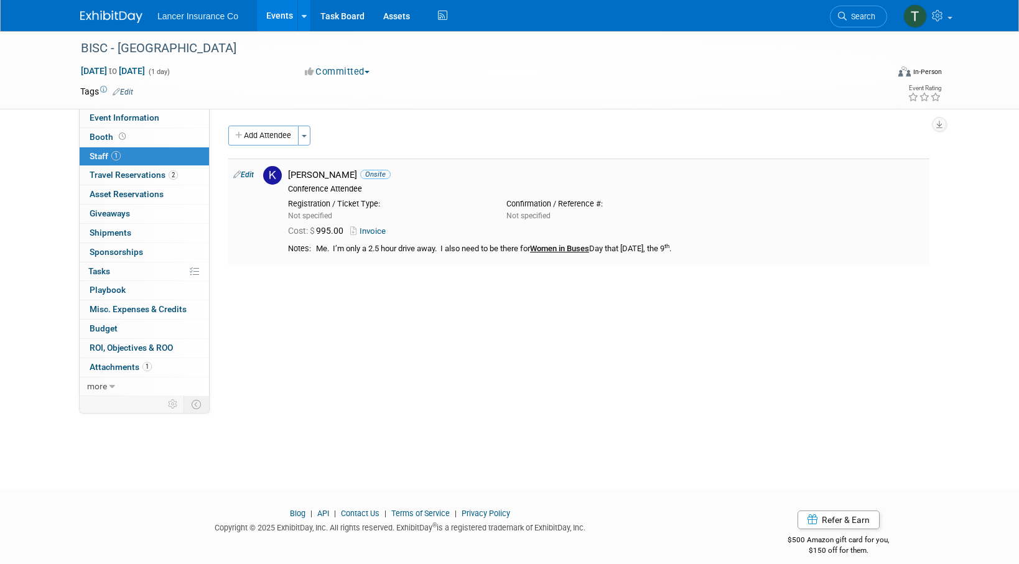
click at [372, 234] on link "Invoice" at bounding box center [370, 230] width 40 height 9
click at [134, 170] on span "Travel Reservations 2" at bounding box center [134, 175] width 88 height 10
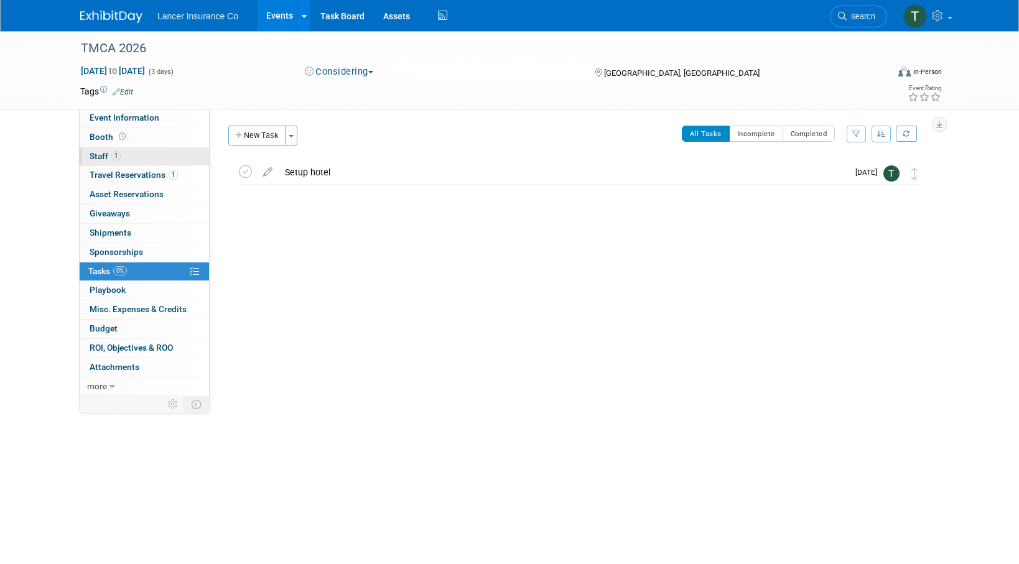
click at [109, 158] on span "Staff 1" at bounding box center [105, 156] width 31 height 10
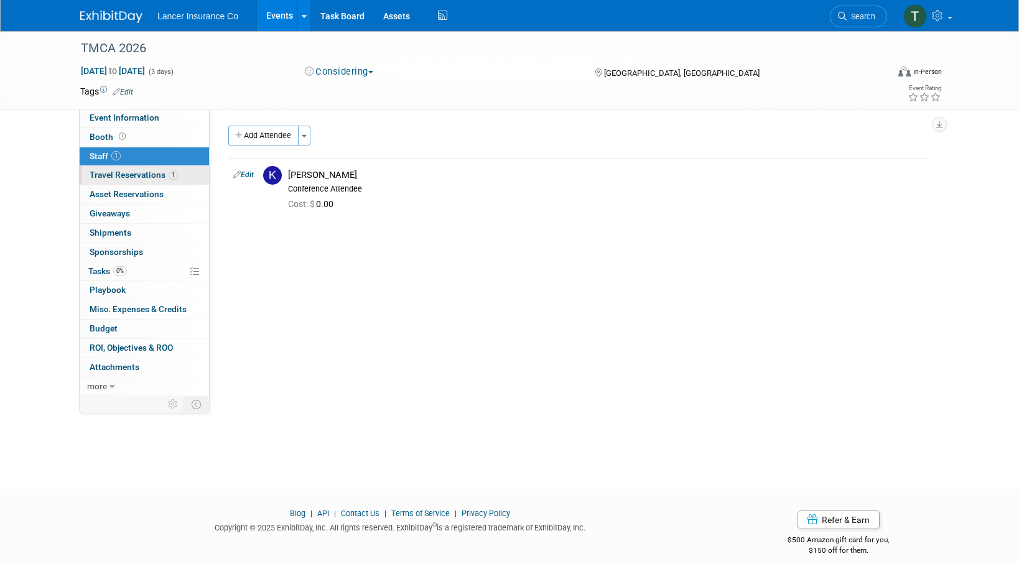
click at [136, 175] on span "Travel Reservations 1" at bounding box center [134, 175] width 88 height 10
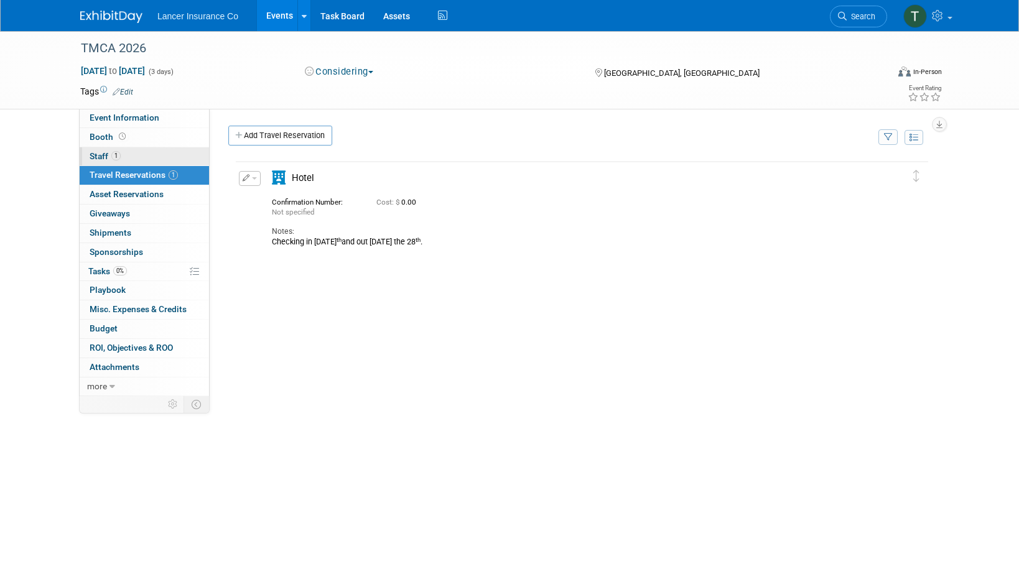
click at [101, 156] on span "Staff 1" at bounding box center [105, 156] width 31 height 10
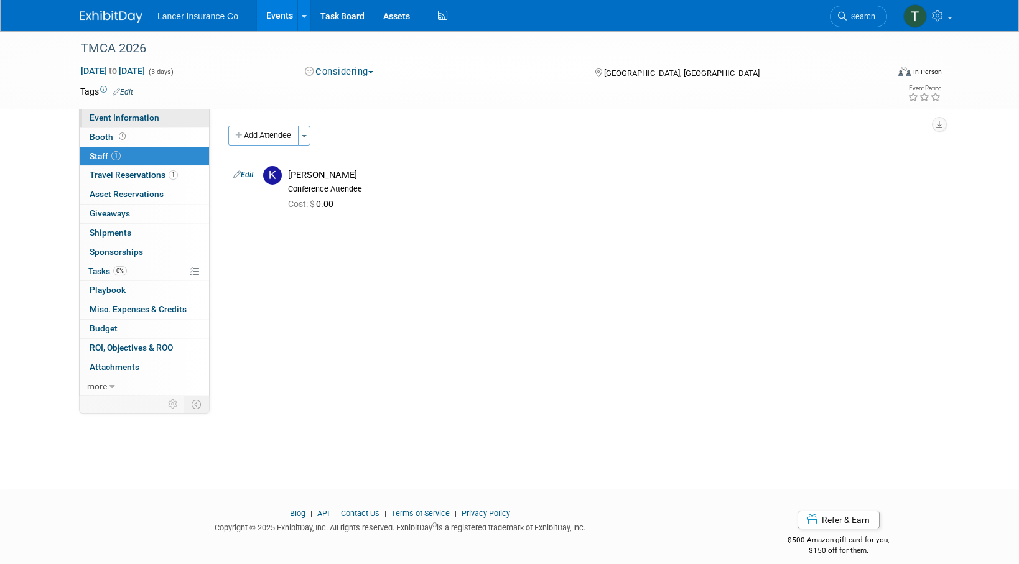
click at [104, 122] on span "Event Information" at bounding box center [125, 118] width 70 height 10
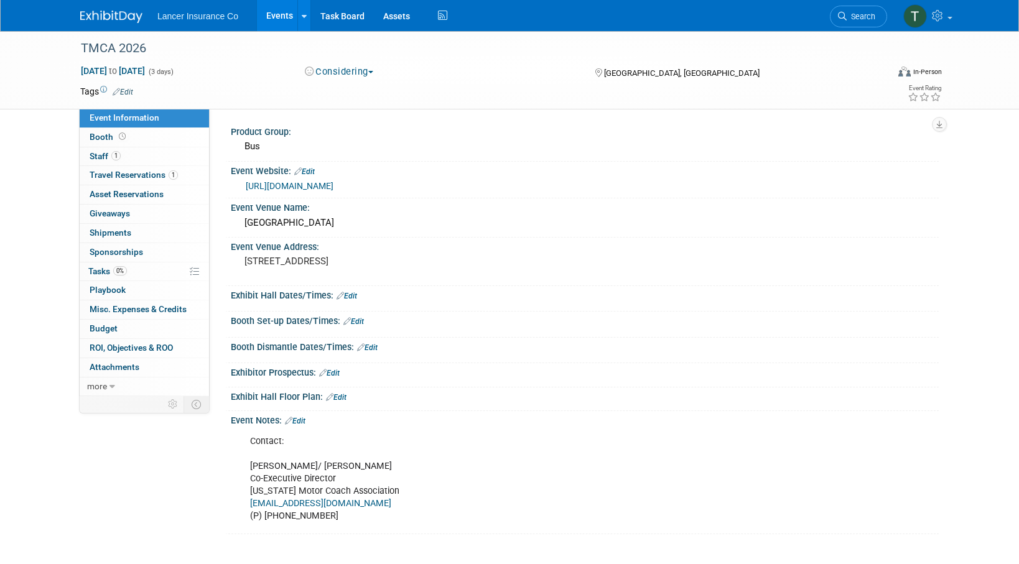
click at [273, 187] on link "[URL][DOMAIN_NAME]" at bounding box center [290, 186] width 88 height 10
